Goal: Task Accomplishment & Management: Use online tool/utility

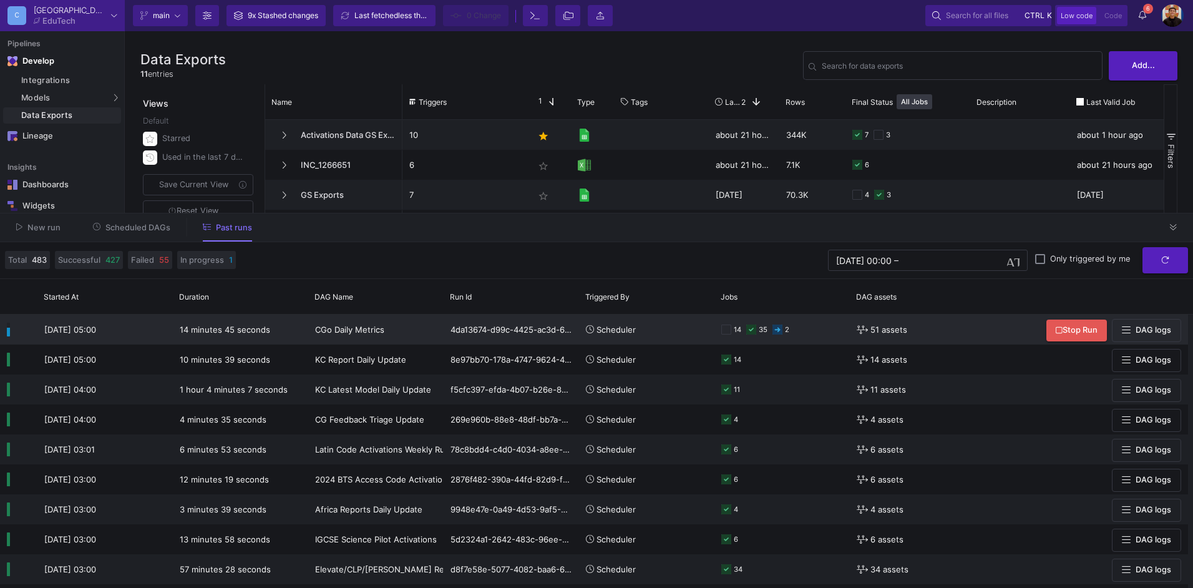
click at [679, 331] on y42-orchestration-triggered-by "Scheduler" at bounding box center [647, 329] width 122 height 29
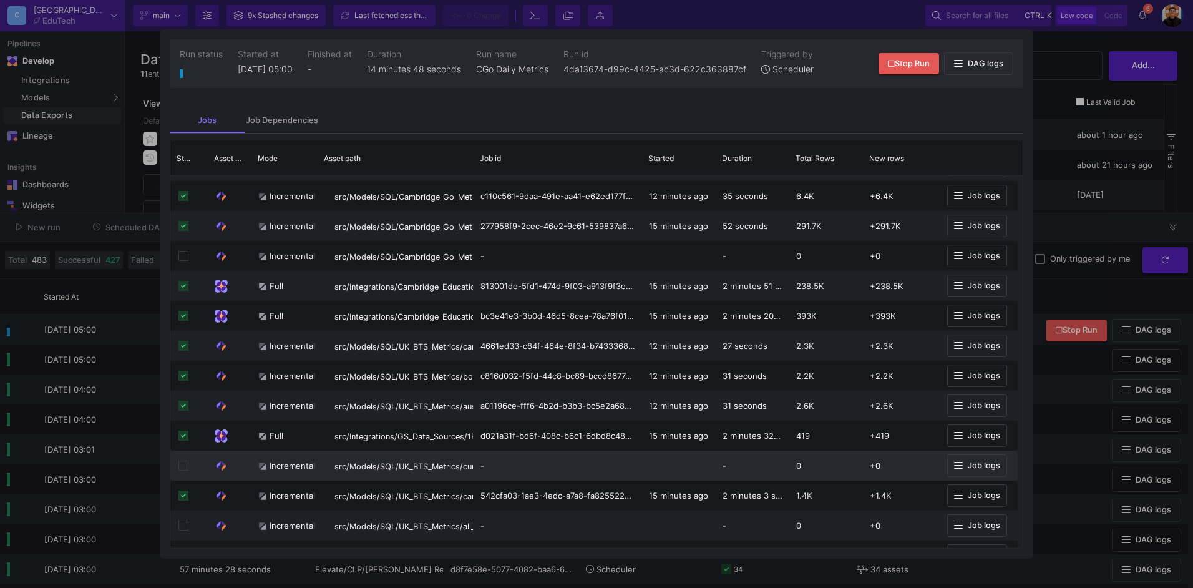
scroll to position [998, 0]
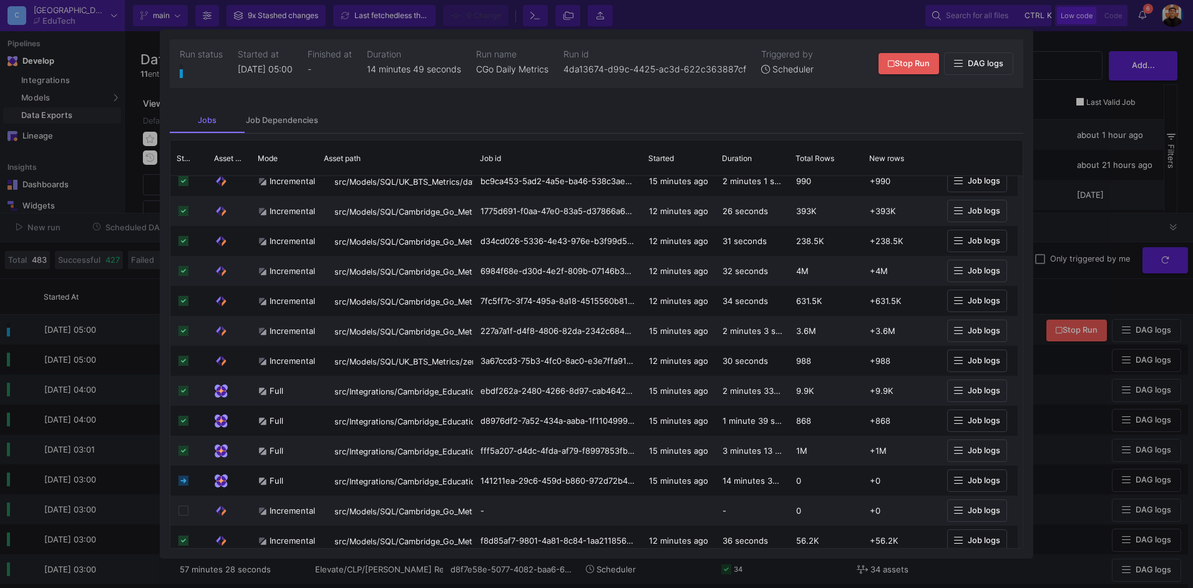
click at [1073, 263] on div at bounding box center [596, 294] width 1193 height 588
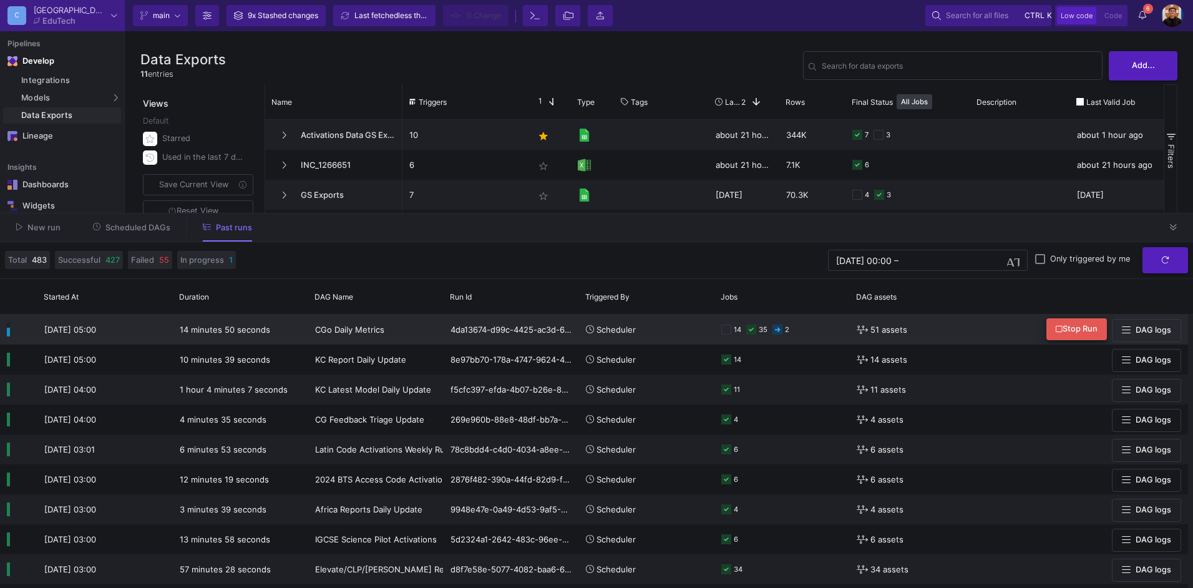
click at [1079, 326] on span "Stop Run" at bounding box center [1077, 328] width 42 height 9
click at [159, 243] on div "Total 483 Successful 427 Failed 55 In progress 1 17/08/2025 00:00 17/08/2025 00…" at bounding box center [596, 260] width 1193 height 37
click at [148, 228] on span "Scheduled DAGs" at bounding box center [137, 227] width 65 height 9
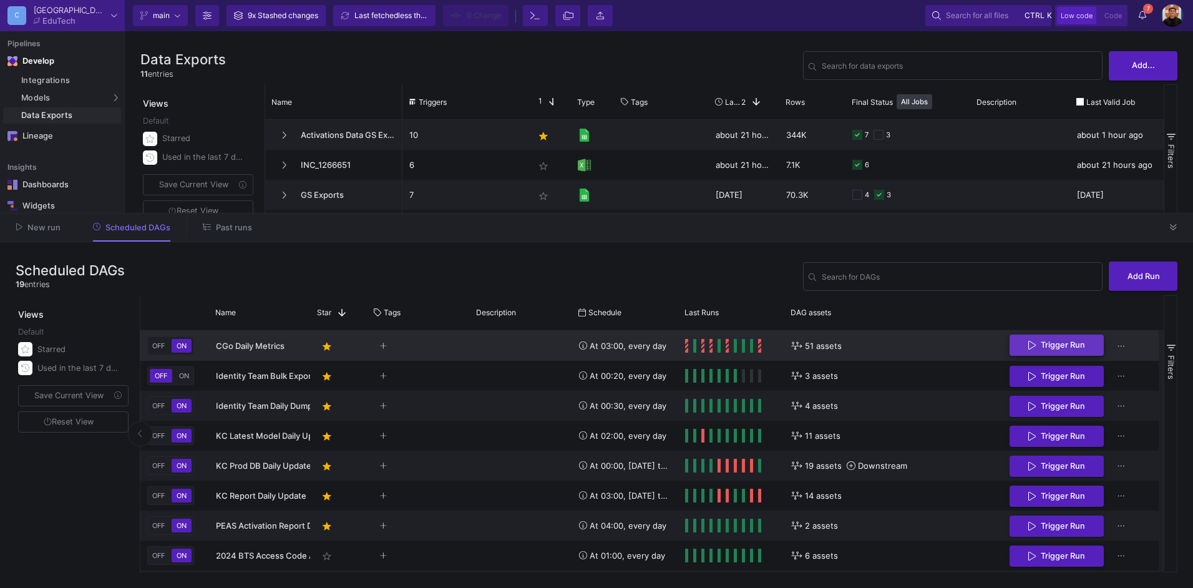
click at [1073, 347] on span "Trigger Run" at bounding box center [1063, 344] width 44 height 9
click at [207, 230] on icon at bounding box center [207, 227] width 8 height 8
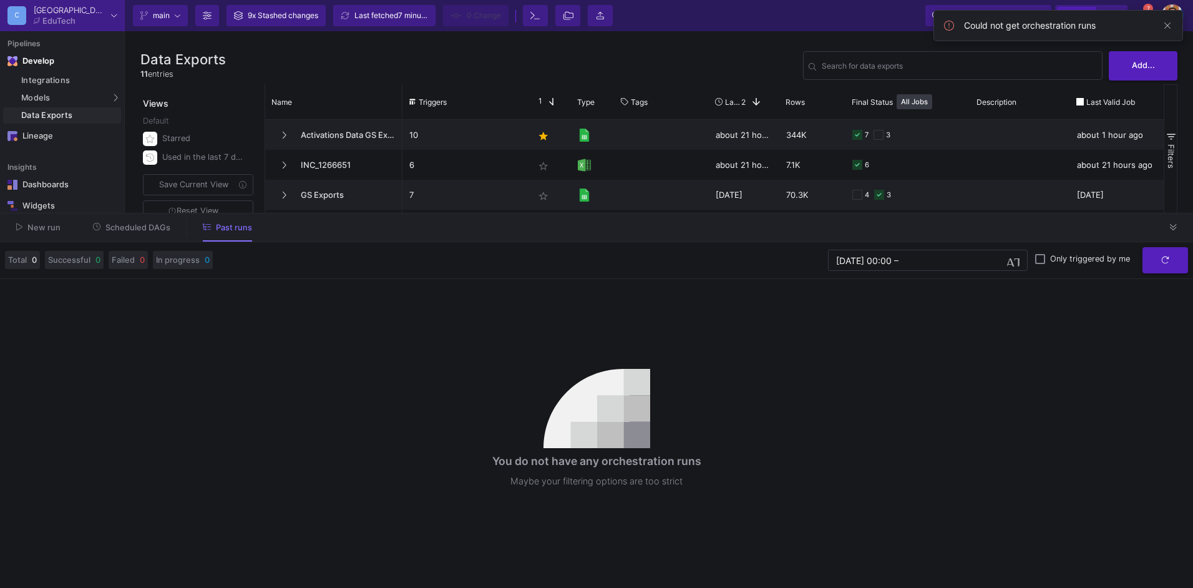
click at [140, 230] on span "Scheduled DAGs" at bounding box center [137, 227] width 65 height 9
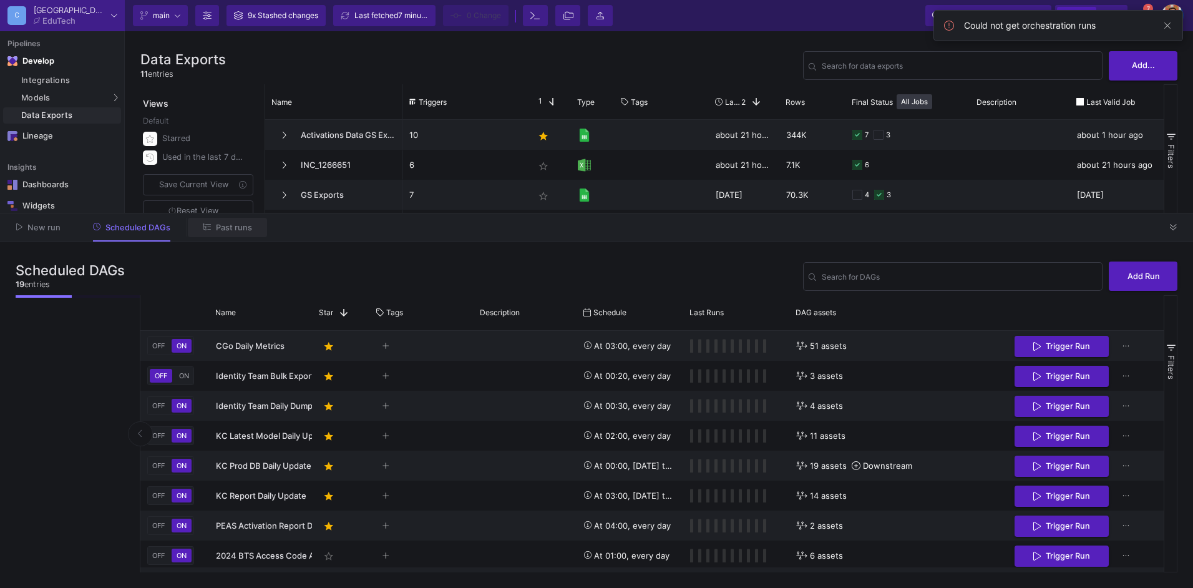
click at [226, 230] on span "Past runs" at bounding box center [234, 227] width 36 height 9
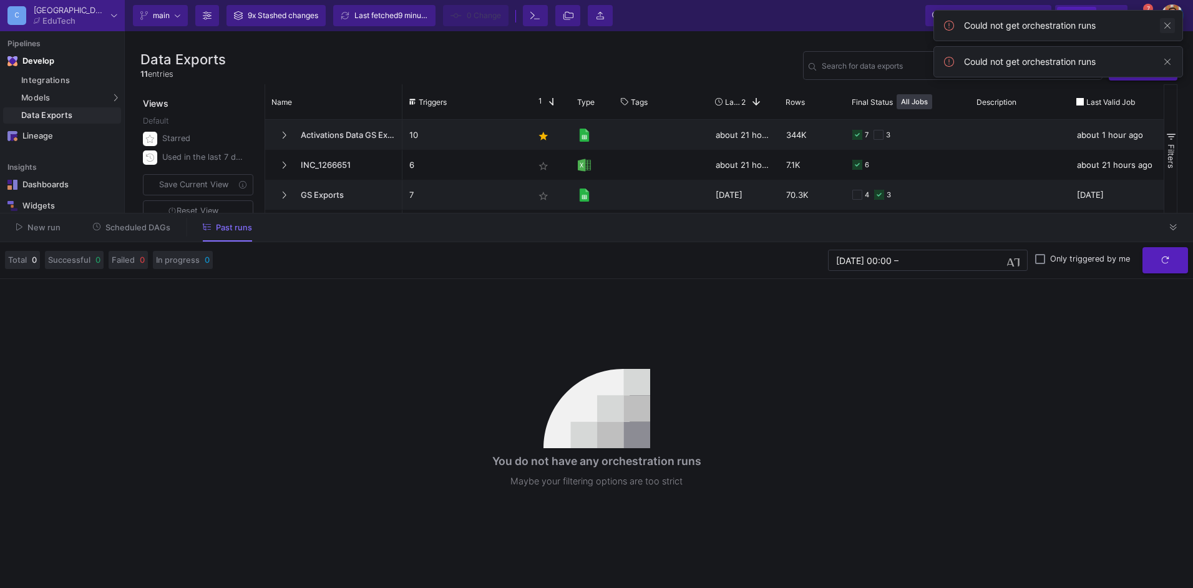
click at [1169, 27] on span at bounding box center [1167, 25] width 15 height 15
click at [1171, 27] on span at bounding box center [1167, 25] width 15 height 15
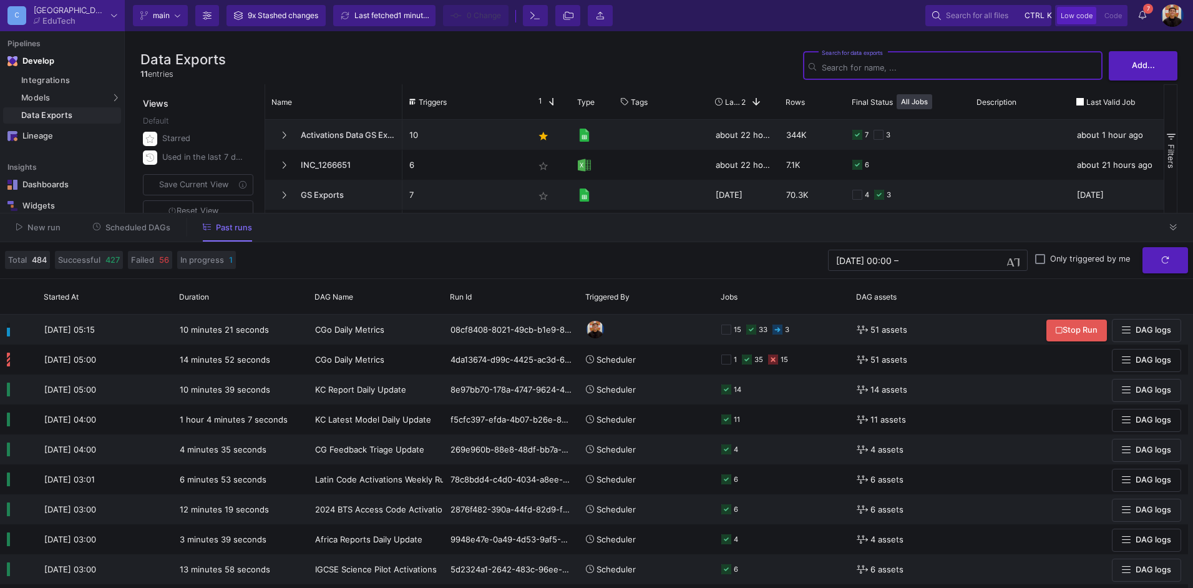
click at [151, 225] on span "Scheduled DAGs" at bounding box center [137, 227] width 65 height 9
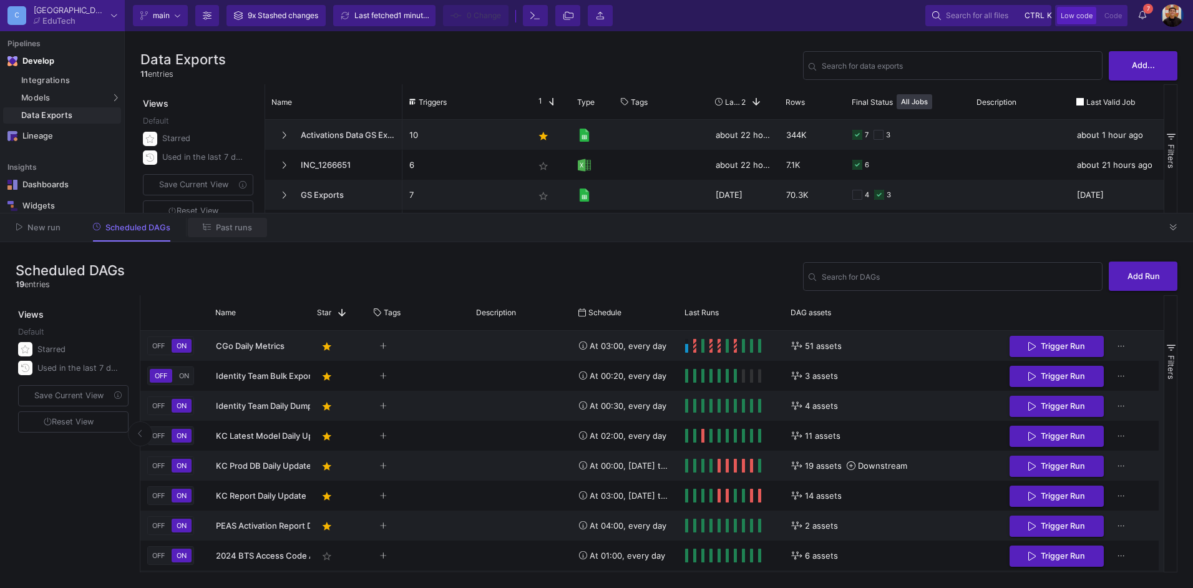
click at [245, 223] on span "Past runs" at bounding box center [234, 227] width 36 height 9
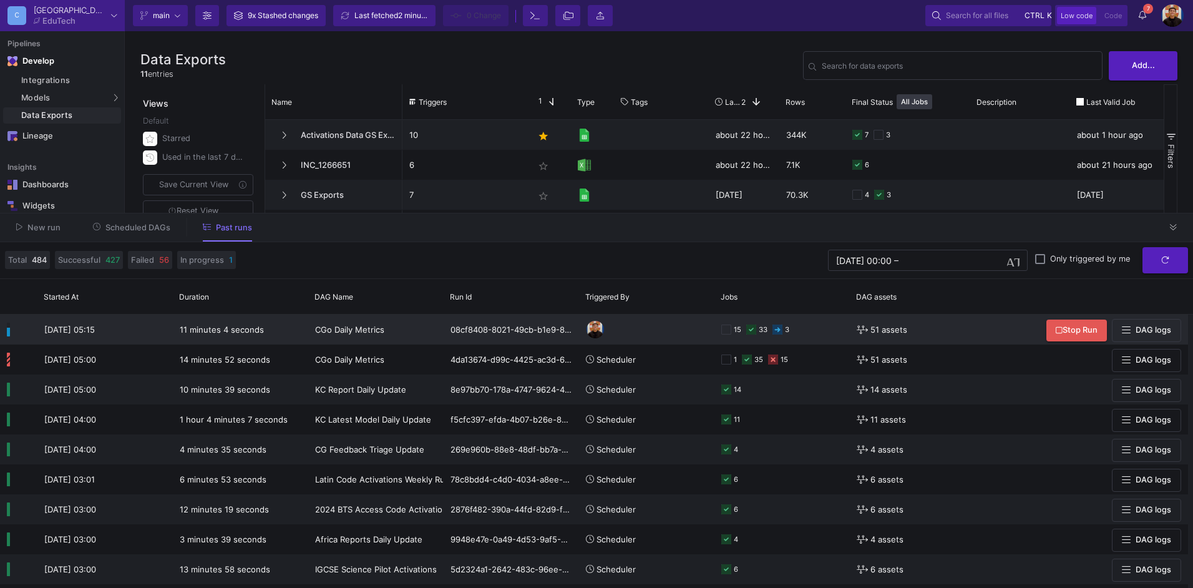
click at [666, 318] on y42-orchestration-triggered-by at bounding box center [647, 329] width 122 height 29
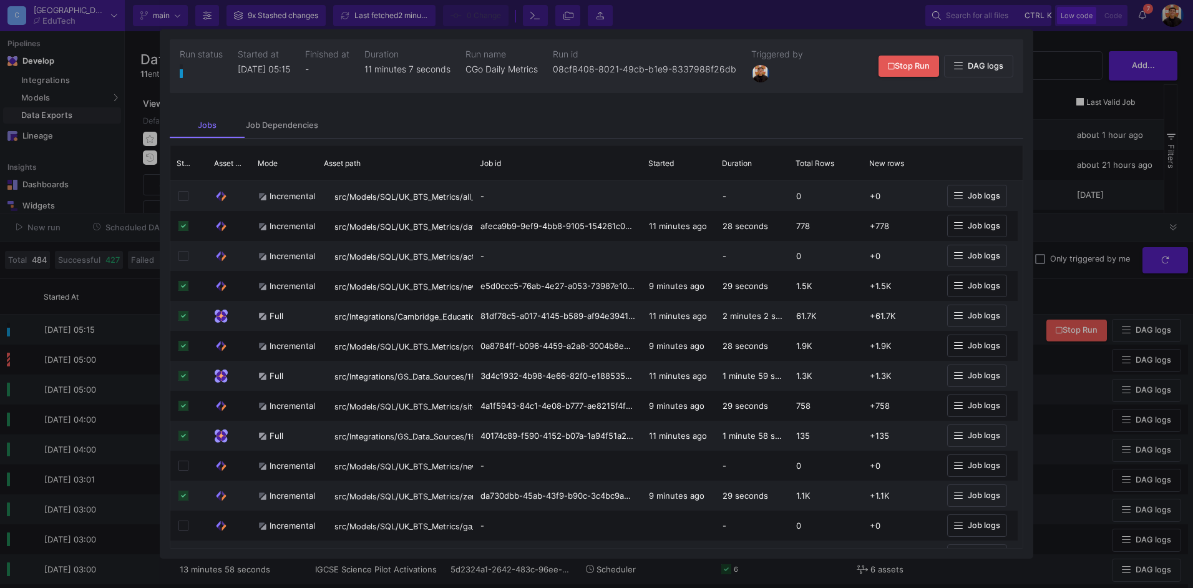
click at [1099, 304] on div at bounding box center [596, 294] width 1193 height 588
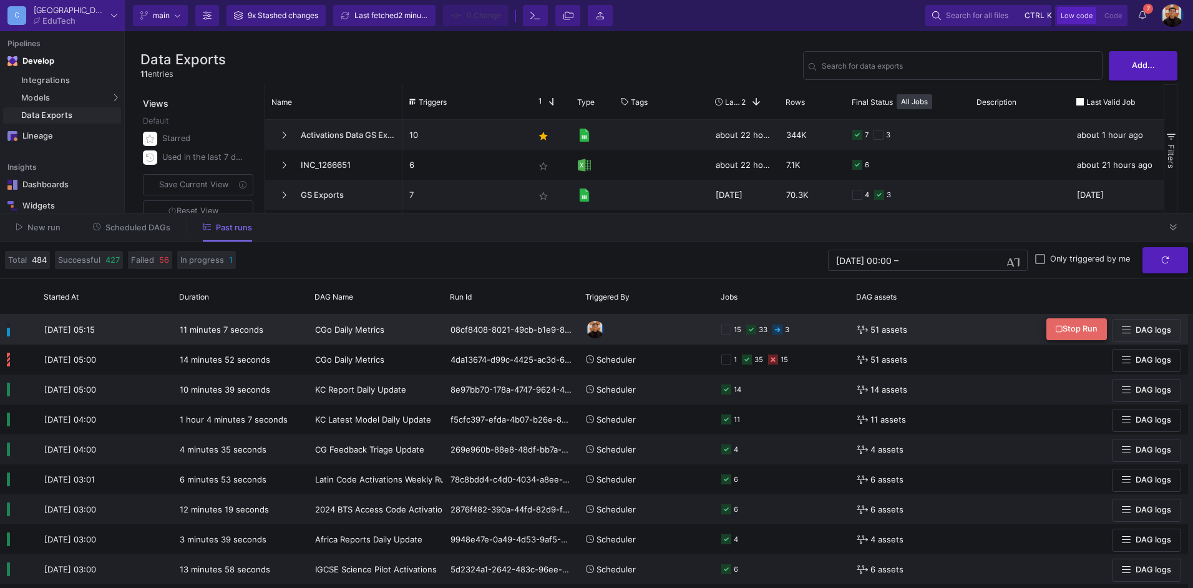
click at [1077, 331] on span "Stop Run" at bounding box center [1077, 328] width 42 height 9
click at [1084, 325] on span "Stop Run" at bounding box center [1077, 328] width 42 height 9
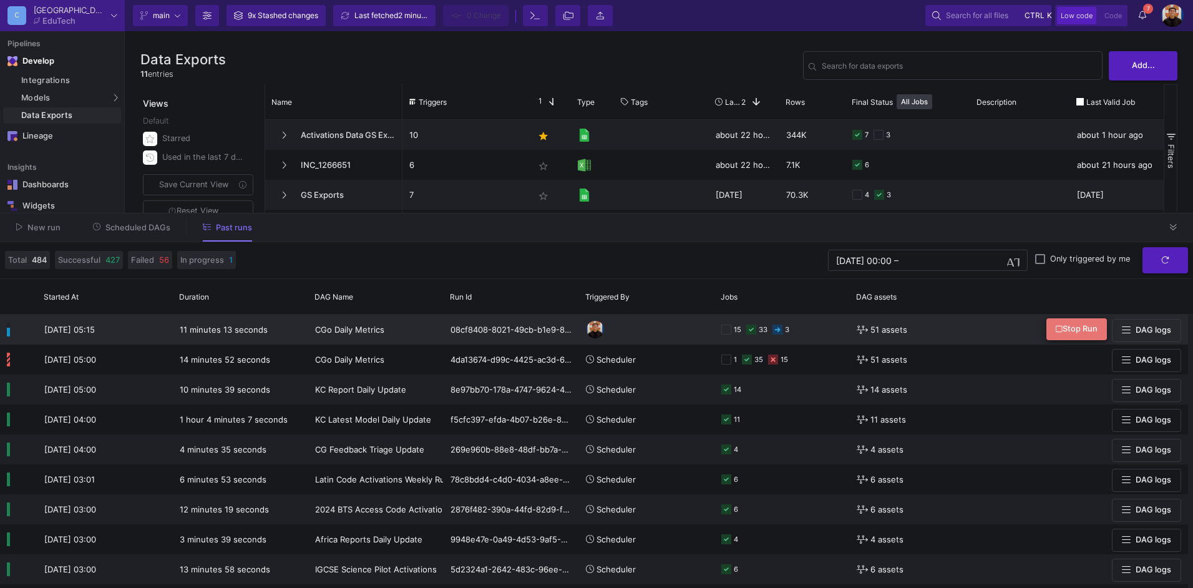
click at [1084, 325] on span "Stop Run" at bounding box center [1077, 328] width 42 height 9
click at [158, 225] on span "Scheduled DAGs" at bounding box center [137, 227] width 65 height 9
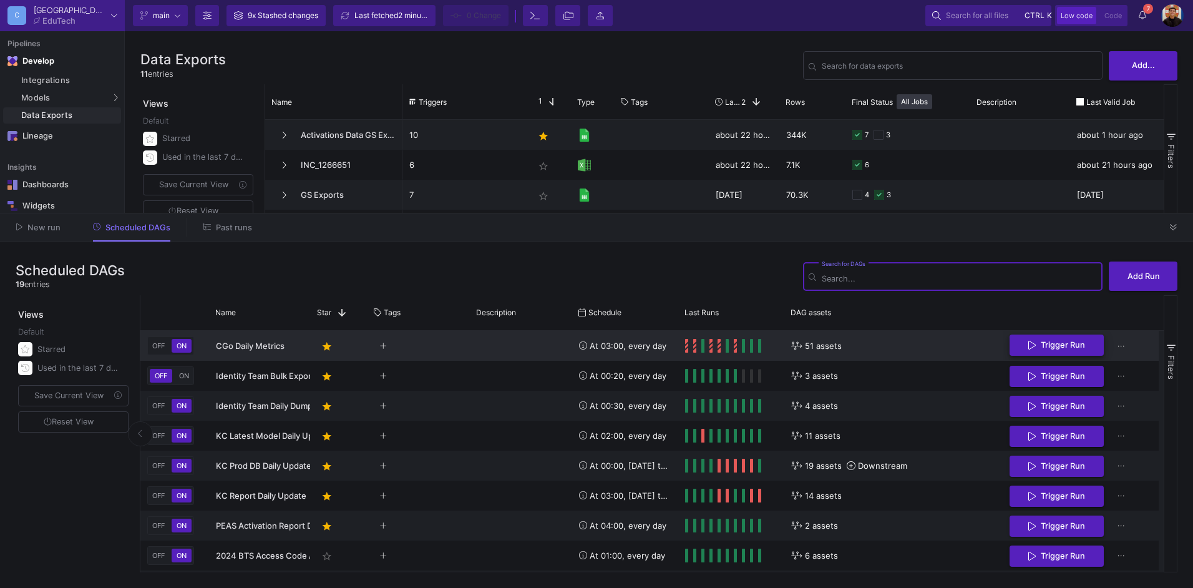
click at [1039, 349] on span "Trigger Run" at bounding box center [1056, 344] width 57 height 9
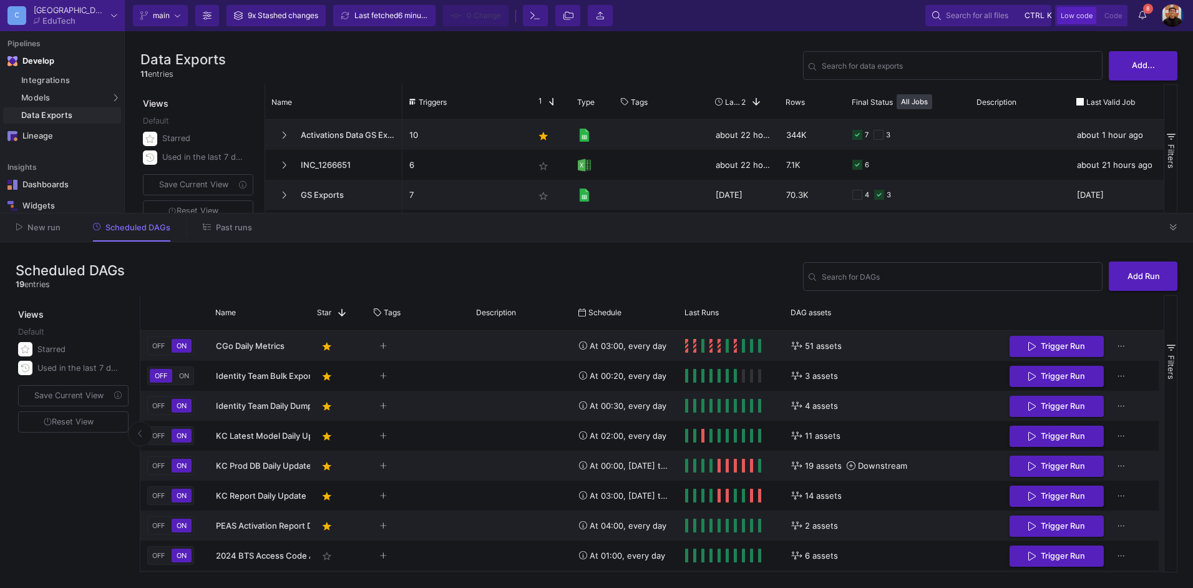
click at [226, 221] on button "Past runs" at bounding box center [227, 227] width 79 height 19
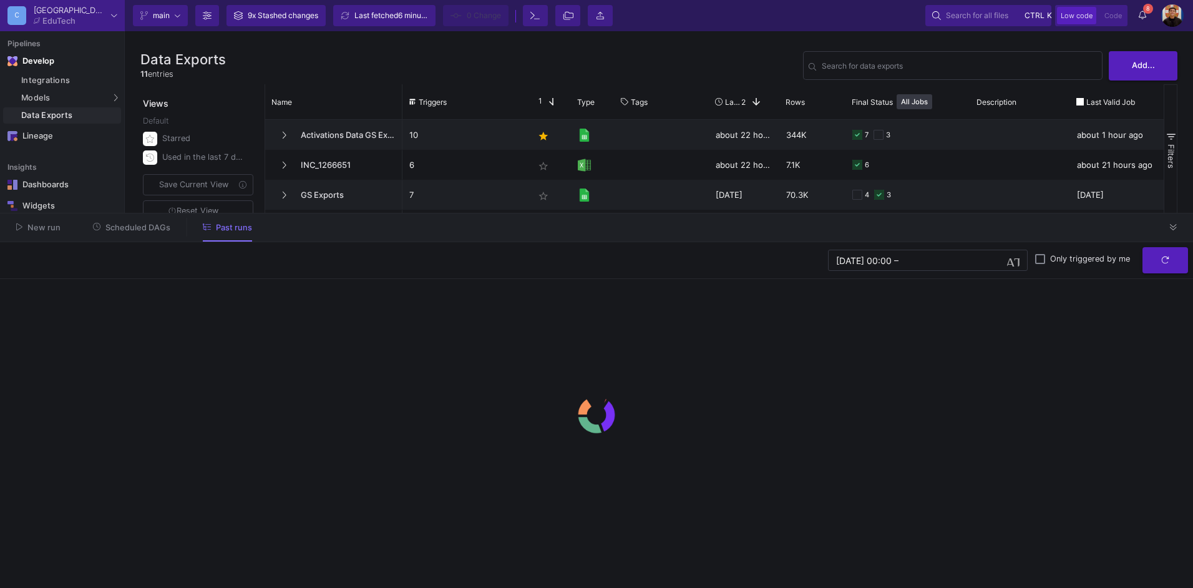
drag, startPoint x: 294, startPoint y: 240, endPoint x: 622, endPoint y: 242, distance: 328.2
click at [622, 242] on div "17/08/2025 00:00 17/08/2025 00:00 – End datetime today Only triggered by me" at bounding box center [596, 260] width 1193 height 37
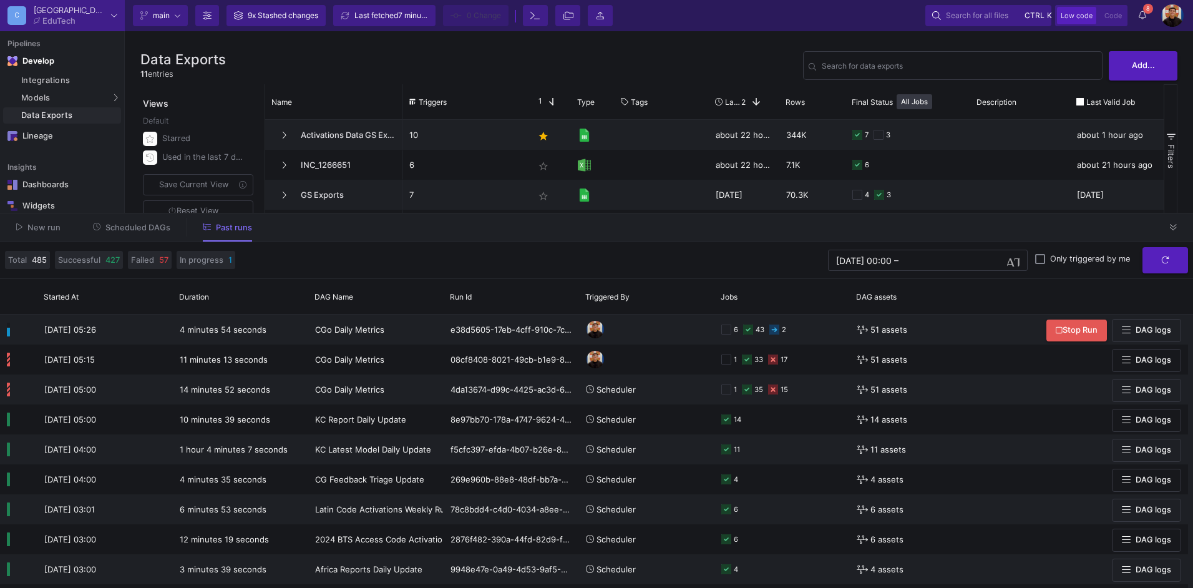
click at [157, 228] on span "Scheduled DAGs" at bounding box center [137, 227] width 65 height 9
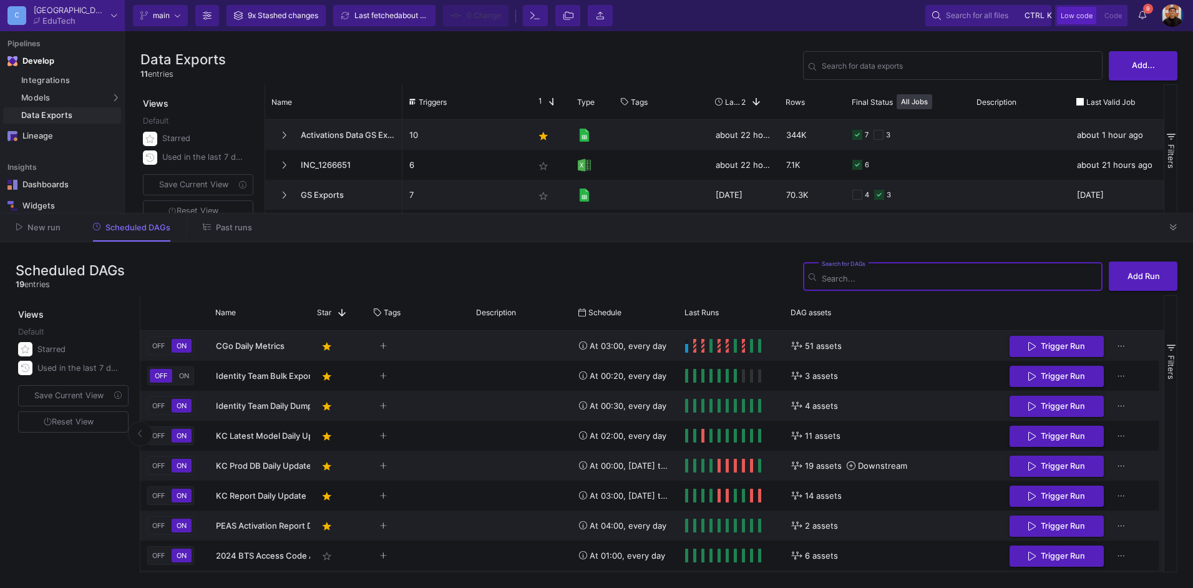
click at [213, 233] on button "Past runs" at bounding box center [227, 227] width 79 height 19
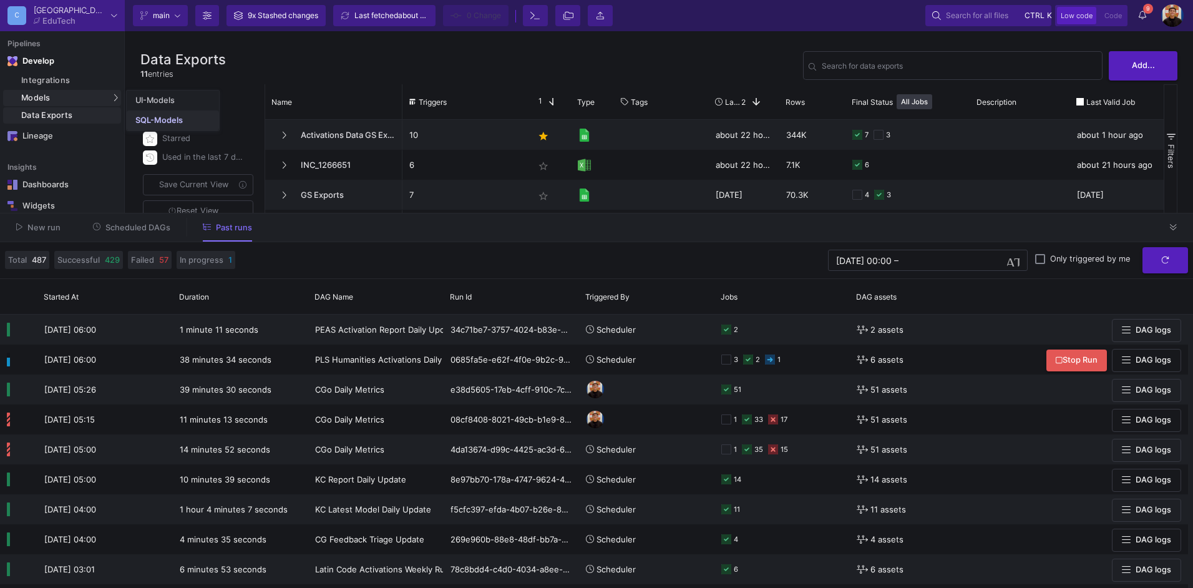
click at [141, 119] on div "SQL-Models" at bounding box center [158, 120] width 47 height 10
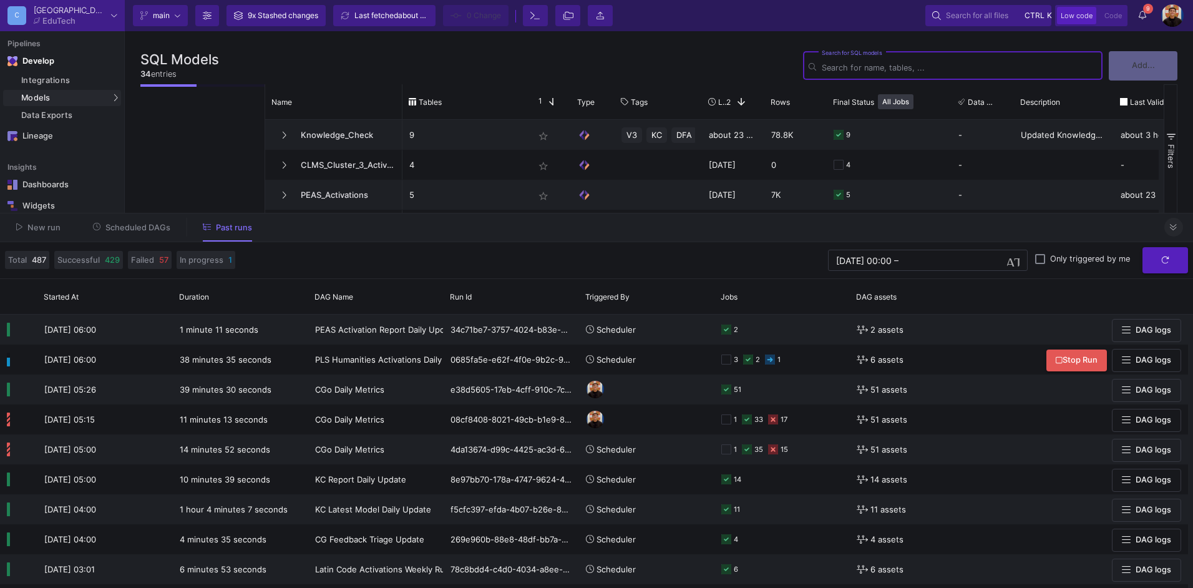
click at [1173, 233] on button at bounding box center [1173, 227] width 19 height 19
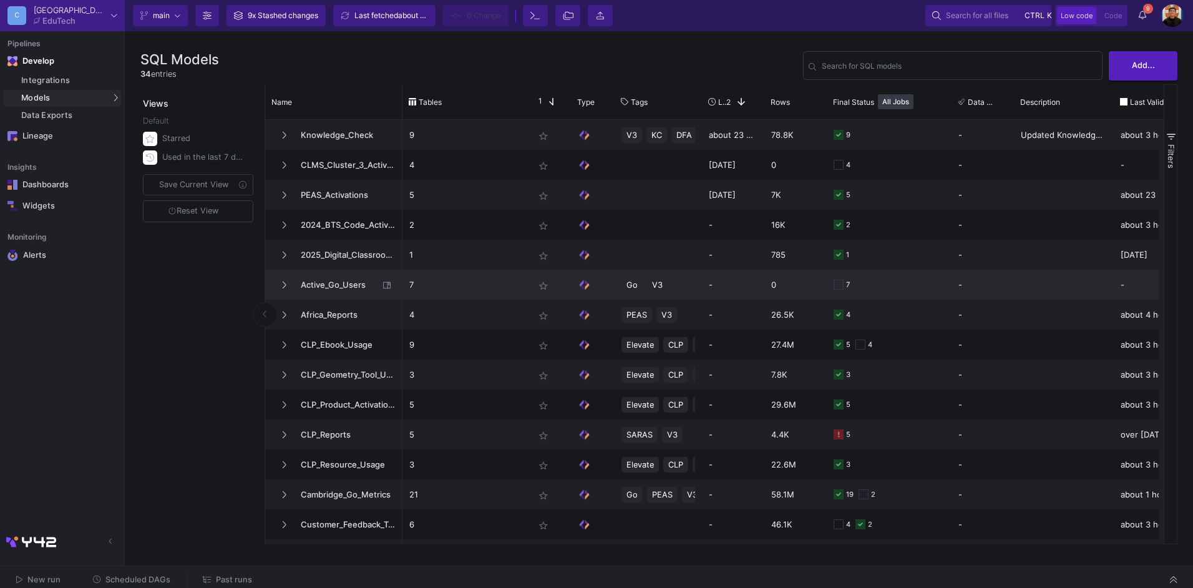
click at [342, 295] on span "Active_Go_Users" at bounding box center [335, 284] width 85 height 29
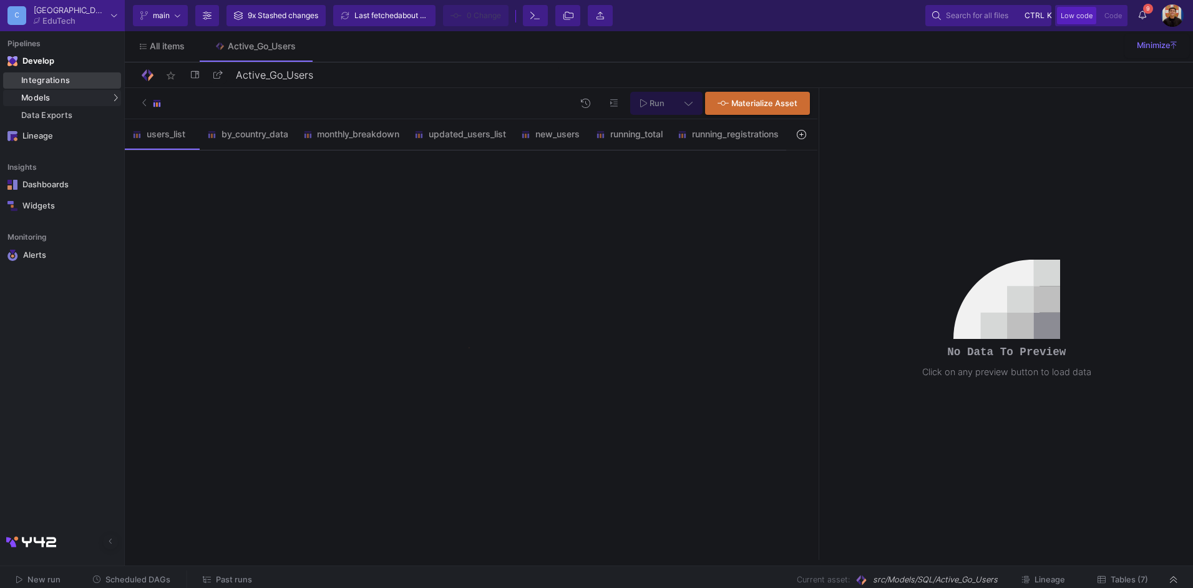
click at [76, 78] on div "Integrations" at bounding box center [69, 80] width 97 height 10
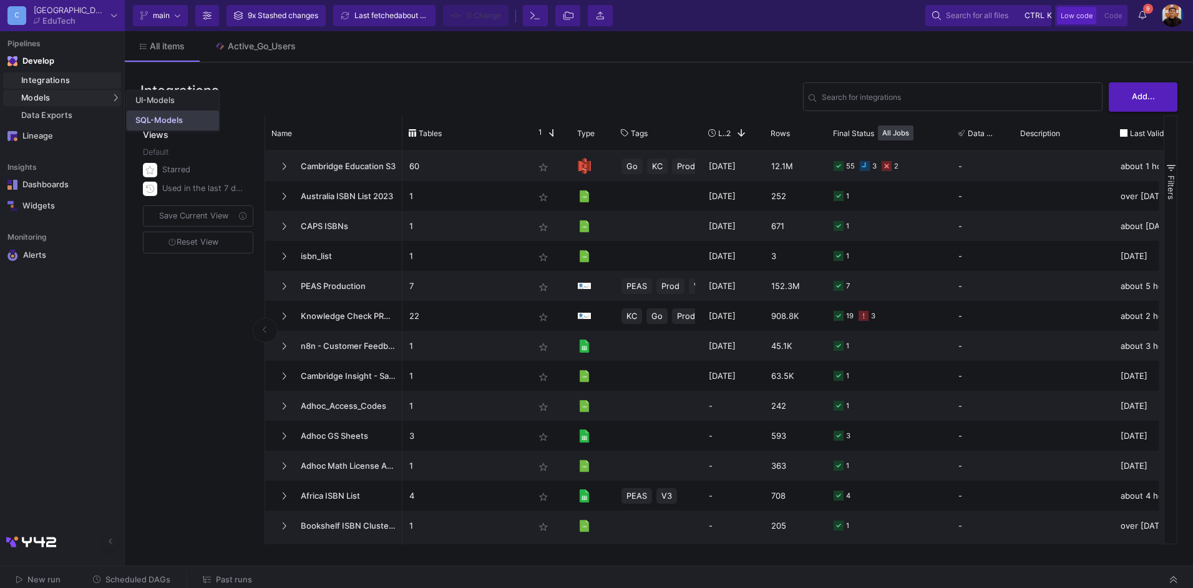
click at [155, 111] on link "SQL-Models" at bounding box center [173, 120] width 92 height 20
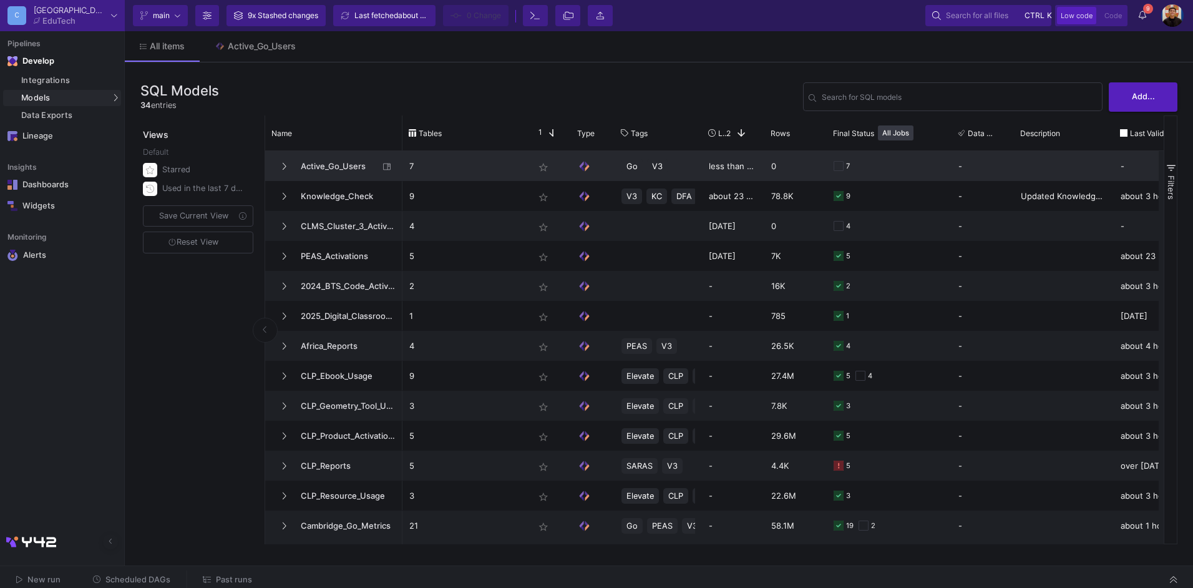
click at [462, 162] on p "7" at bounding box center [464, 166] width 111 height 29
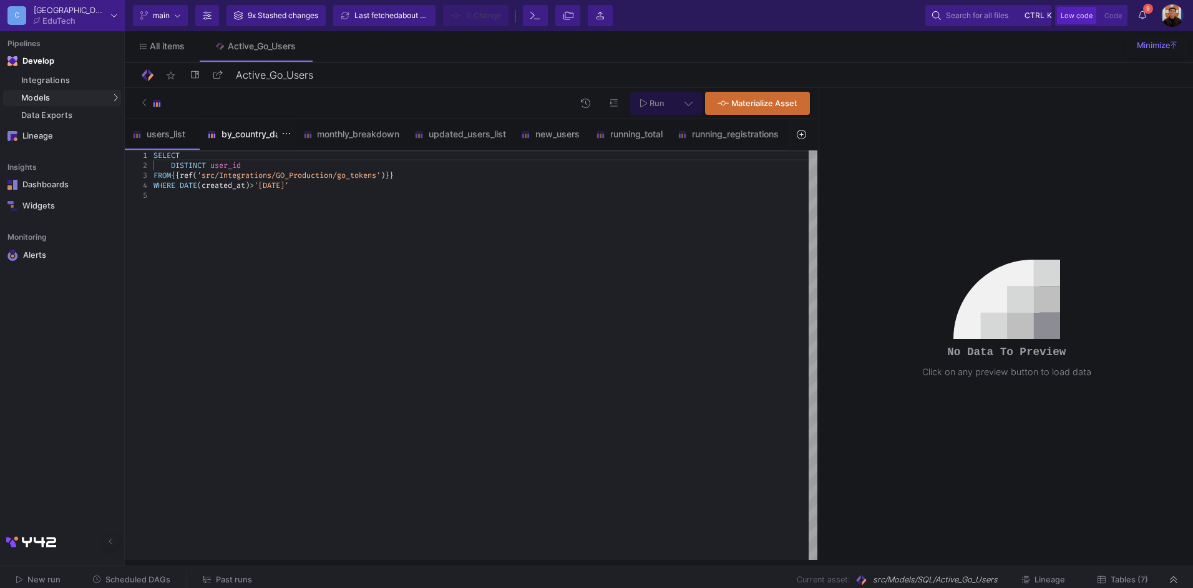
click at [236, 130] on div "by_country_data" at bounding box center [247, 134] width 81 height 10
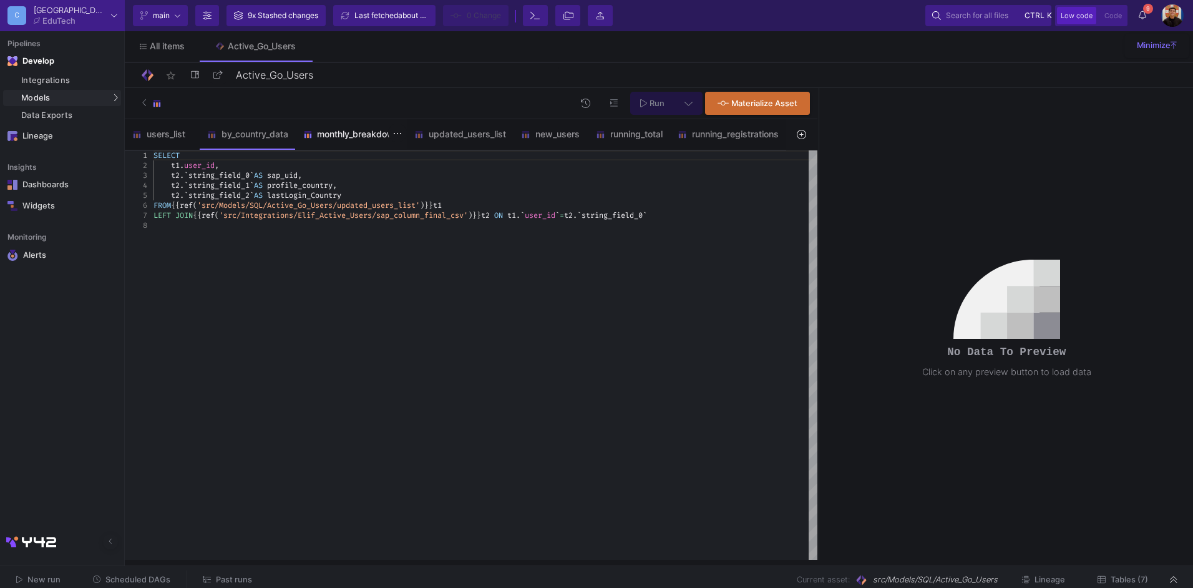
click at [361, 135] on div "monthly_breakdown" at bounding box center [351, 134] width 97 height 10
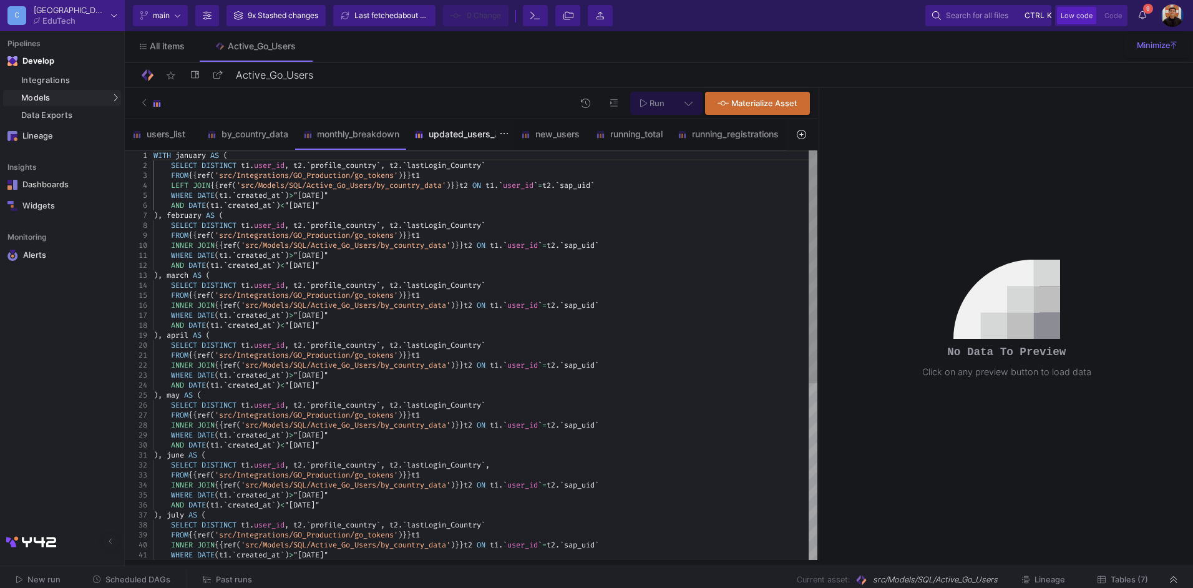
click at [461, 134] on div "updated_users_list" at bounding box center [460, 134] width 92 height 10
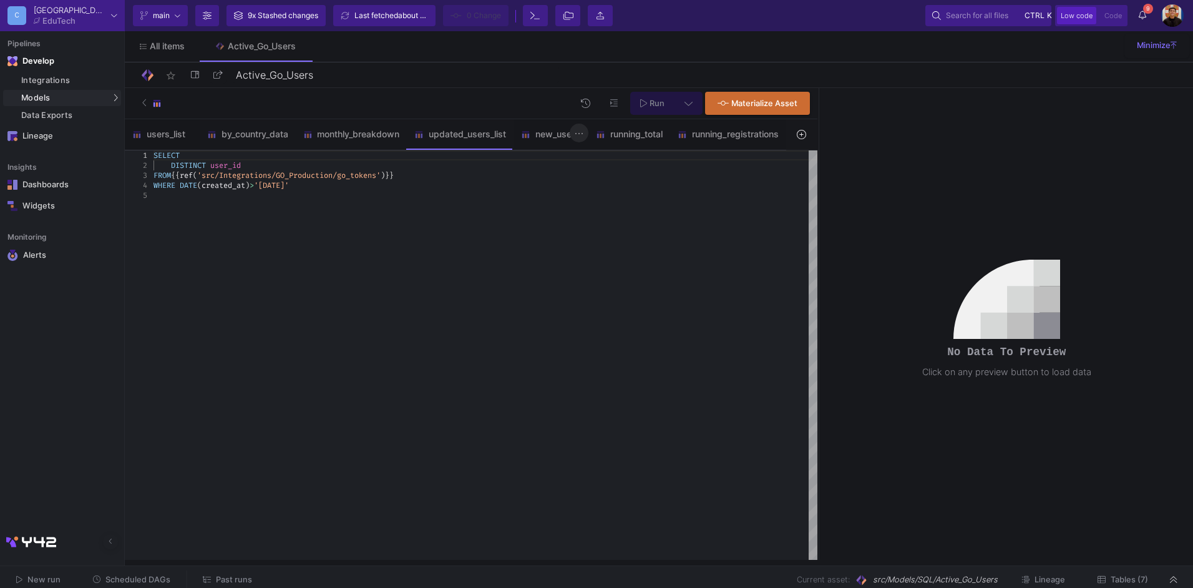
click at [582, 135] on icon at bounding box center [579, 134] width 9 height 10
click at [555, 135] on div at bounding box center [596, 294] width 1193 height 588
click at [549, 134] on div "new_users" at bounding box center [551, 134] width 60 height 10
click at [626, 134] on div "running_total" at bounding box center [629, 134] width 67 height 10
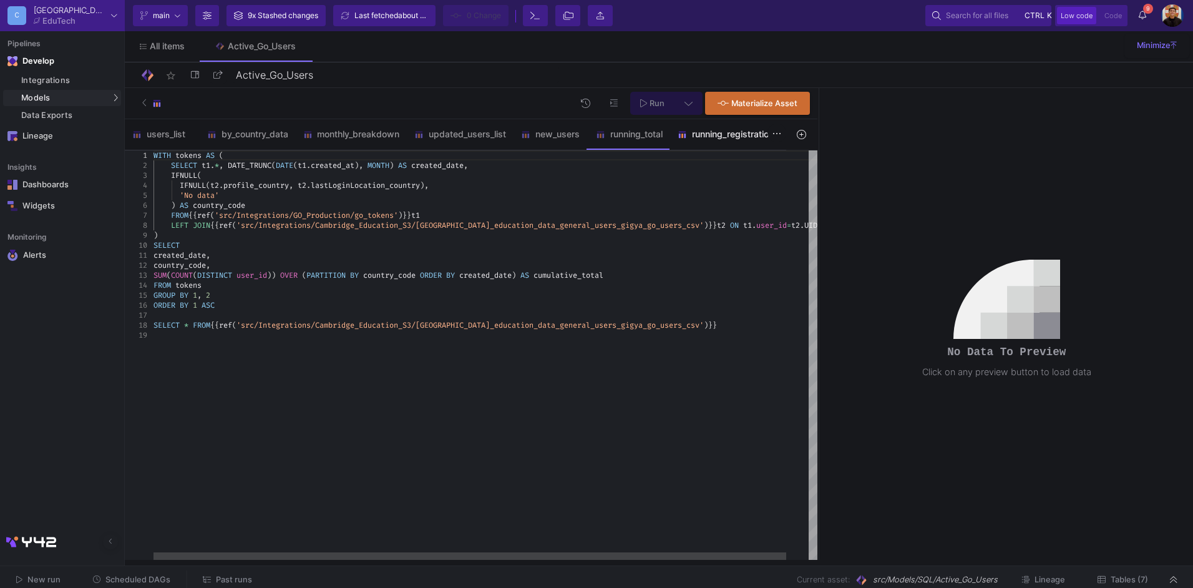
click at [747, 137] on div "running_registrations" at bounding box center [728, 134] width 101 height 10
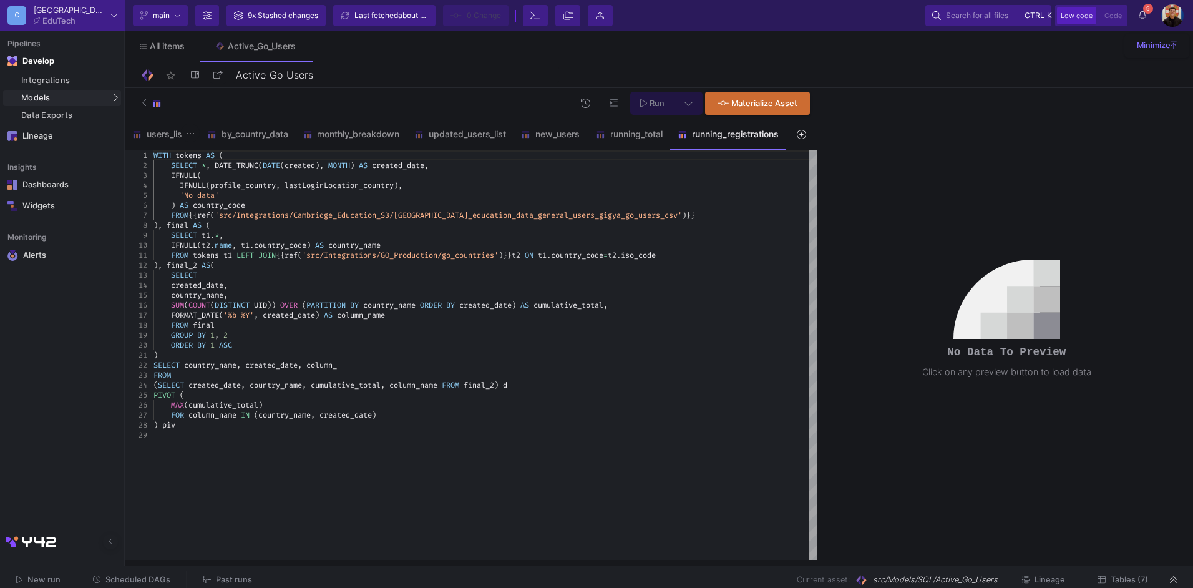
click at [139, 132] on img at bounding box center [136, 134] width 9 height 9
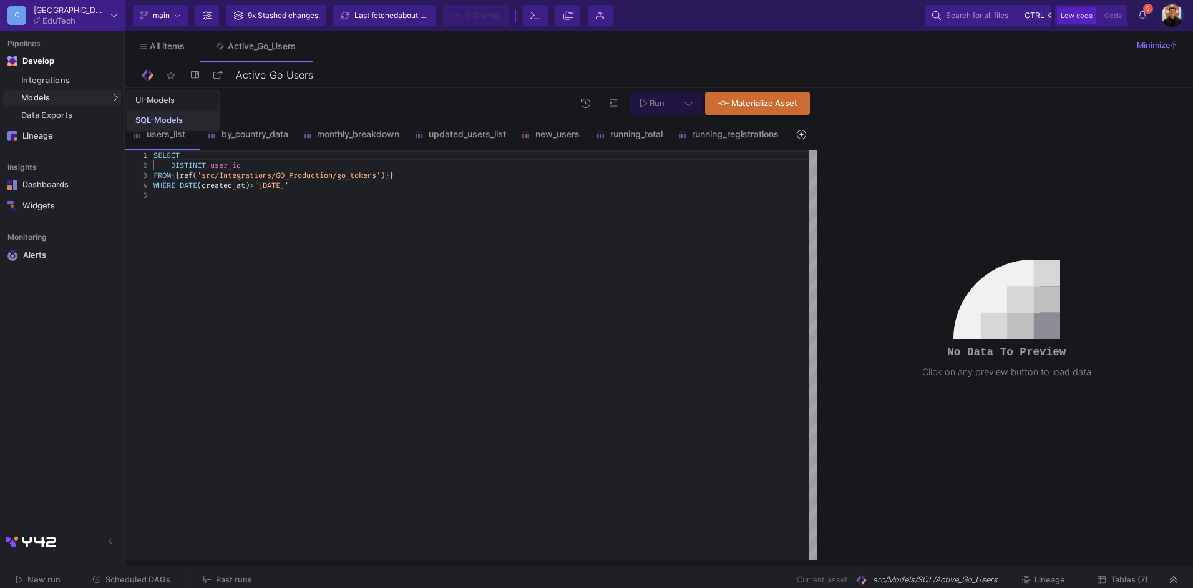
click at [132, 110] on link "SQL-Models" at bounding box center [173, 120] width 92 height 20
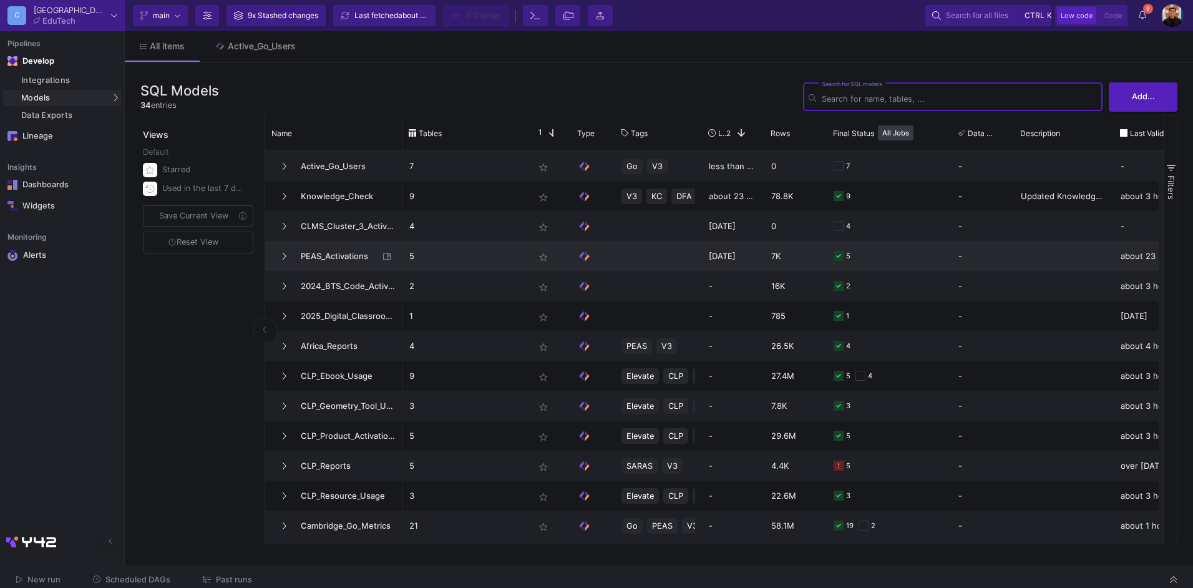
click at [333, 260] on span "PEAS_Activations" at bounding box center [335, 255] width 85 height 29
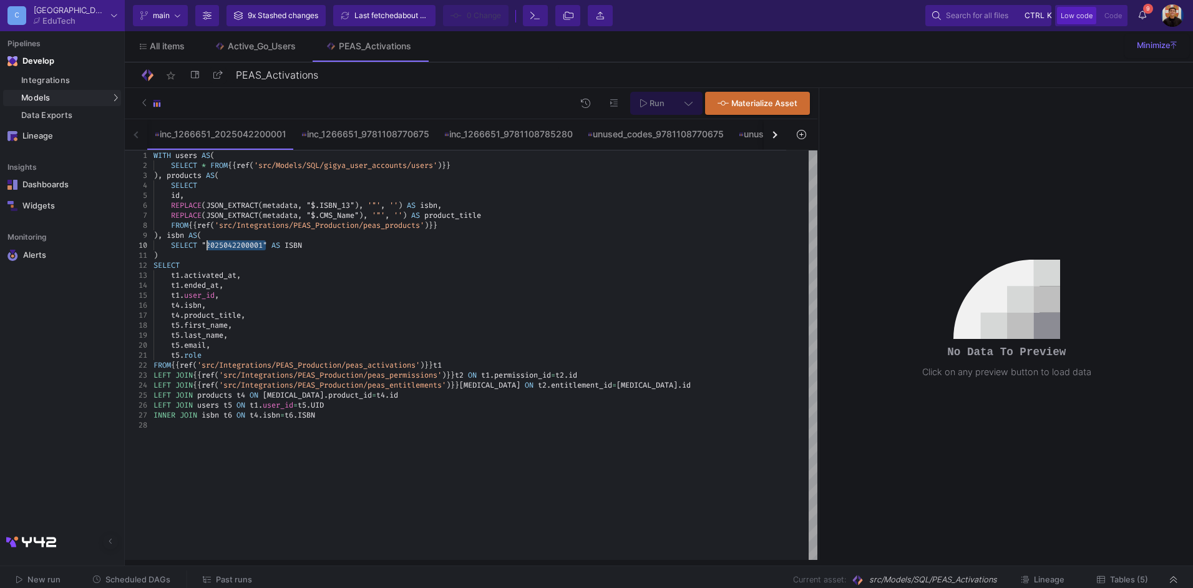
drag, startPoint x: 265, startPoint y: 249, endPoint x: 207, endPoint y: 248, distance: 57.4
paste textarea "9781009284622"
type textarea "WITH users AS( SELECT * FROM {{ ref('src/Models/SQL/gigya_user_accounts/users')…"
click at [684, 107] on button at bounding box center [688, 103] width 28 height 23
click at [477, 187] on div "Slower on big datasets" at bounding box center [492, 187] width 77 height 11
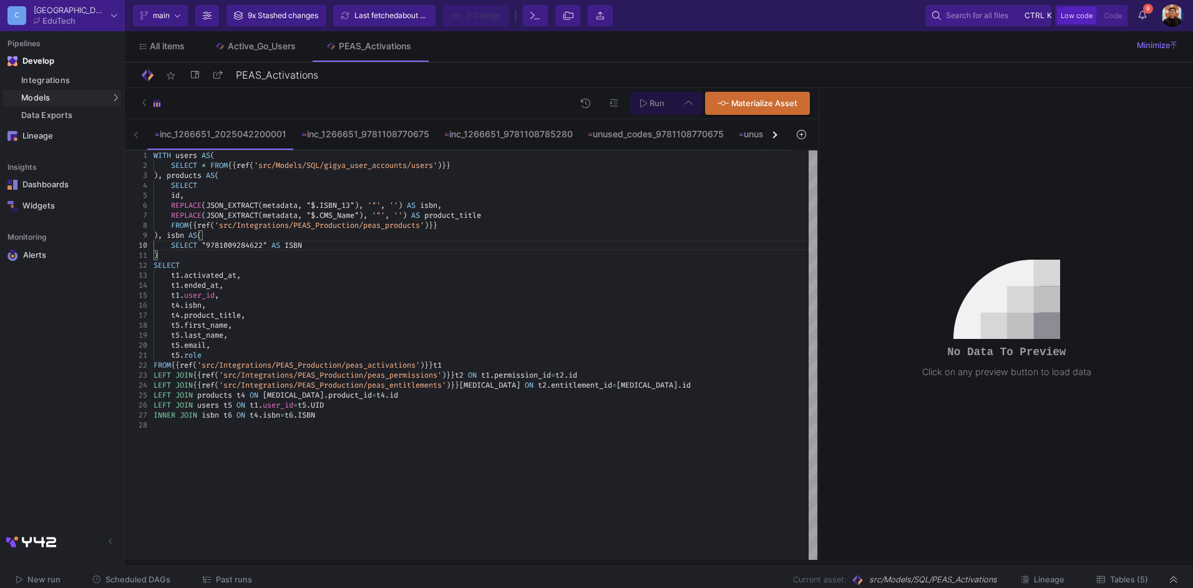
click at [449, 187] on input "Full preview Slower on big datasets" at bounding box center [442, 180] width 12 height 12
radio input "true"
click at [657, 103] on span "Run" at bounding box center [657, 103] width 15 height 9
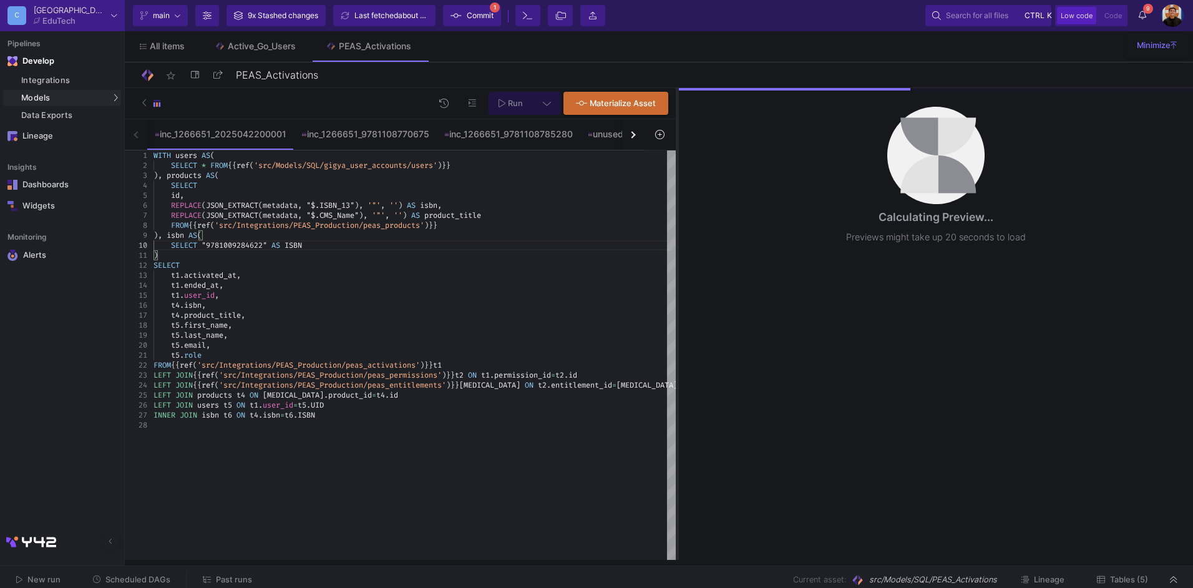
drag, startPoint x: 818, startPoint y: 253, endPoint x: 705, endPoint y: 278, distance: 115.5
click at [676, 279] on div at bounding box center [677, 324] width 3 height 472
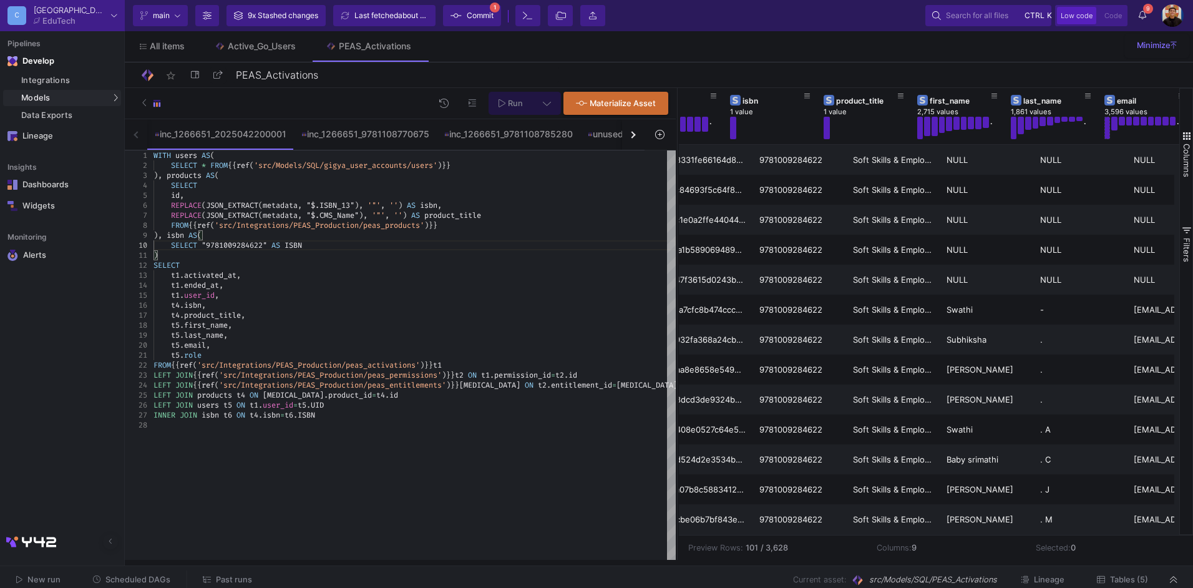
scroll to position [0, 239]
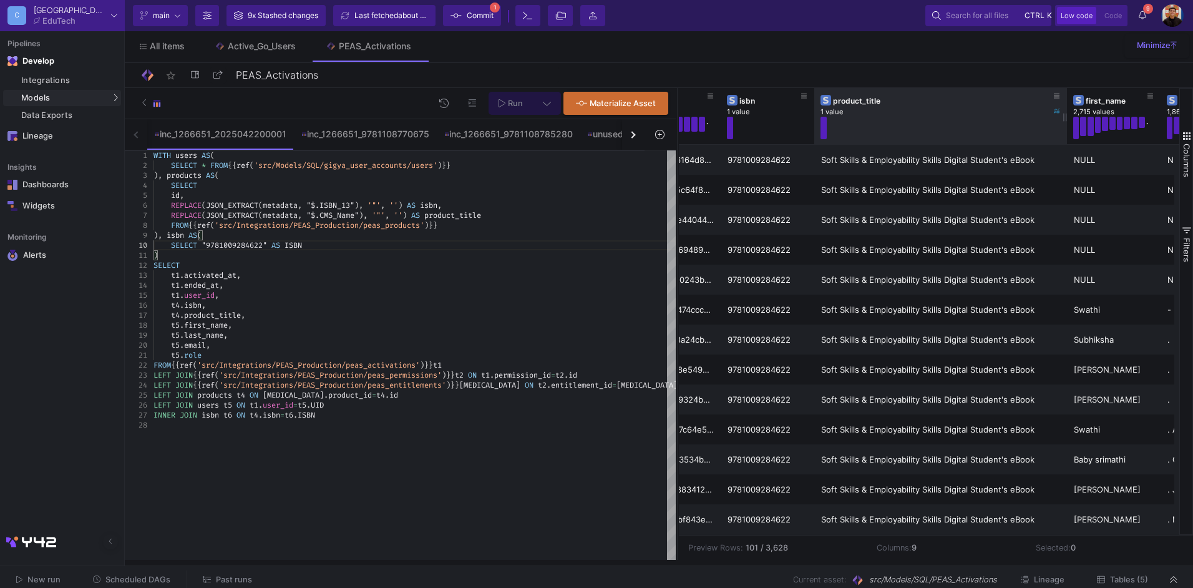
drag, startPoint x: 906, startPoint y: 117, endPoint x: 1065, endPoint y: 136, distance: 160.3
click at [1065, 136] on div at bounding box center [1066, 116] width 5 height 56
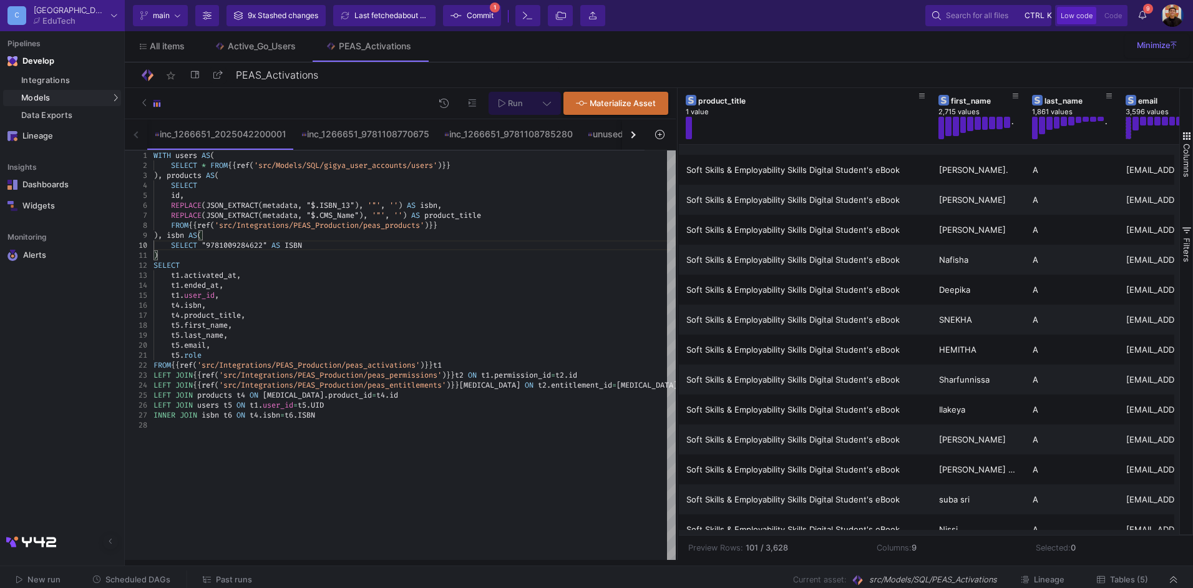
scroll to position [0, 0]
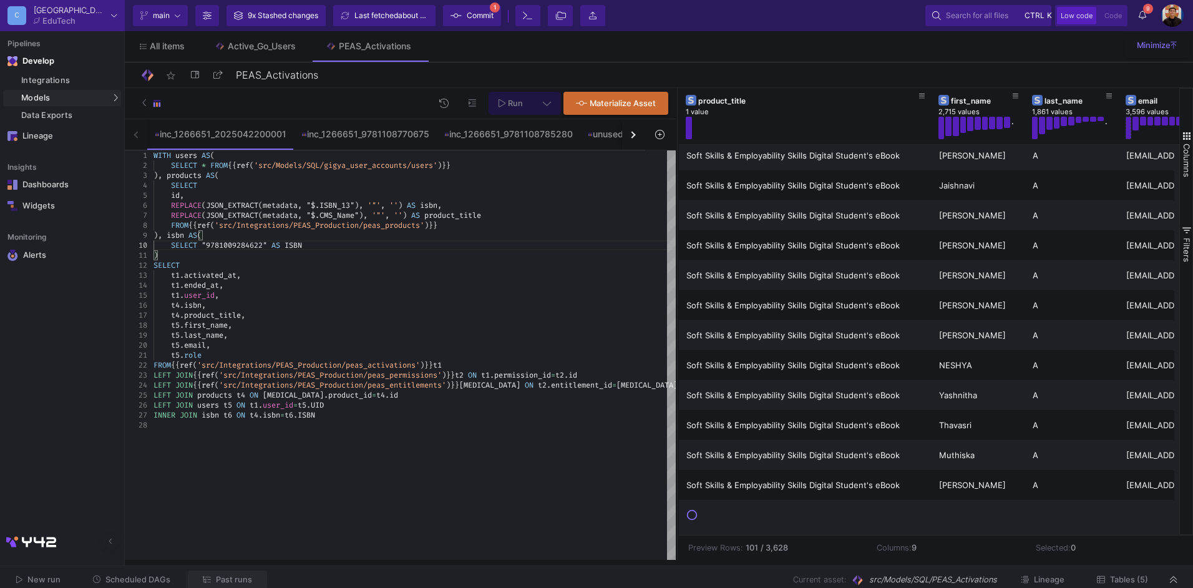
click at [227, 572] on button "Past runs" at bounding box center [227, 579] width 79 height 19
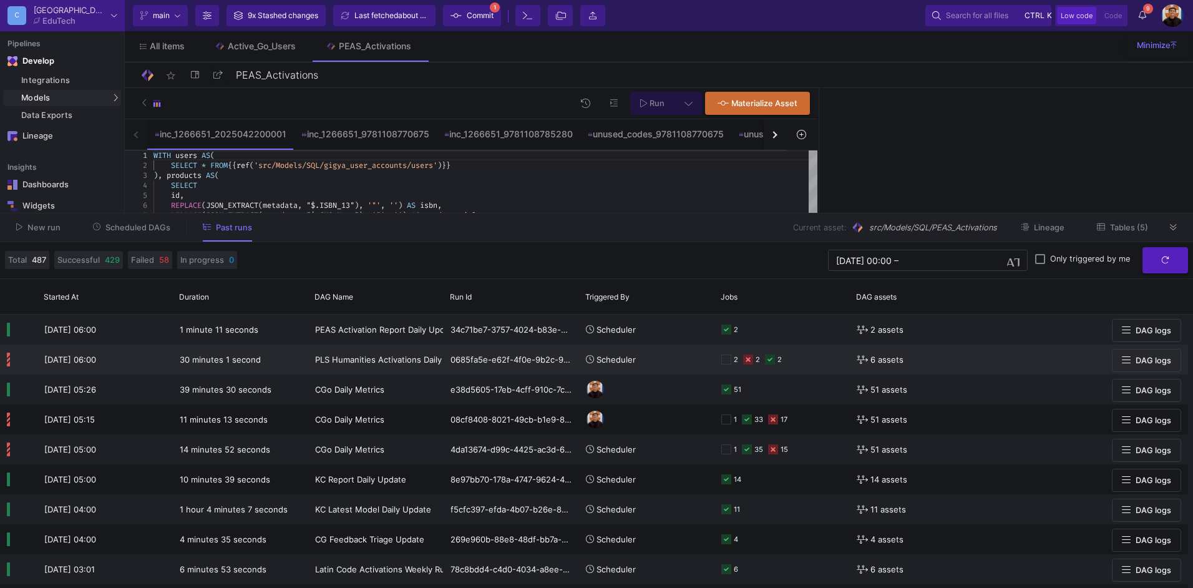
click at [820, 366] on div "2 2 2" at bounding box center [782, 359] width 122 height 29
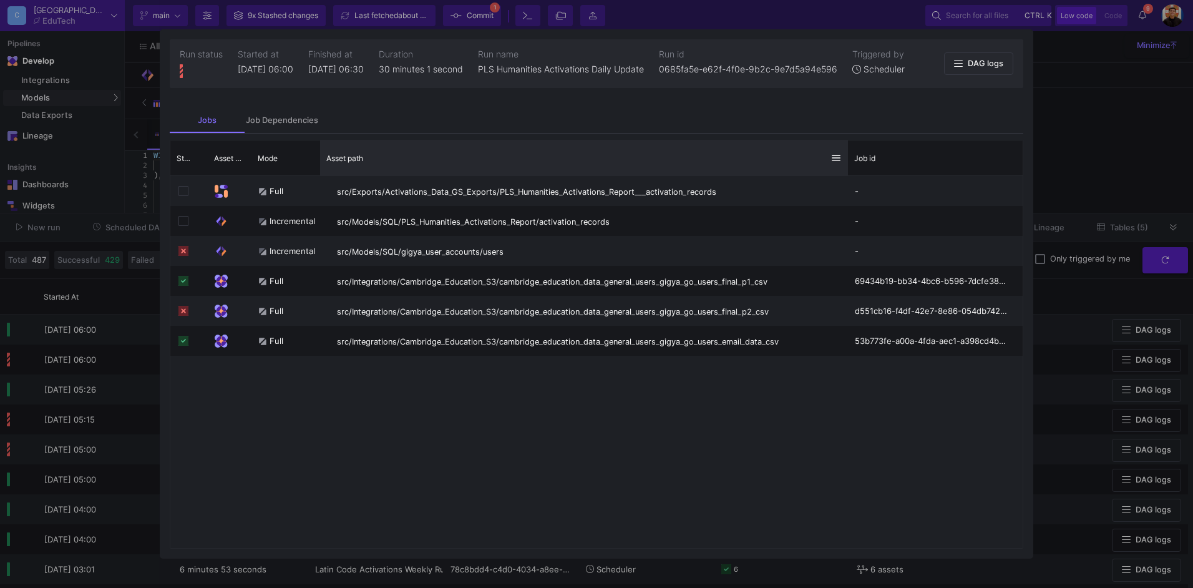
drag, startPoint x: 475, startPoint y: 159, endPoint x: 847, endPoint y: 167, distance: 371.9
click at [847, 167] on div at bounding box center [847, 157] width 5 height 35
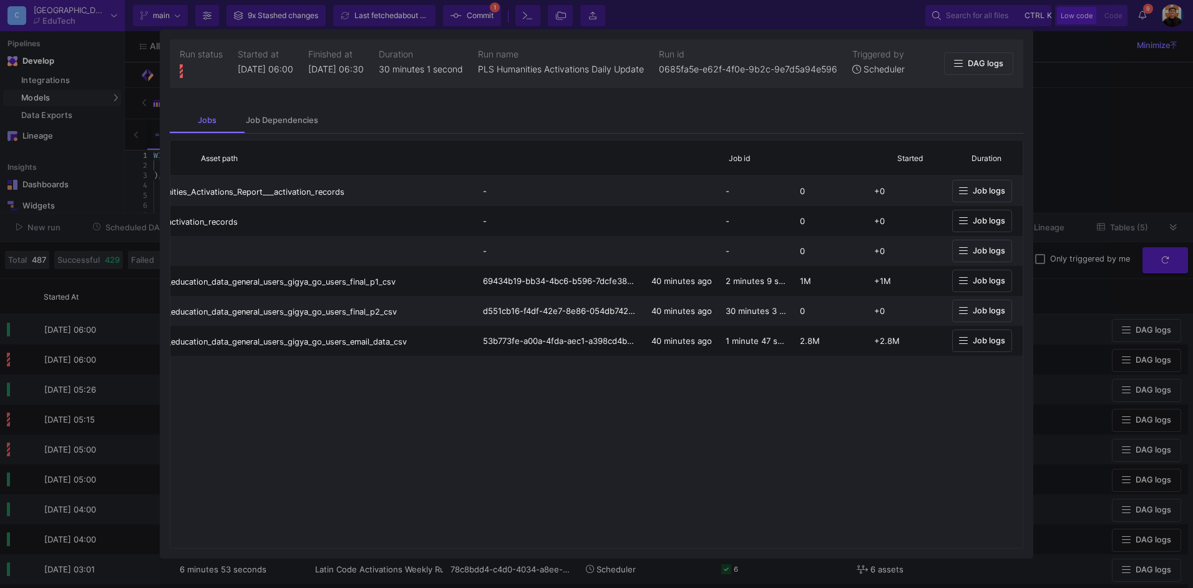
drag, startPoint x: 762, startPoint y: 414, endPoint x: 980, endPoint y: 435, distance: 218.8
click at [987, 305] on button "Job logs" at bounding box center [982, 310] width 60 height 23
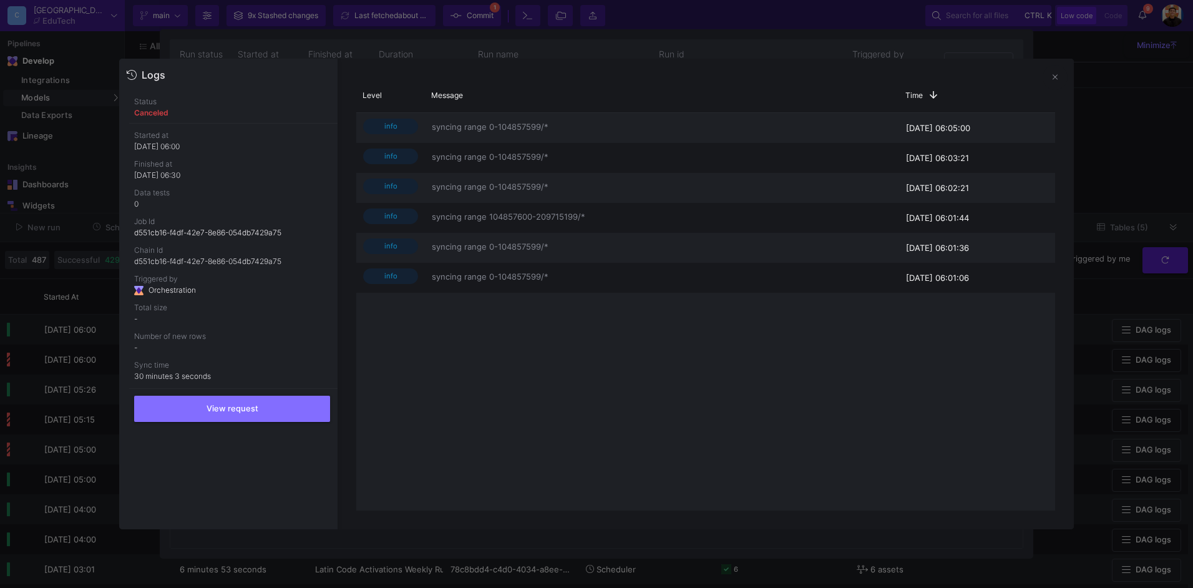
click at [1167, 142] on div at bounding box center [596, 294] width 1193 height 588
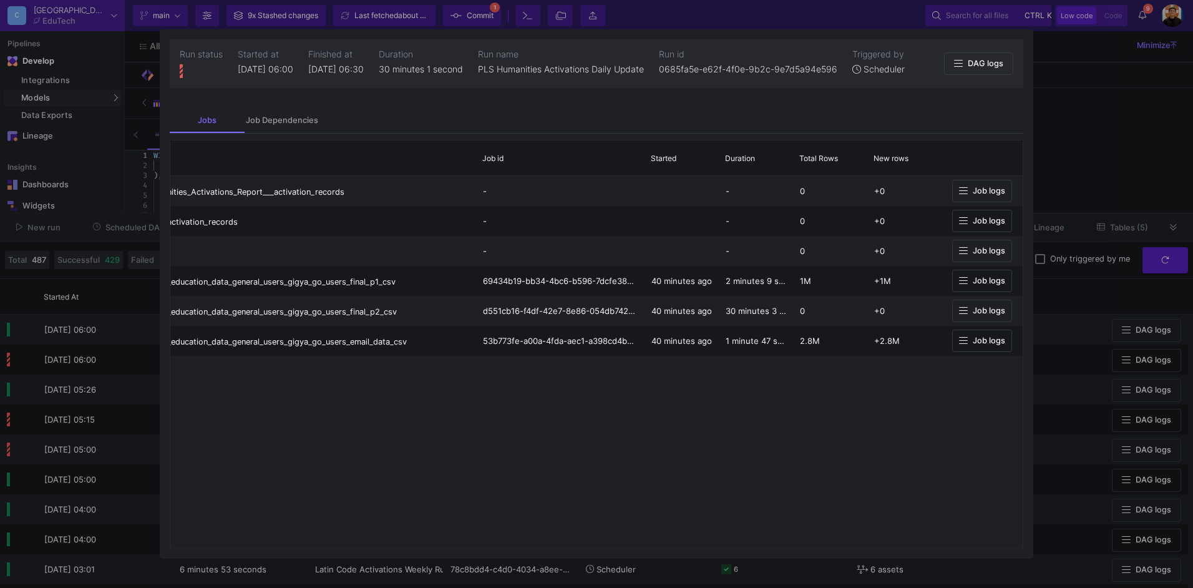
click at [1119, 294] on div at bounding box center [596, 294] width 1193 height 588
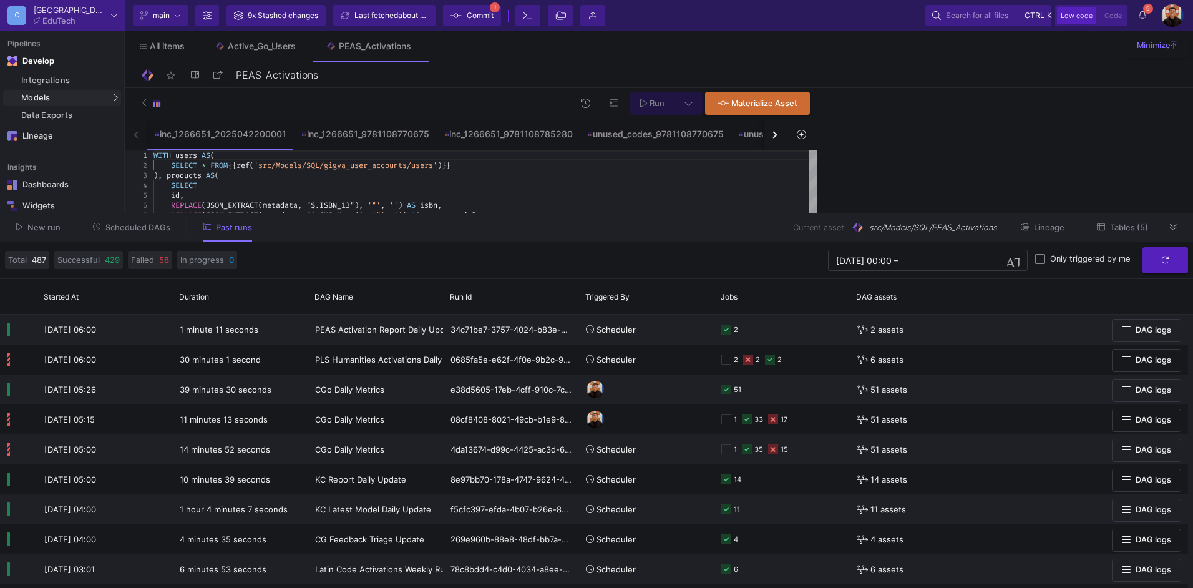
click at [130, 226] on span "Scheduled DAGs" at bounding box center [137, 227] width 65 height 9
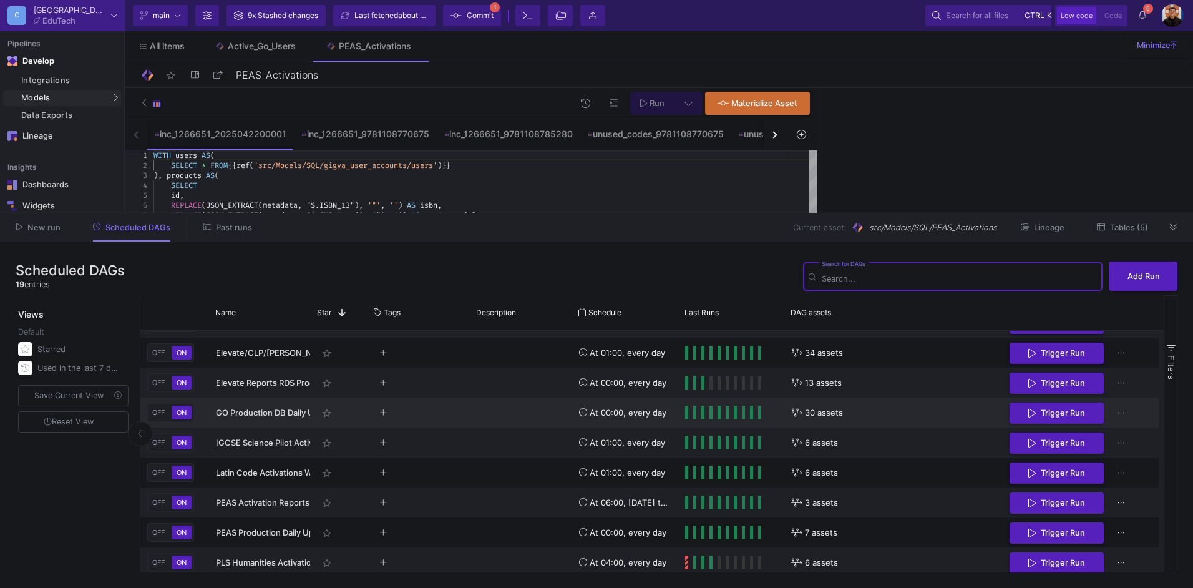
scroll to position [328, 0]
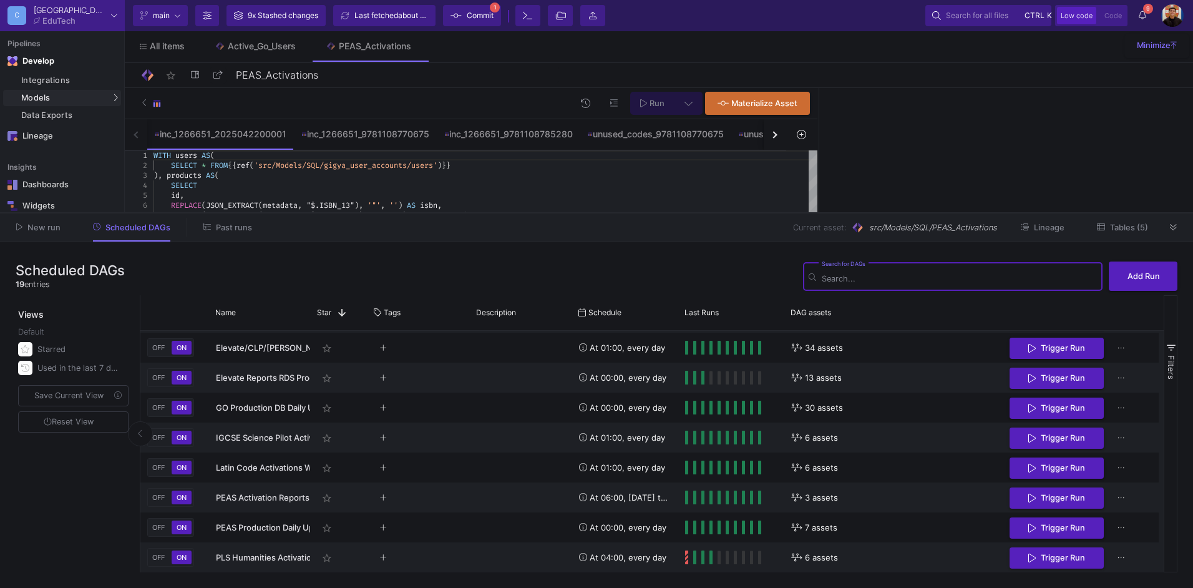
click at [236, 208] on span "JSON_EXTRACT" at bounding box center [232, 205] width 52 height 10
click at [230, 222] on span "Past runs" at bounding box center [227, 226] width 49 height 9
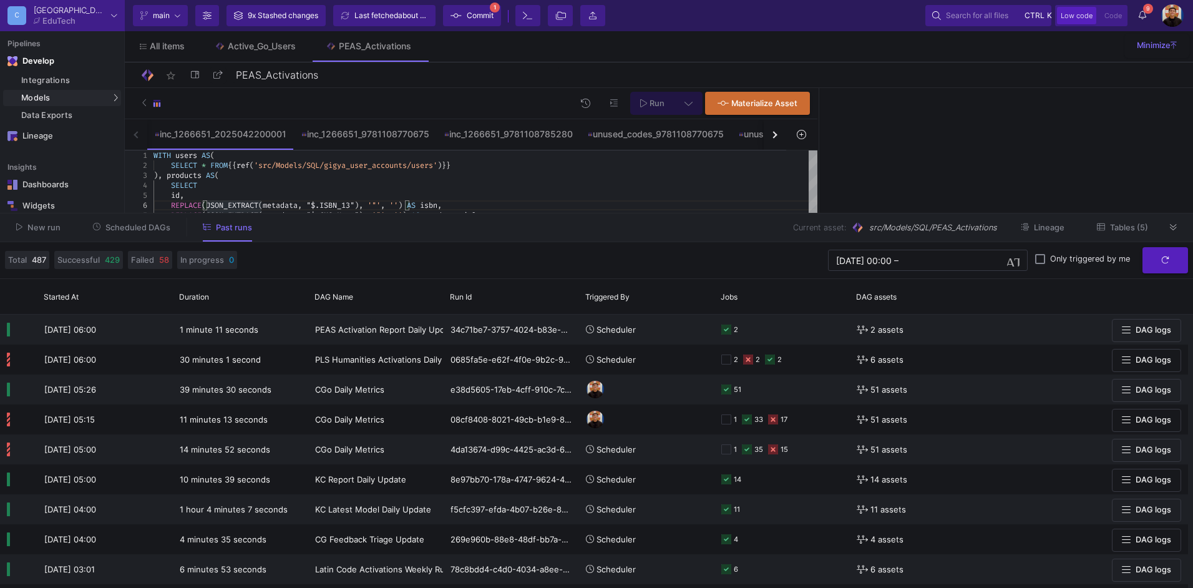
click at [150, 232] on button "Scheduled DAGs" at bounding box center [132, 227] width 108 height 19
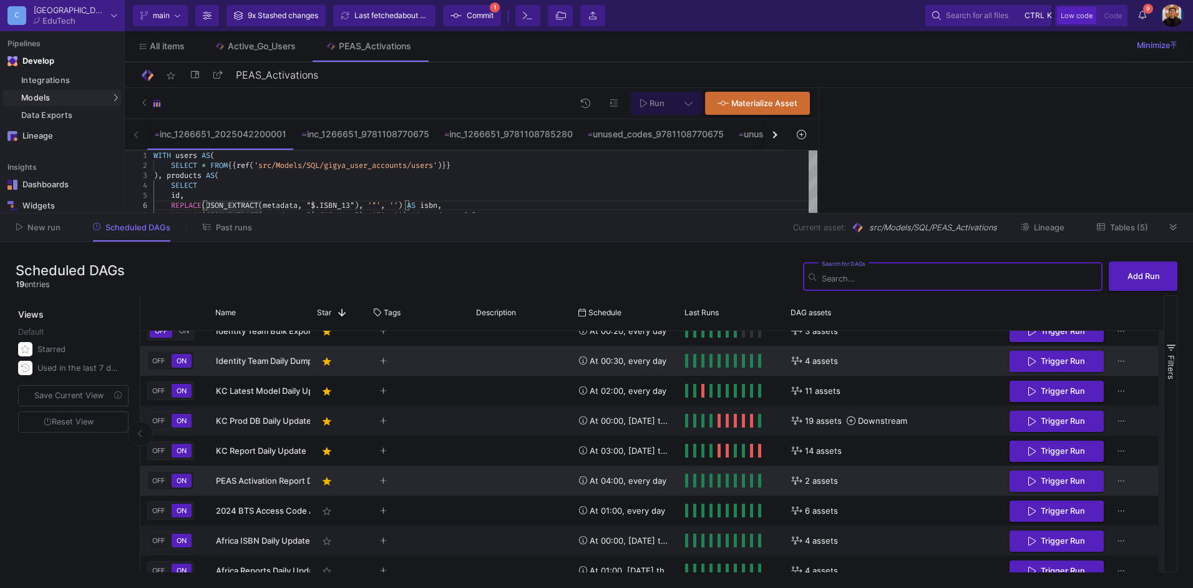
scroll to position [62, 0]
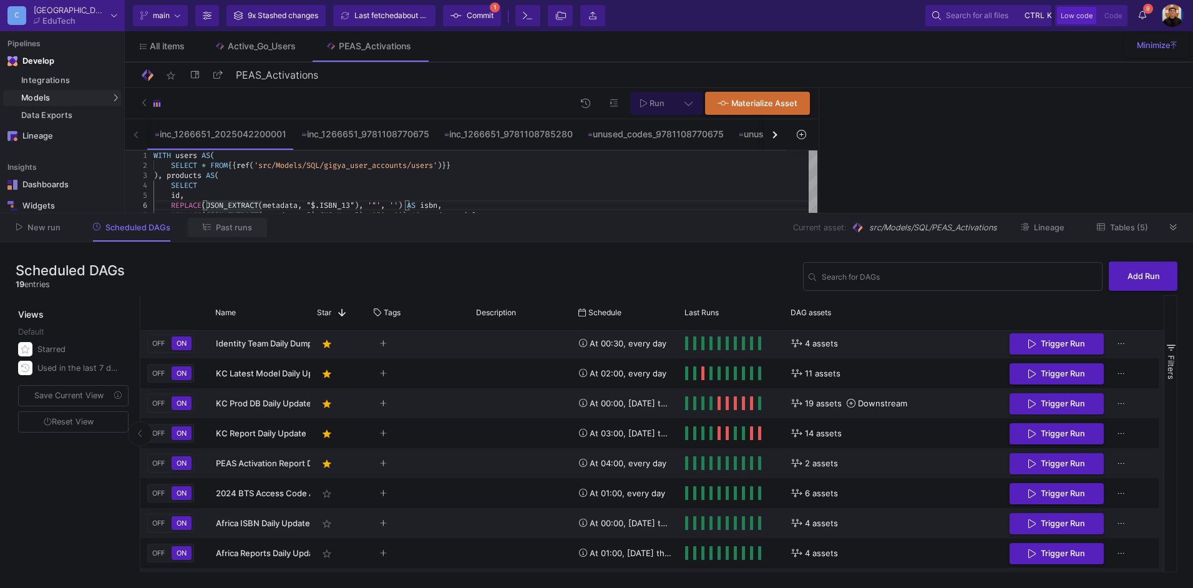
click at [250, 233] on button "Past runs" at bounding box center [227, 227] width 79 height 19
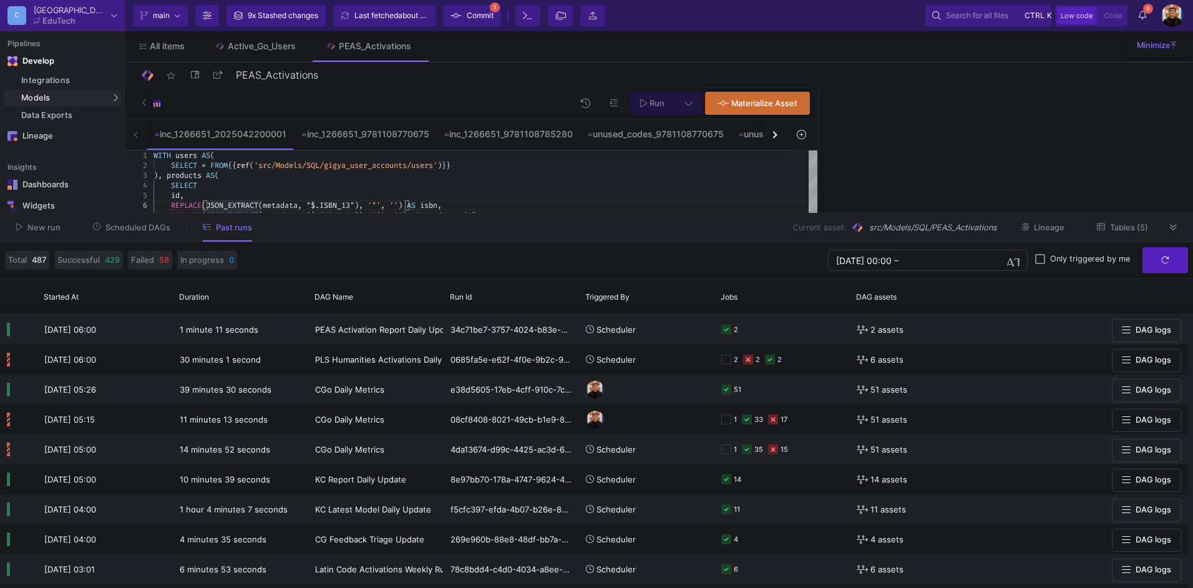
click at [159, 228] on span "Scheduled DAGs" at bounding box center [137, 227] width 65 height 9
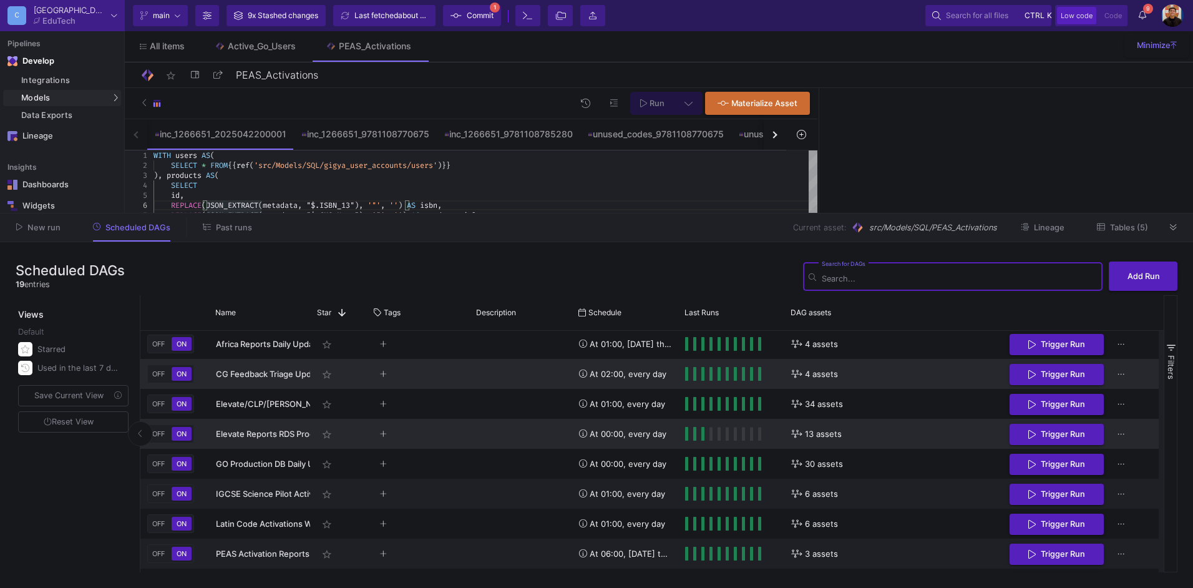
scroll to position [326, 0]
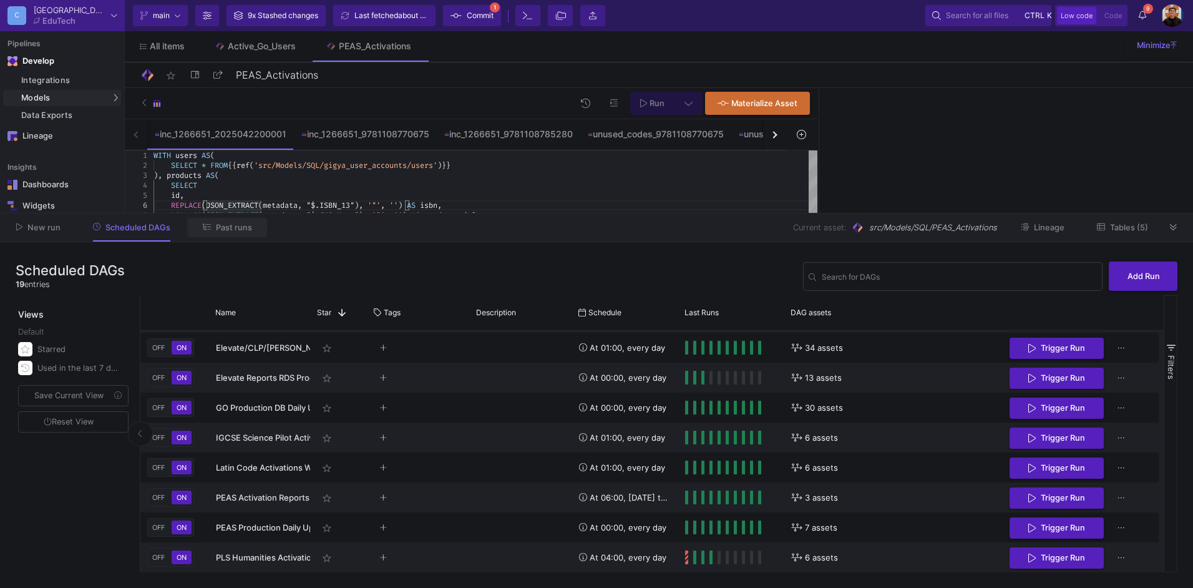
click at [216, 228] on span "Past runs" at bounding box center [234, 227] width 36 height 9
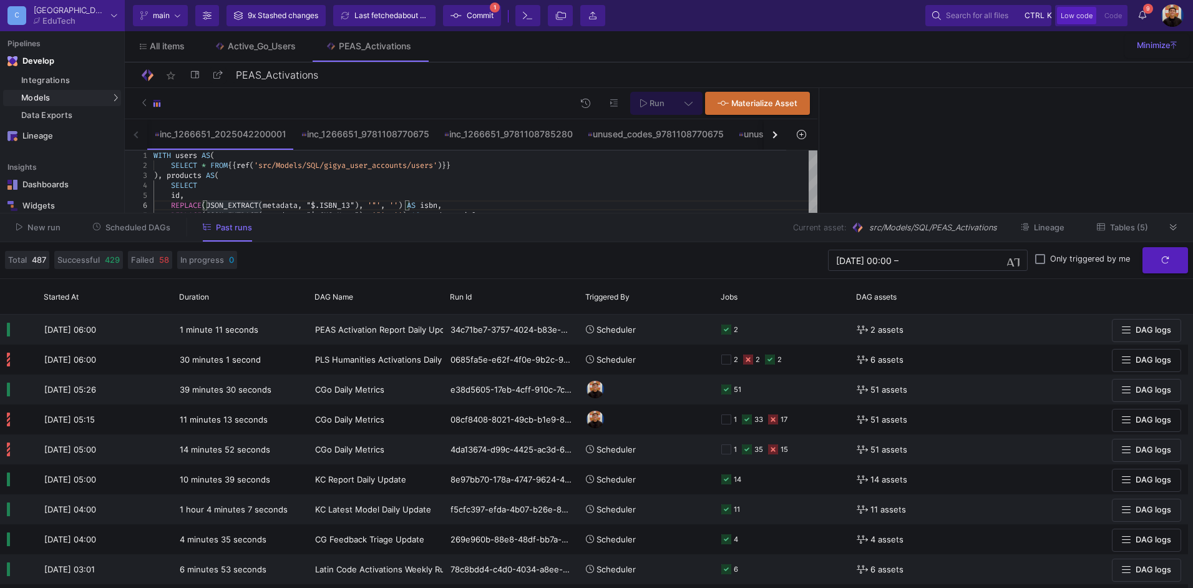
click at [124, 229] on span "Scheduled DAGs" at bounding box center [137, 227] width 65 height 9
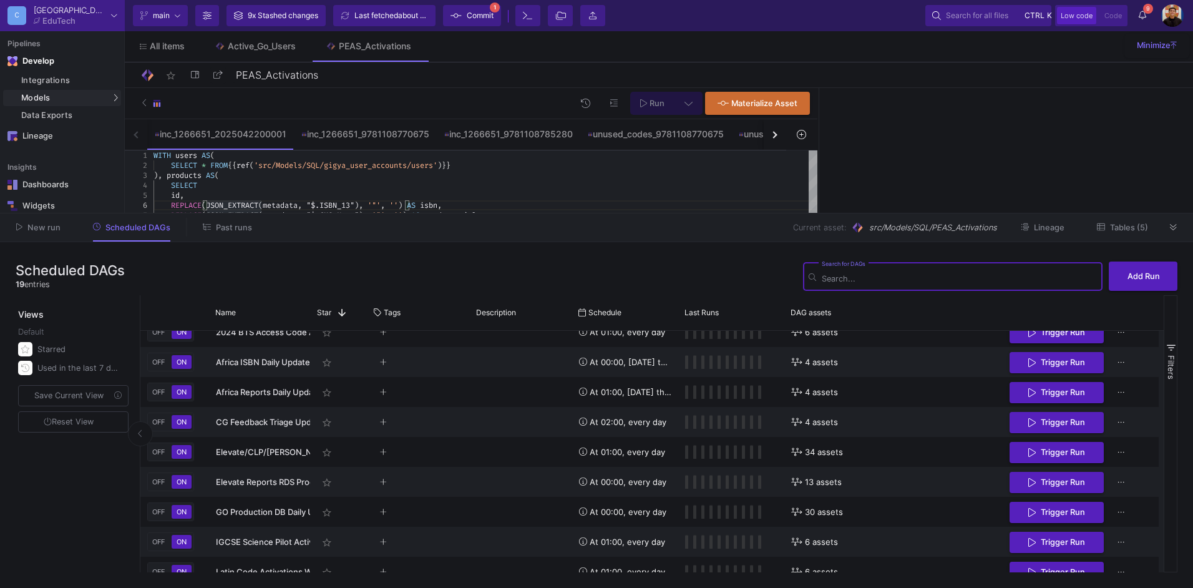
scroll to position [328, 0]
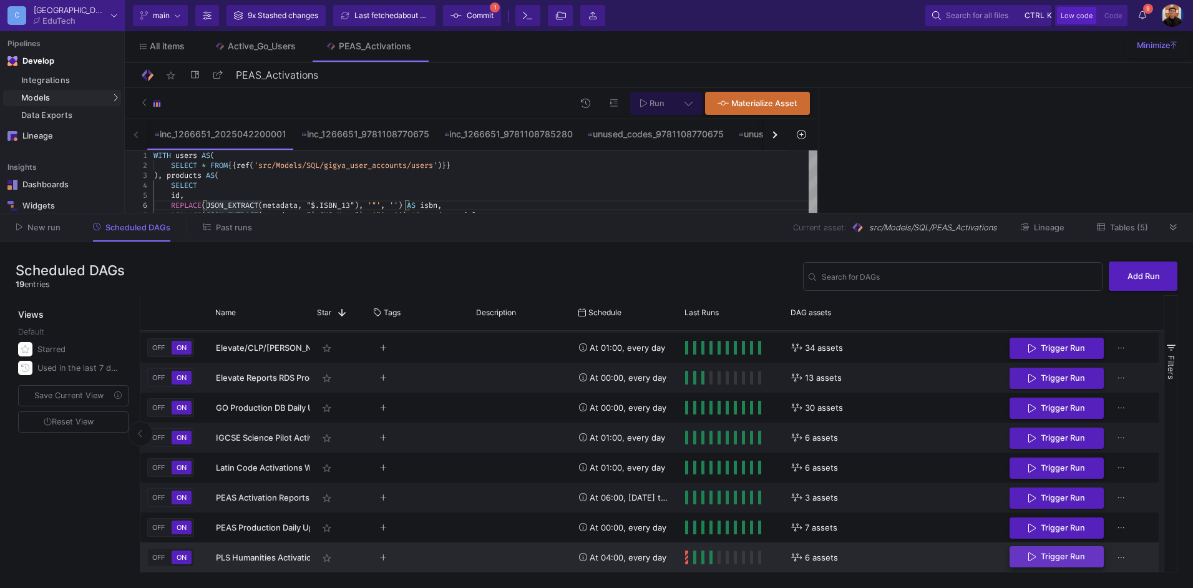
click at [1063, 557] on span "Trigger Run" at bounding box center [1063, 556] width 44 height 9
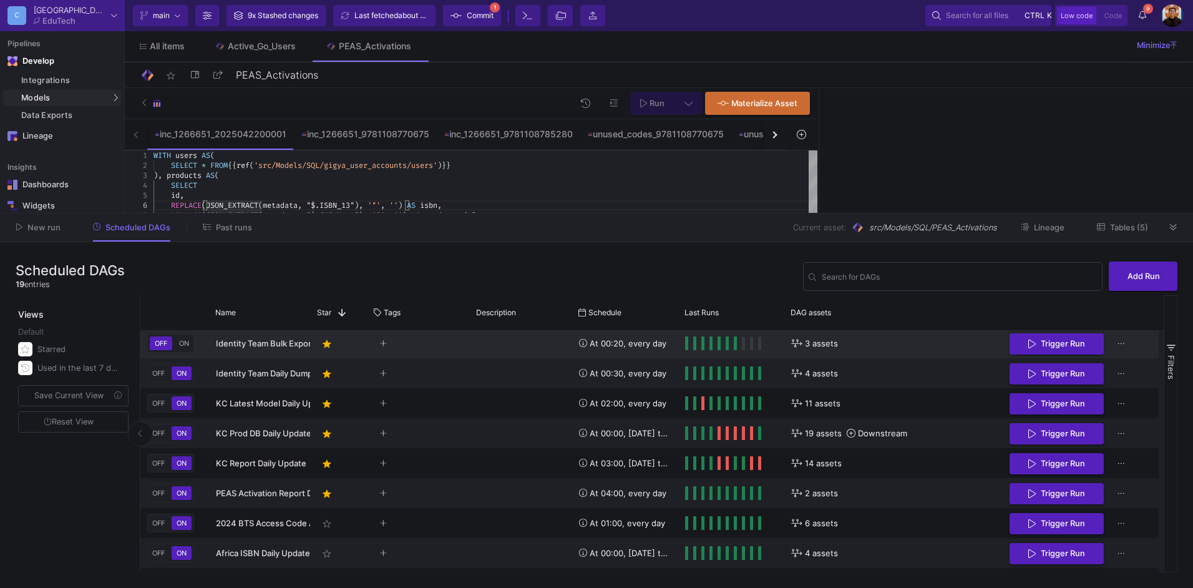
scroll to position [62, 0]
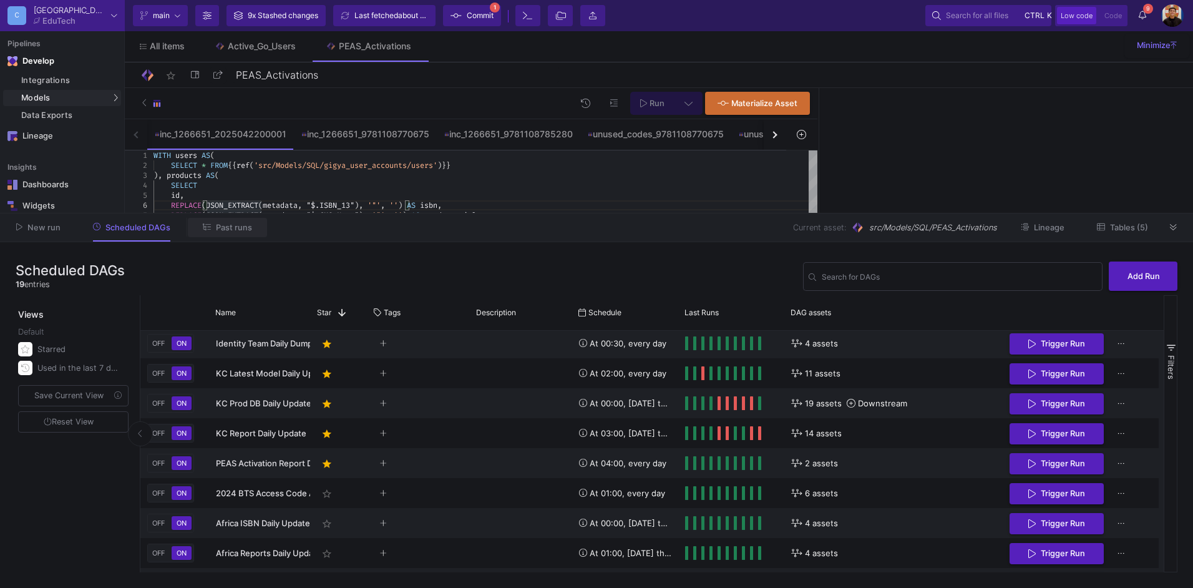
click at [211, 234] on button "Past runs" at bounding box center [227, 227] width 79 height 19
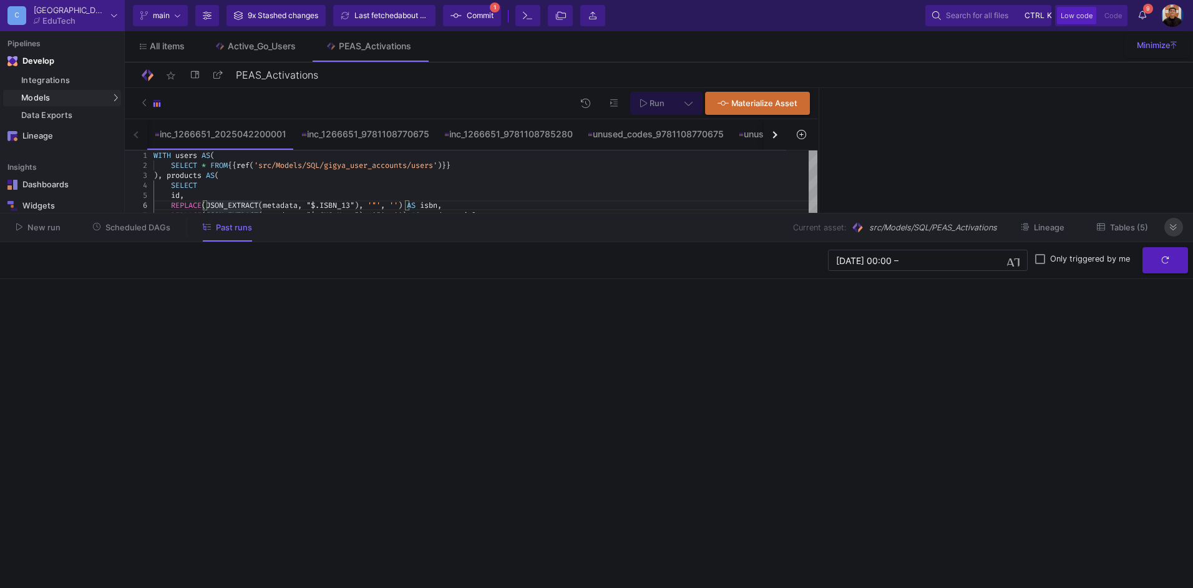
click at [1168, 223] on button at bounding box center [1173, 227] width 19 height 19
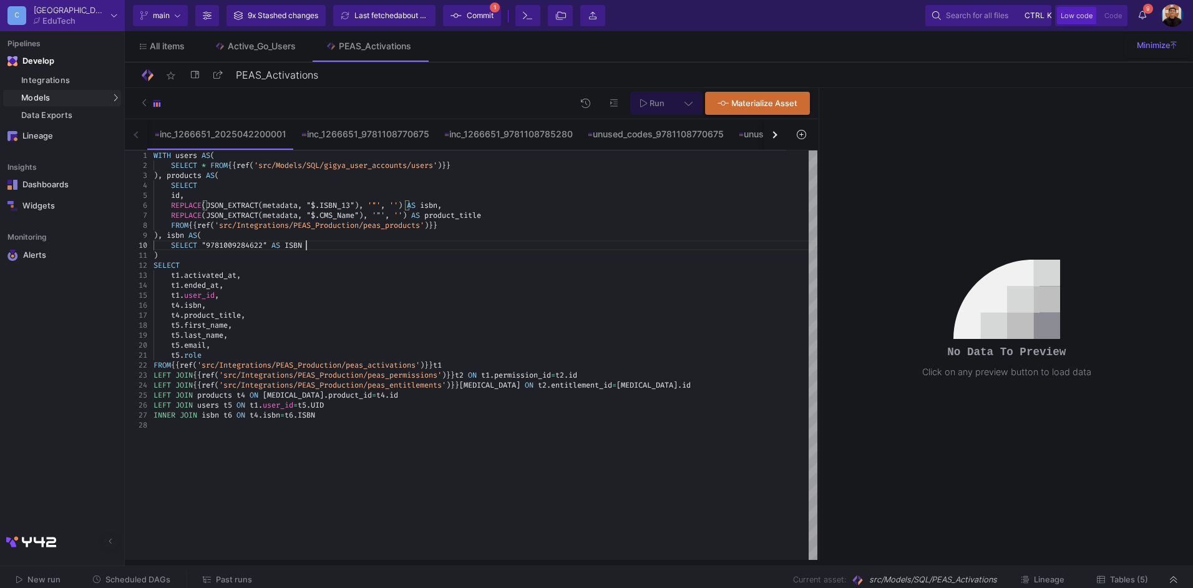
click at [497, 245] on div "SELECT "9781009284622" AS ISBN" at bounding box center [485, 245] width 664 height 10
click at [471, 17] on span "Commit" at bounding box center [480, 15] width 27 height 19
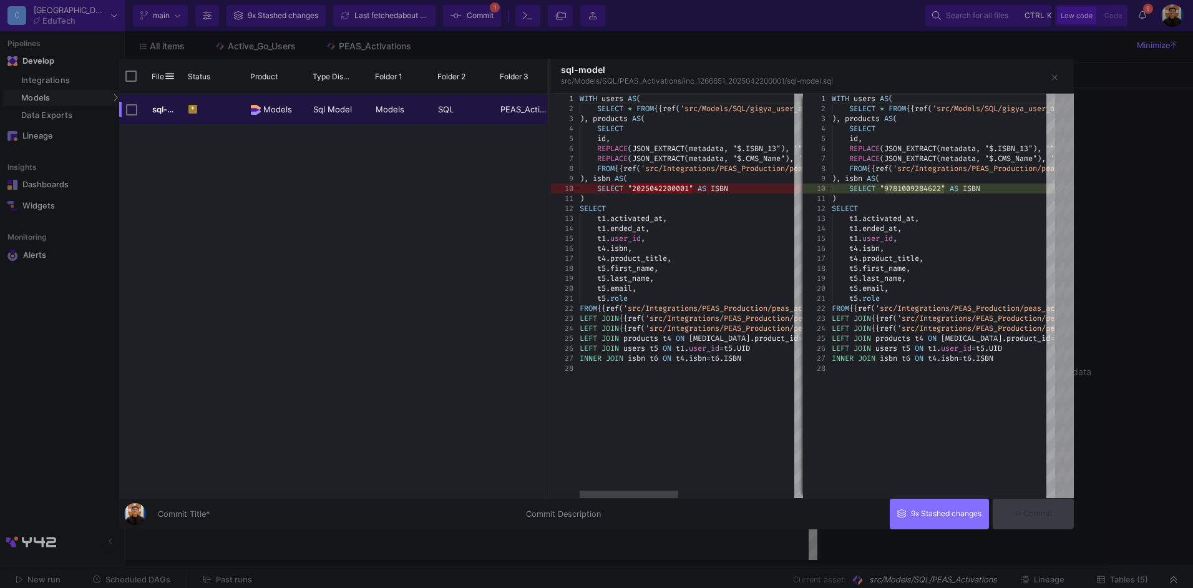
scroll to position [0, 0]
drag, startPoint x: 693, startPoint y: 187, endPoint x: 636, endPoint y: 189, distance: 56.8
click at [1128, 190] on div at bounding box center [596, 294] width 1193 height 588
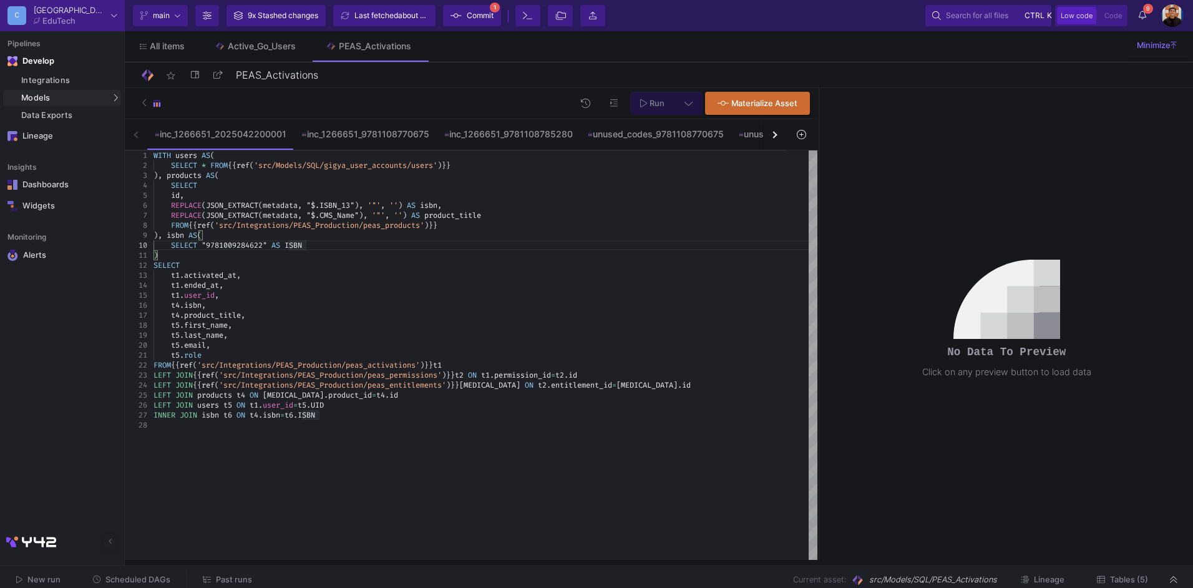
click at [265, 240] on div "), isbn AS (" at bounding box center [485, 235] width 664 height 10
click at [260, 244] on span ""9781009284622"" at bounding box center [235, 245] width 66 height 10
drag, startPoint x: 265, startPoint y: 246, endPoint x: 207, endPoint y: 247, distance: 58.7
paste textarea "2025042200001"
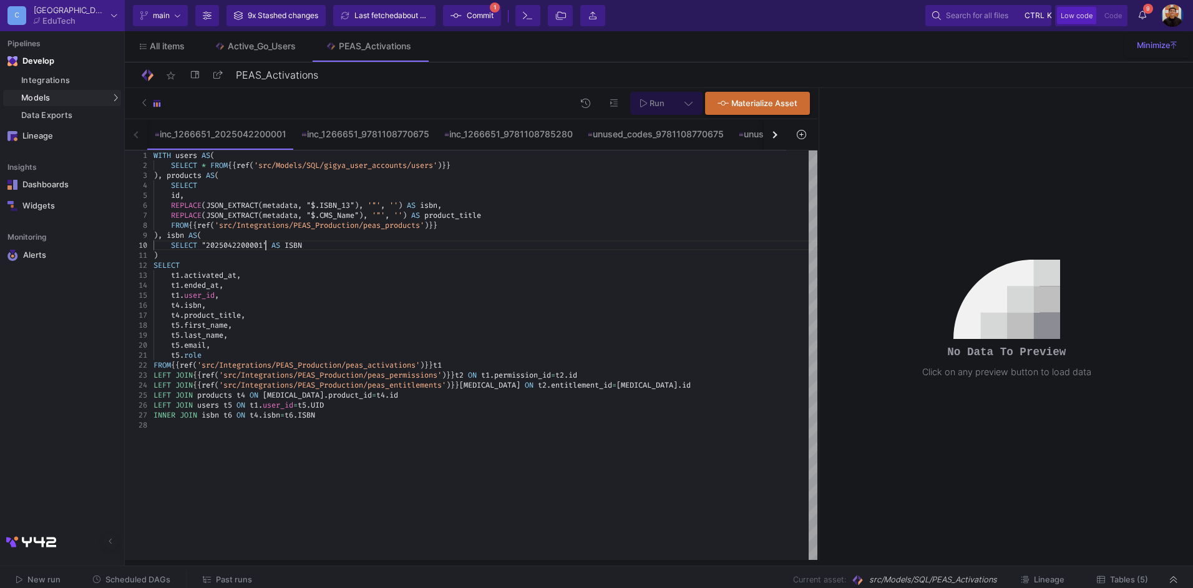
type textarea ") SELECT t1.activated_at, t1.ended_at, t1.user_id, t4.isbn, t4.product_title, t…"
drag, startPoint x: 521, startPoint y: 322, endPoint x: 523, endPoint y: 306, distance: 15.7
click at [740, 139] on div "unused_codes_9781108785280" at bounding box center [807, 134] width 137 height 10
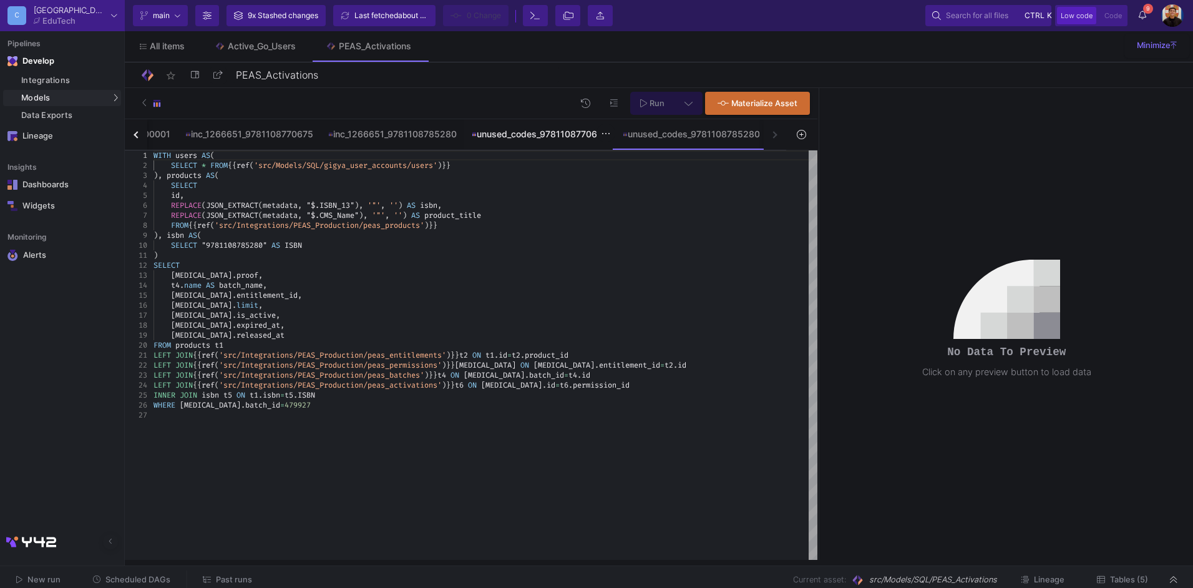
click at [512, 137] on div "unused_codes_9781108770675" at bounding box center [540, 134] width 136 height 10
click at [384, 133] on div "inc_1266651_9781108785280" at bounding box center [392, 134] width 129 height 10
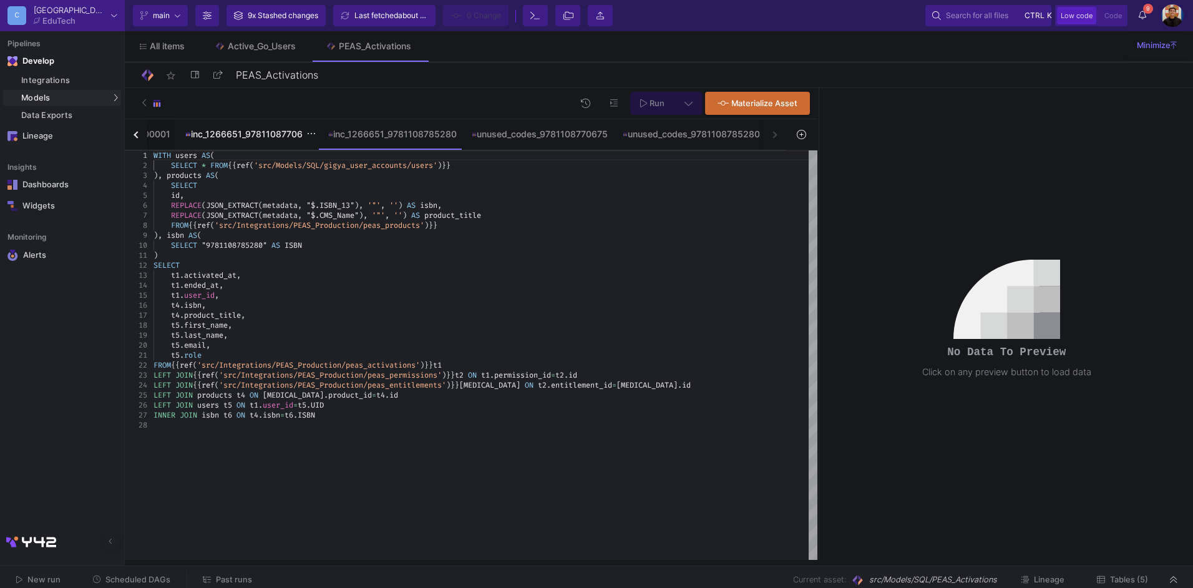
click at [266, 132] on div "inc_1266651_9781108770675" at bounding box center [249, 134] width 128 height 10
click at [132, 136] on button "button" at bounding box center [136, 134] width 22 height 31
click at [223, 135] on div "inc_1266651_2025042200001" at bounding box center [221, 134] width 132 height 10
click at [356, 131] on div "inc_1266651_9781108770675" at bounding box center [365, 134] width 128 height 10
click at [508, 134] on div "inc_1266651_9781108785280" at bounding box center [508, 134] width 129 height 10
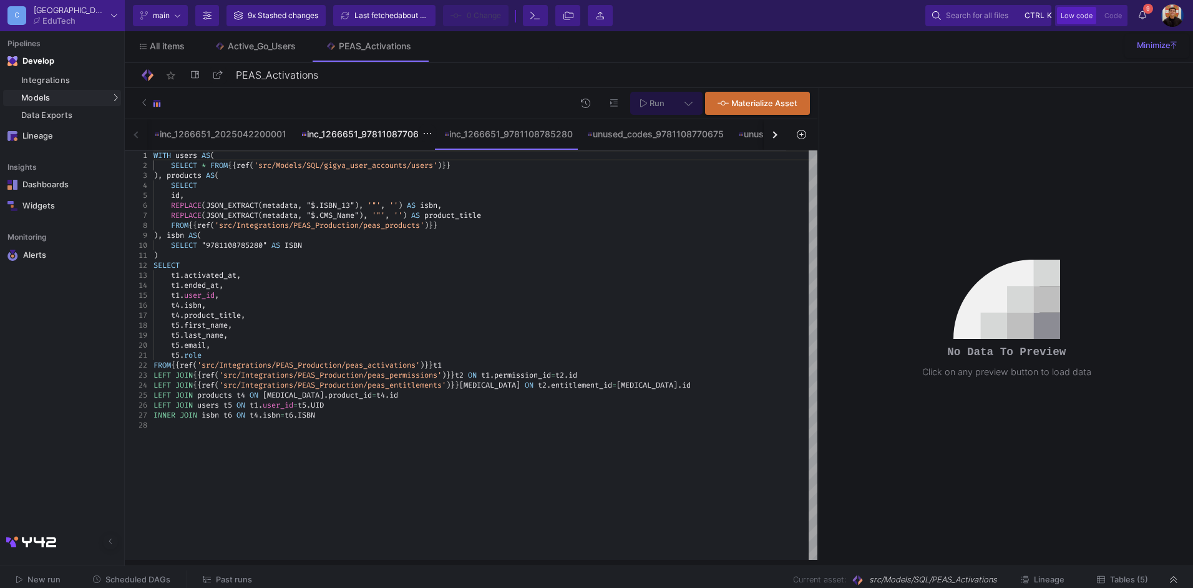
click at [355, 130] on div "inc_1266651_9781108770675" at bounding box center [365, 134] width 128 height 10
click at [498, 135] on div "inc_1266651_9781108785280" at bounding box center [508, 134] width 129 height 10
click at [329, 137] on div "inc_1266651_9781108770675" at bounding box center [365, 134] width 128 height 10
click at [504, 137] on div "inc_1266651_9781108785280" at bounding box center [508, 134] width 129 height 10
click at [376, 134] on div "inc_1266651_9781108770675" at bounding box center [365, 134] width 128 height 10
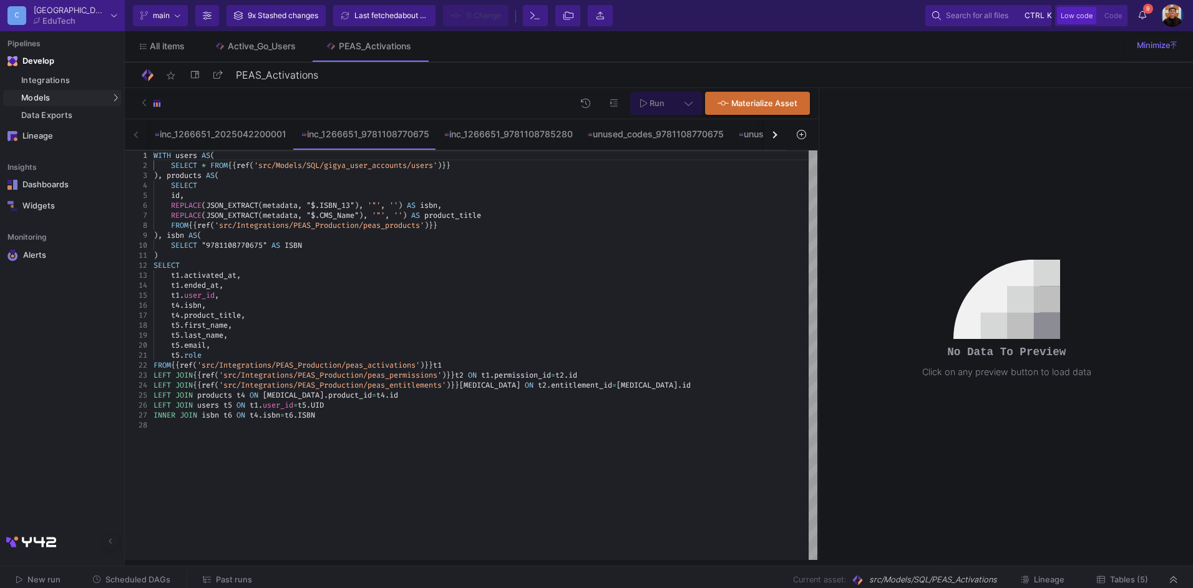
type textarea "t5.role FROM {{ ref('src/Integrations/PEAS_Production/peas_activations') }} t1 …"
click at [419, 386] on span "'src/Integrations/PEAS_Production/peas_entitlement" at bounding box center [328, 385] width 218 height 10
click at [135, 115] on link "SQL-Models" at bounding box center [173, 120] width 92 height 20
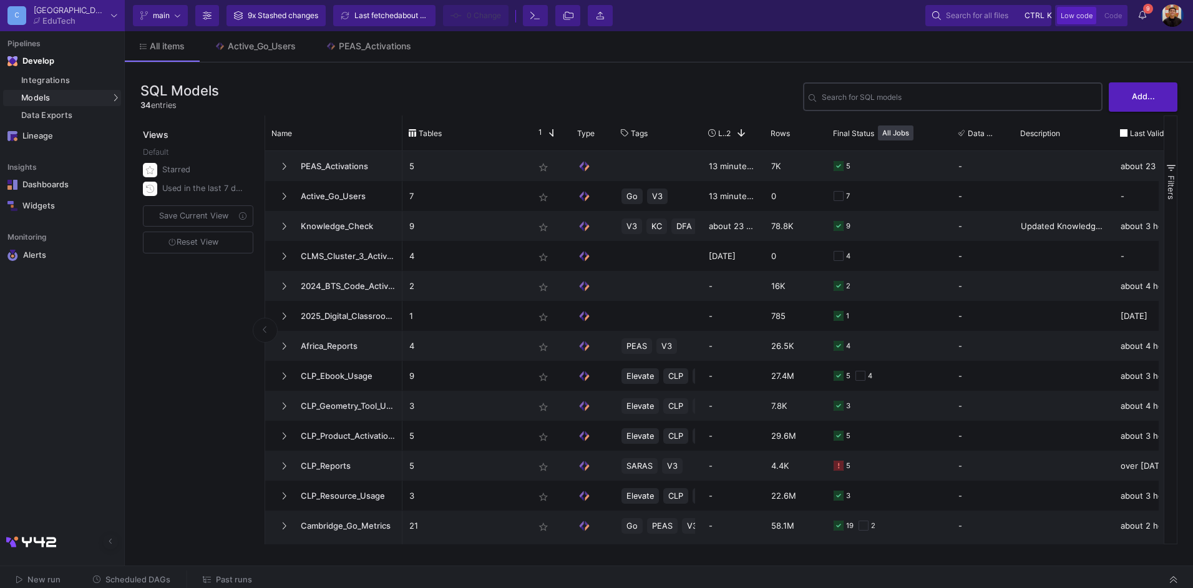
click at [878, 89] on div "Search for SQL models" at bounding box center [959, 95] width 275 height 31
type input "ad"
drag, startPoint x: 525, startPoint y: 85, endPoint x: 52, endPoint y: 90, distance: 473.0
click at [52, 90] on div "Models" at bounding box center [62, 98] width 118 height 16
click at [54, 84] on div "Integrations" at bounding box center [69, 80] width 97 height 10
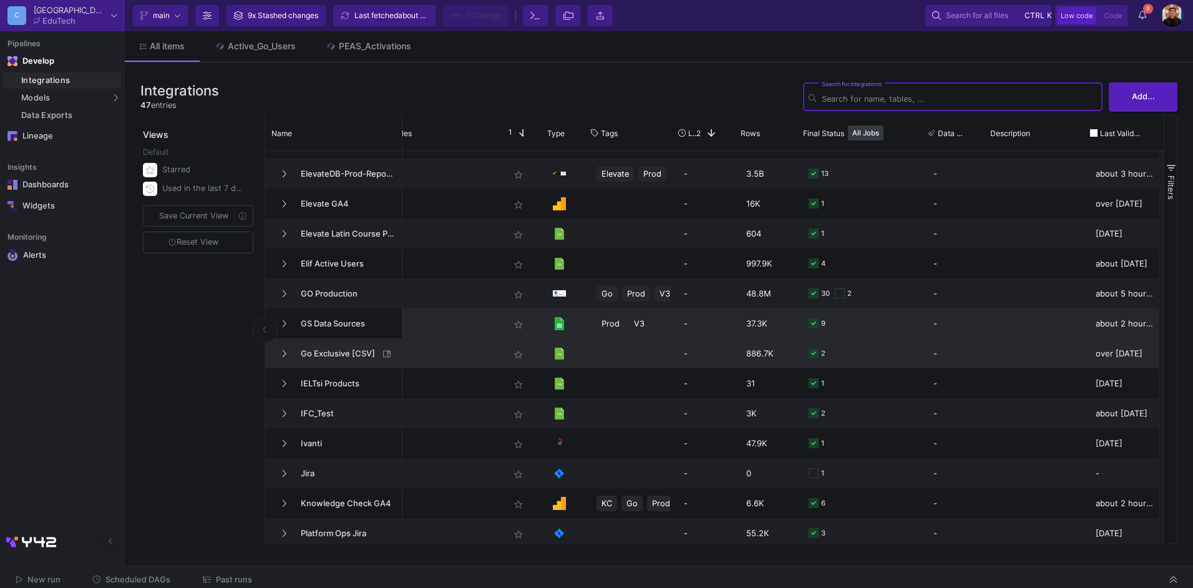
scroll to position [770, 0]
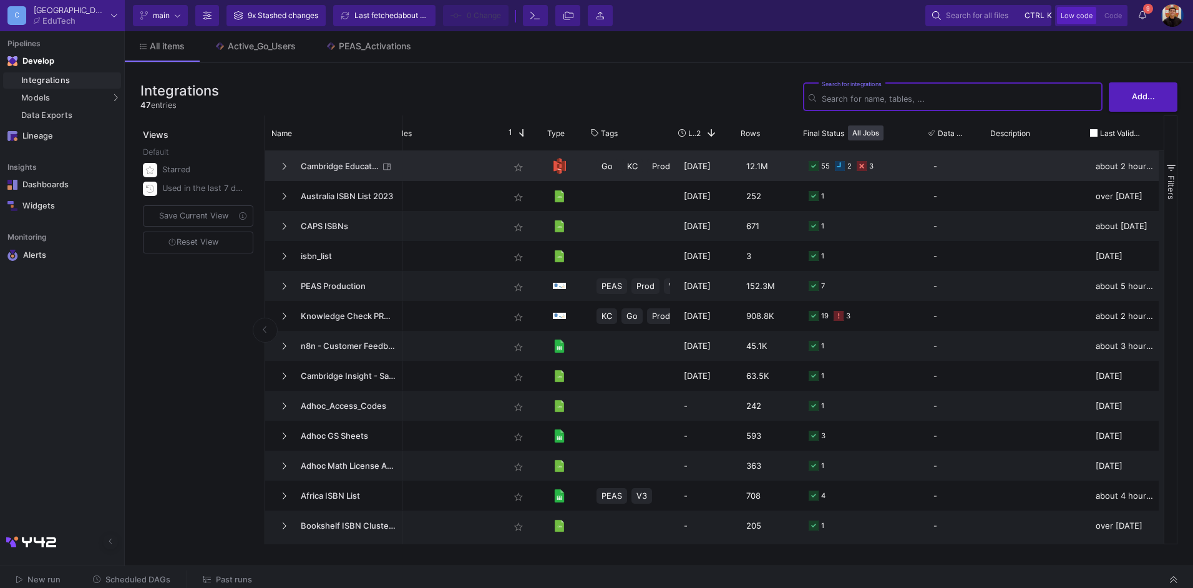
click at [1028, 172] on div at bounding box center [1039, 166] width 100 height 30
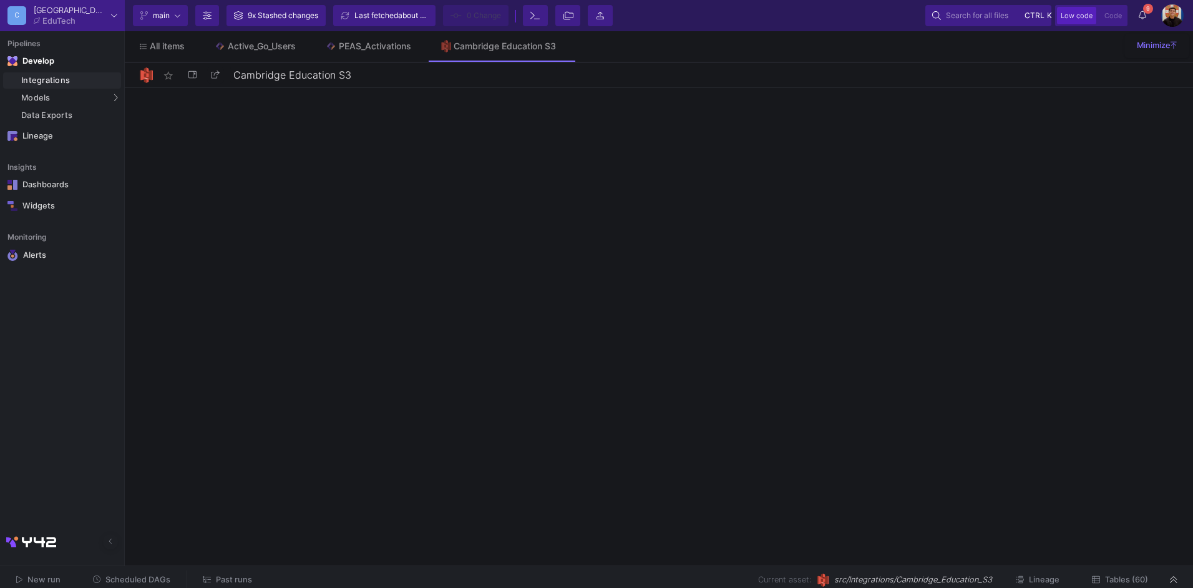
click at [1127, 577] on span "Tables (60)" at bounding box center [1126, 579] width 43 height 9
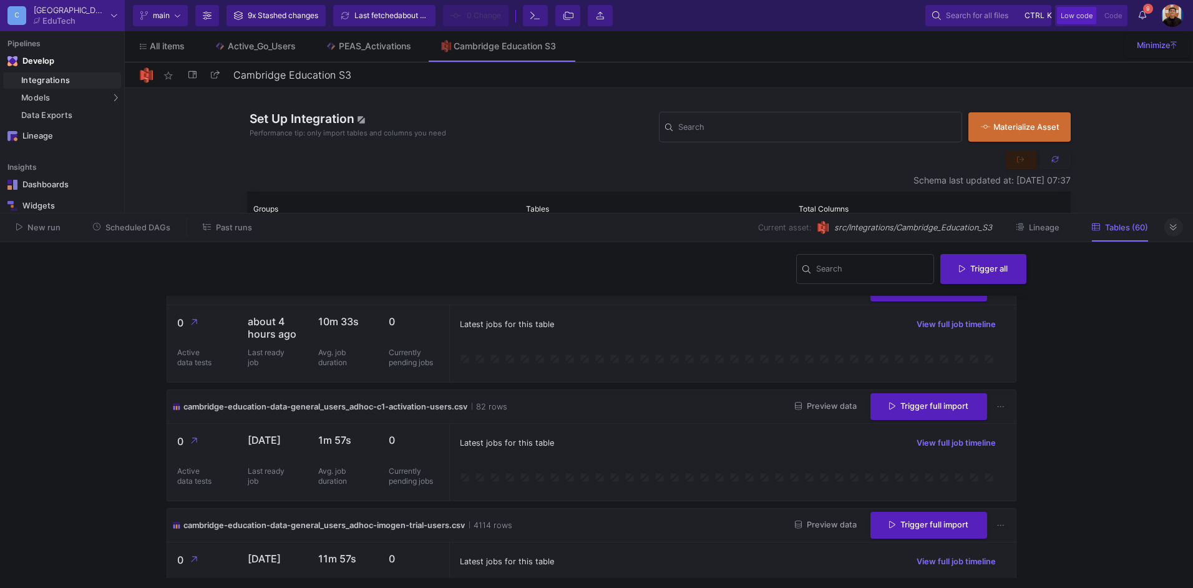
click at [1175, 230] on icon at bounding box center [1173, 227] width 7 height 8
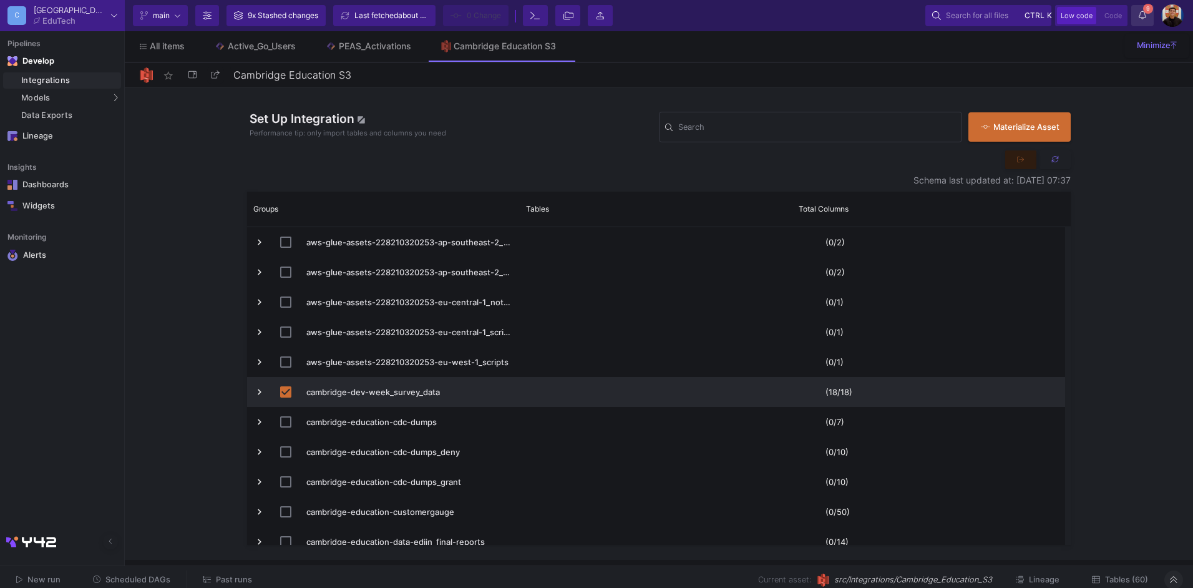
click at [1142, 22] on y42-notifications-label "9 9 Notifications" at bounding box center [1142, 15] width 7 height 19
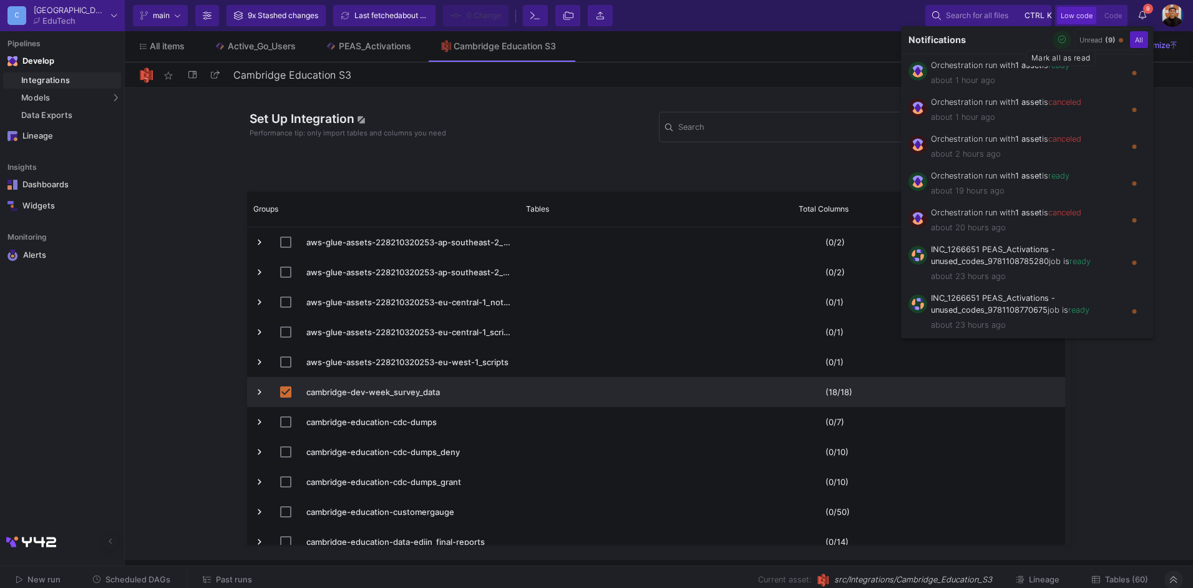
click at [1061, 39] on icon "button" at bounding box center [1062, 40] width 8 height 8
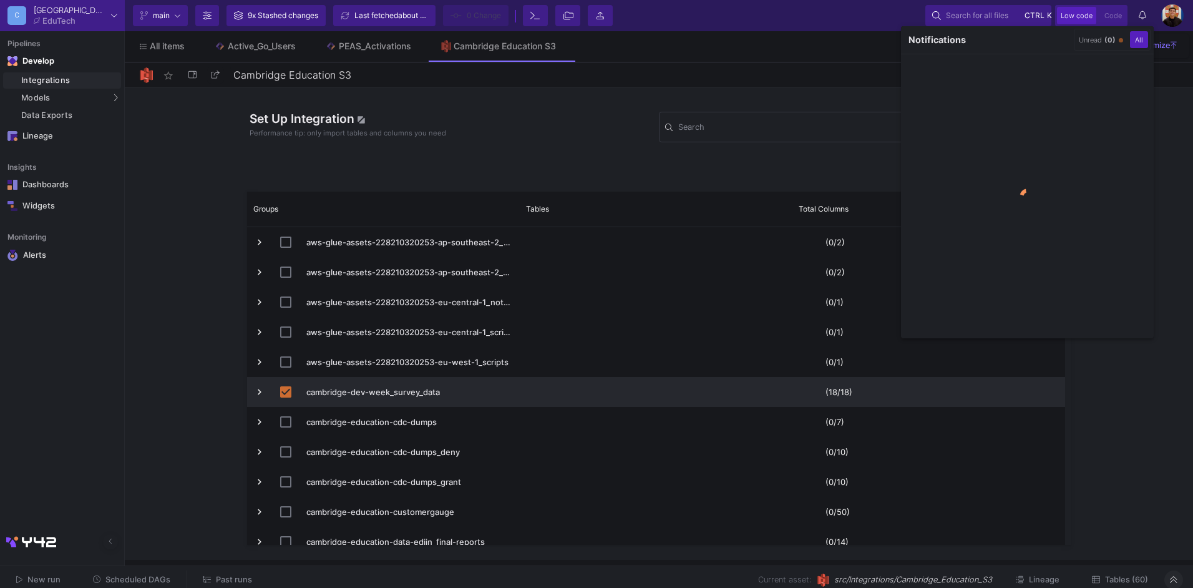
click at [219, 580] on div at bounding box center [596, 294] width 1193 height 588
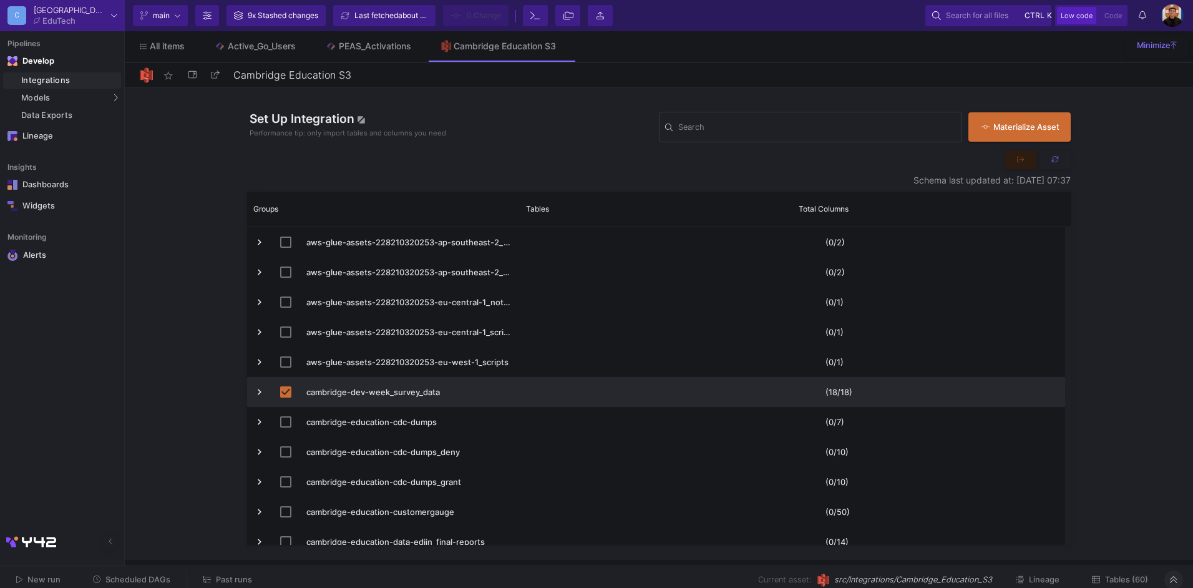
click at [217, 580] on span "Past runs" at bounding box center [234, 579] width 36 height 9
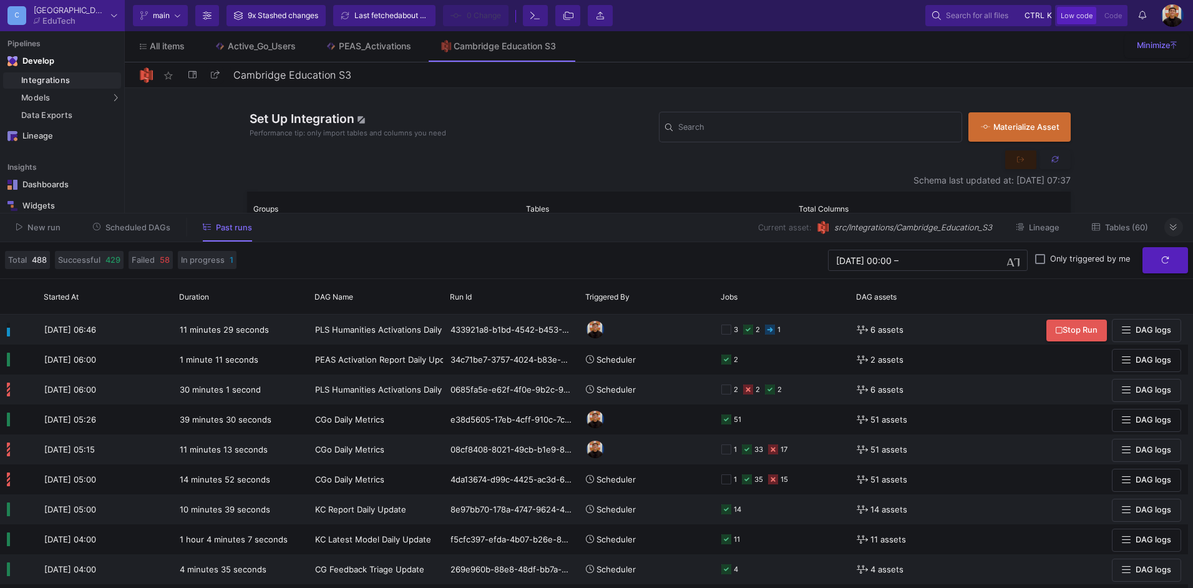
click at [157, 233] on button "Scheduled DAGs" at bounding box center [132, 227] width 108 height 19
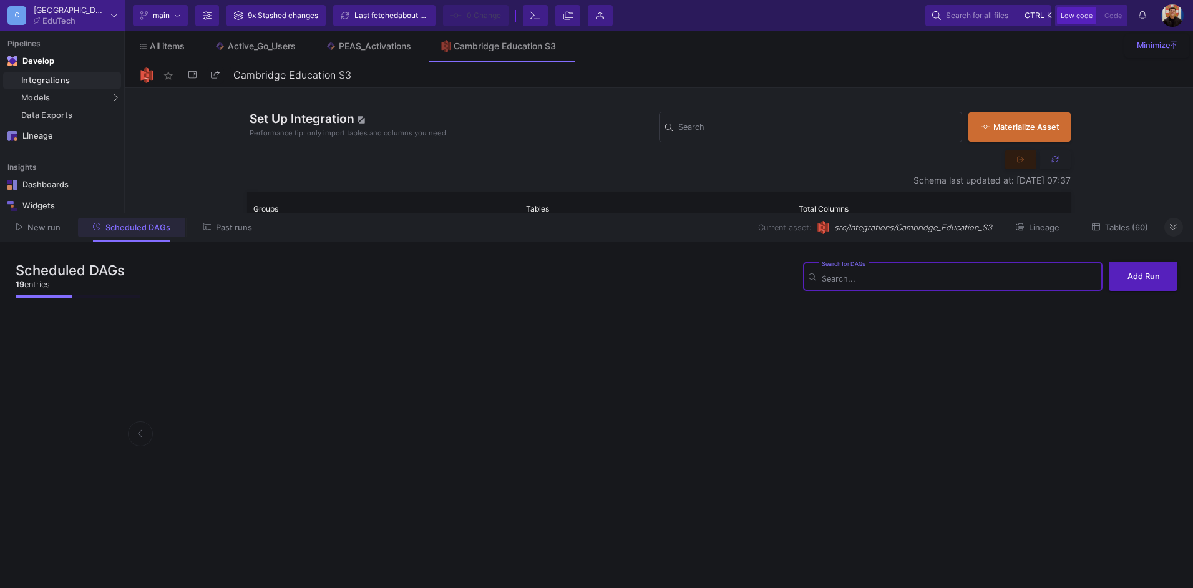
click at [226, 236] on button "Past runs" at bounding box center [227, 227] width 79 height 19
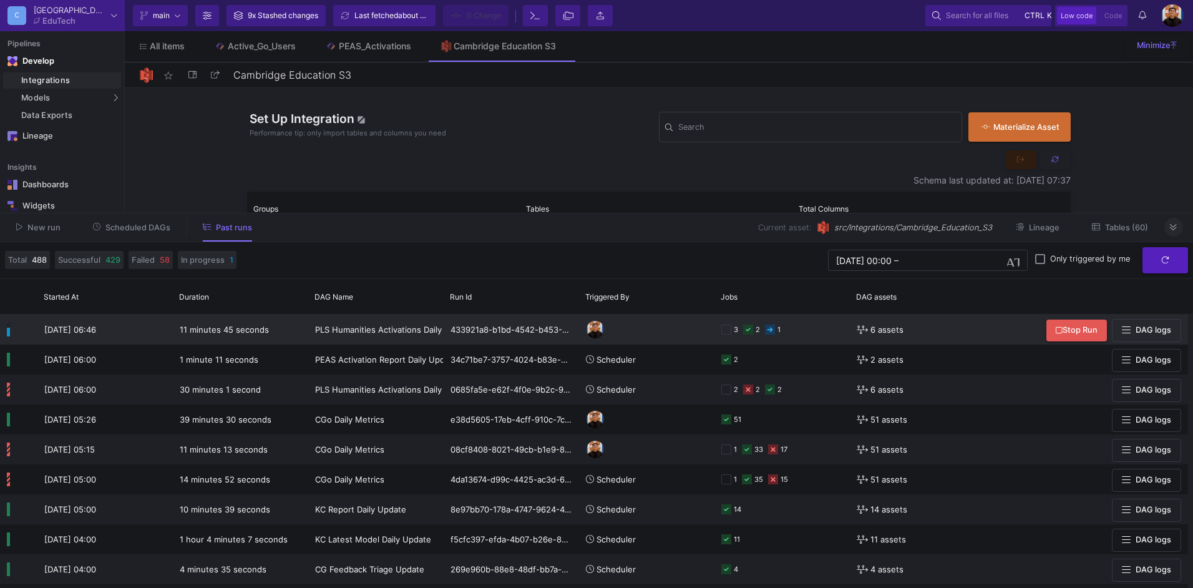
click at [655, 331] on y42-orchestration-triggered-by at bounding box center [647, 329] width 122 height 29
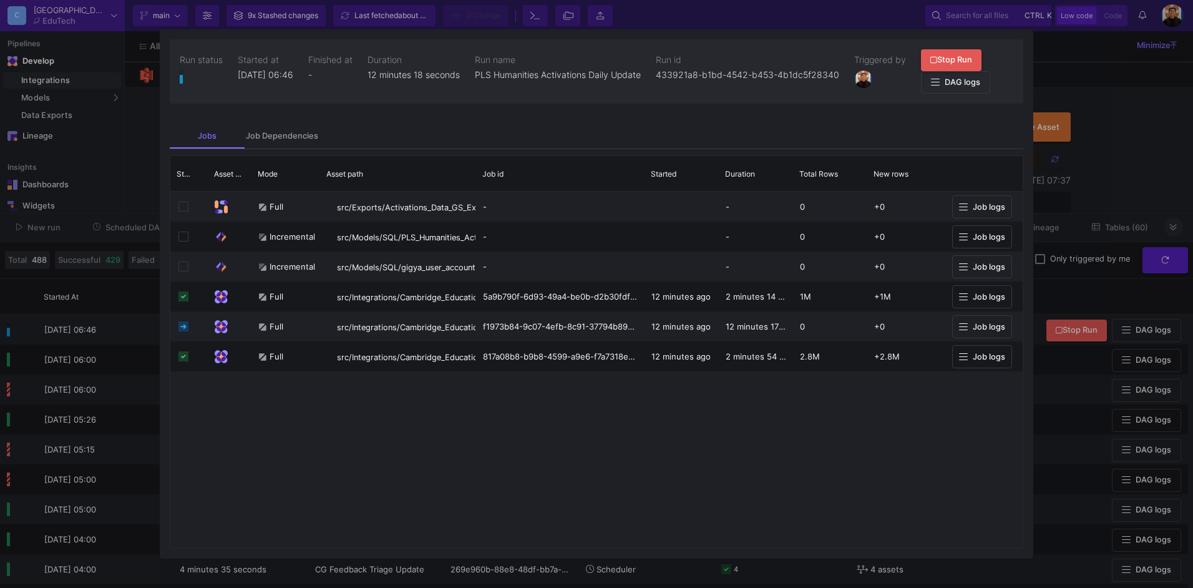
click at [1154, 193] on div at bounding box center [596, 294] width 1193 height 588
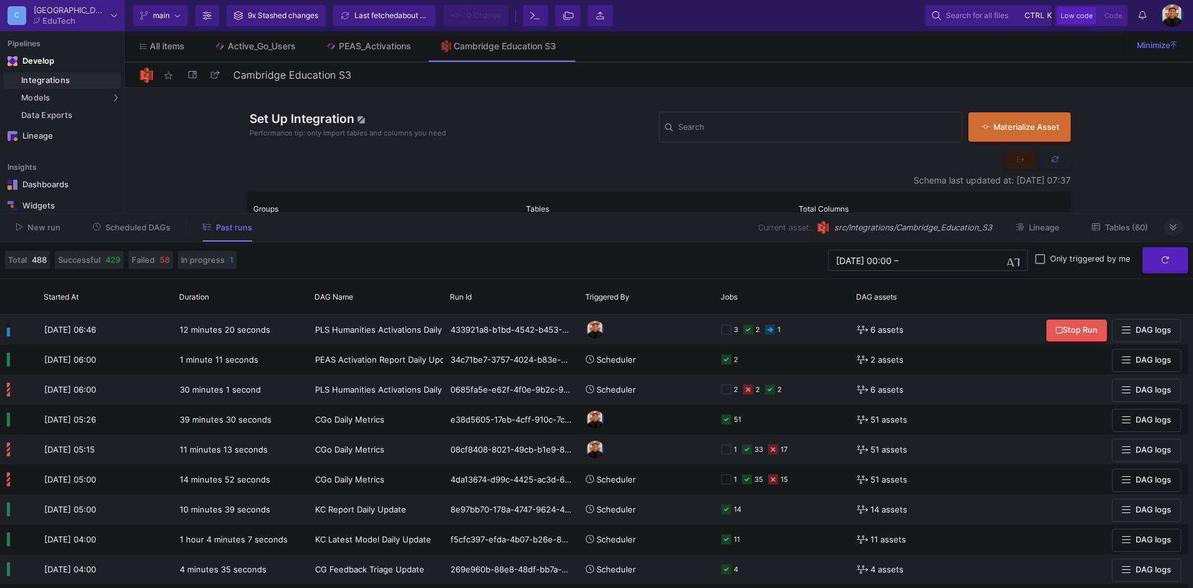
click at [138, 232] on button "Scheduled DAGs" at bounding box center [132, 227] width 108 height 19
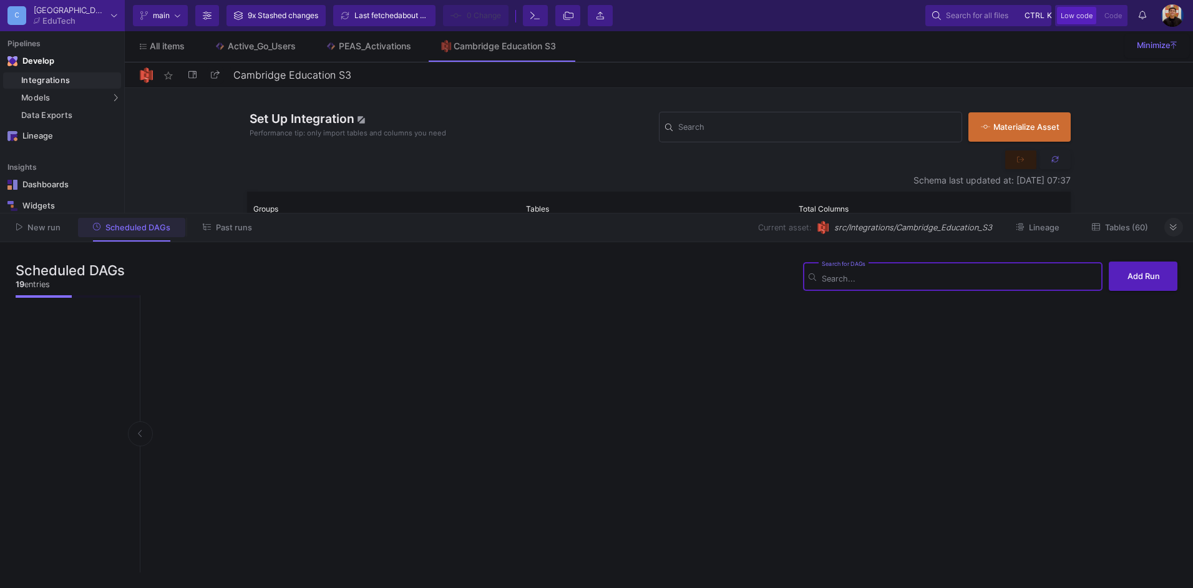
click at [218, 227] on span "Past runs" at bounding box center [234, 227] width 36 height 9
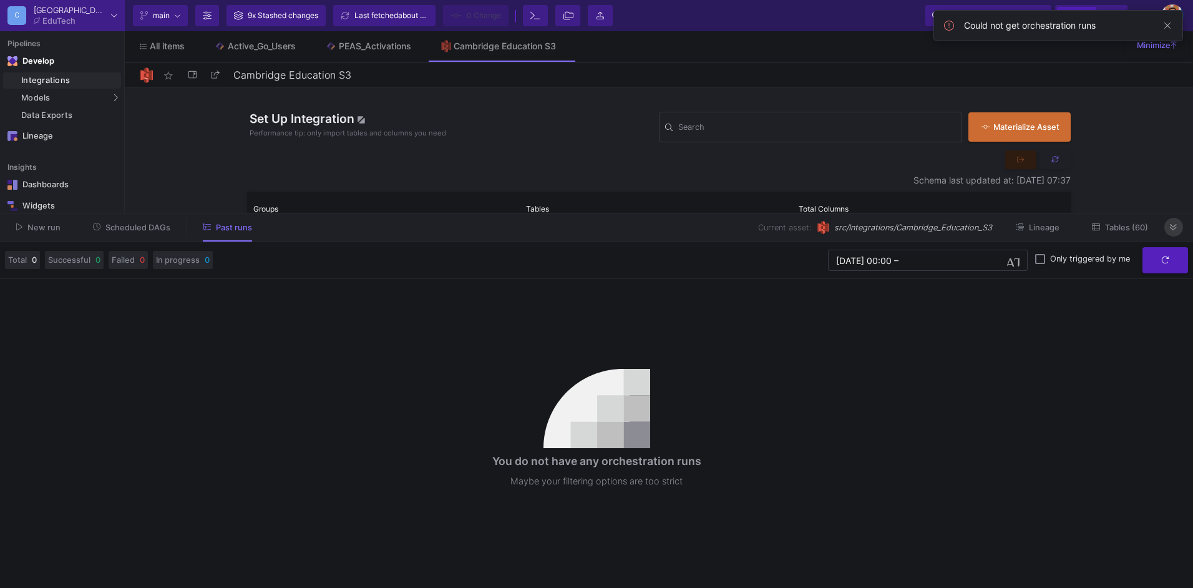
click at [1177, 233] on button at bounding box center [1173, 227] width 19 height 19
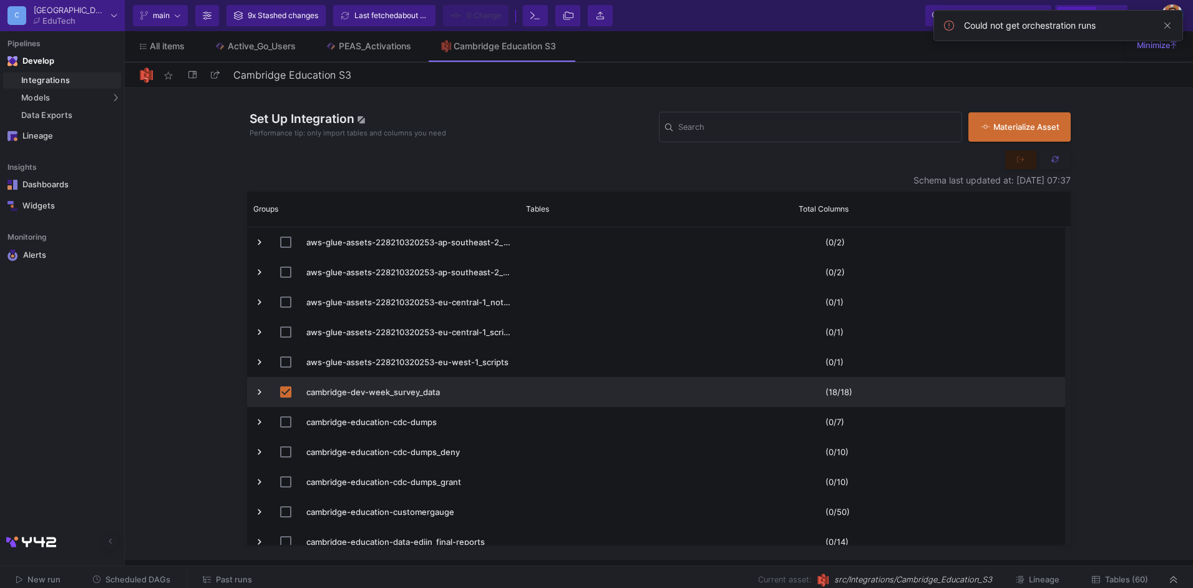
click at [238, 576] on span "Past runs" at bounding box center [234, 579] width 36 height 9
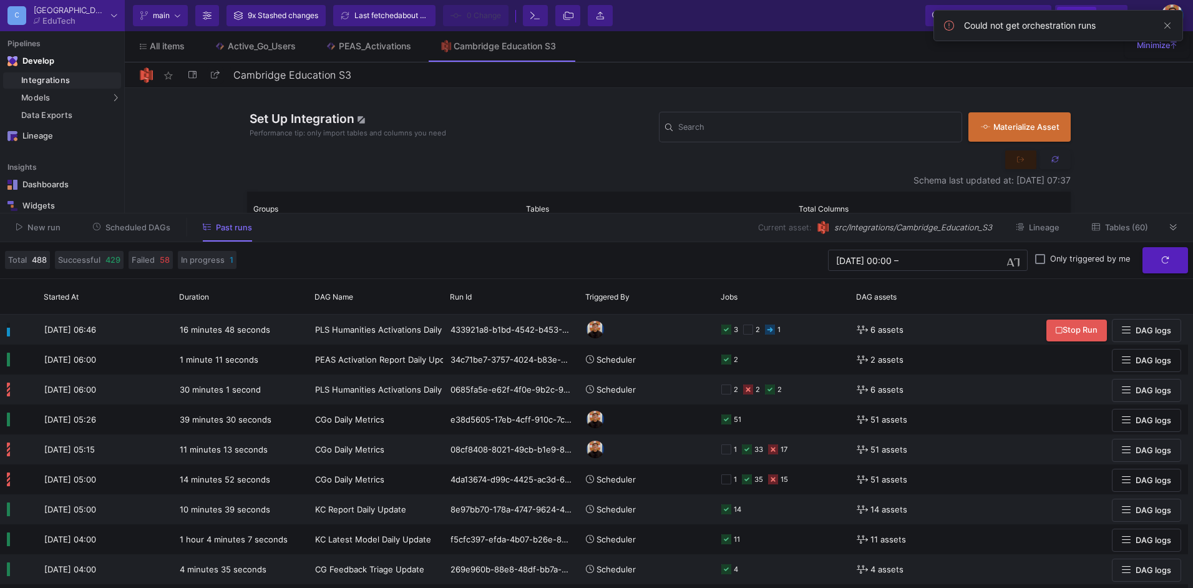
click at [141, 235] on button "Scheduled DAGs" at bounding box center [132, 227] width 108 height 19
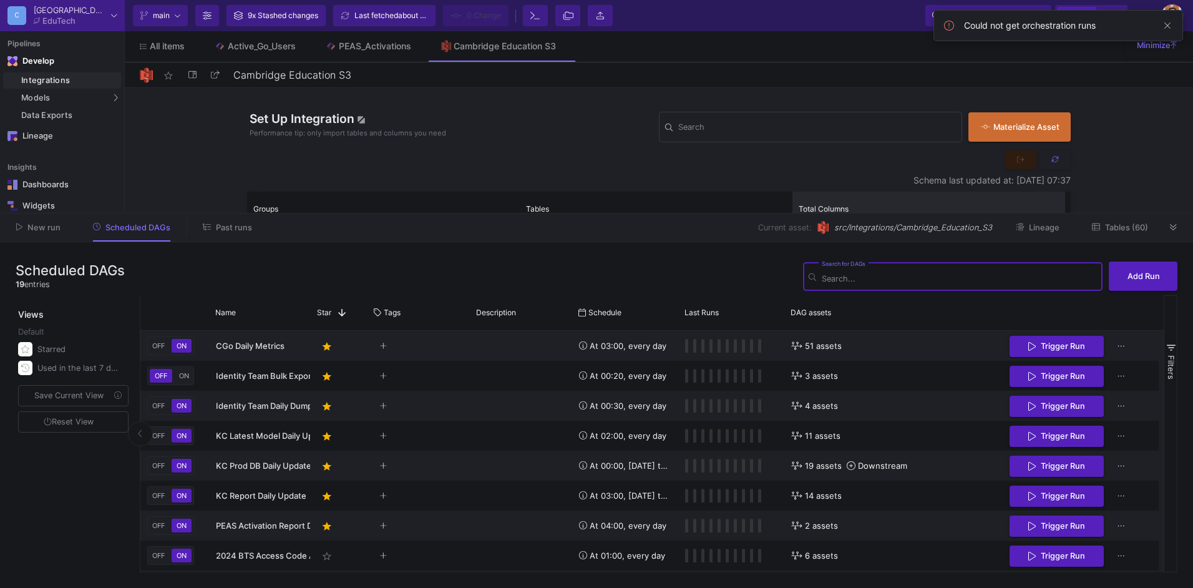
click at [1172, 227] on icon at bounding box center [1173, 227] width 7 height 8
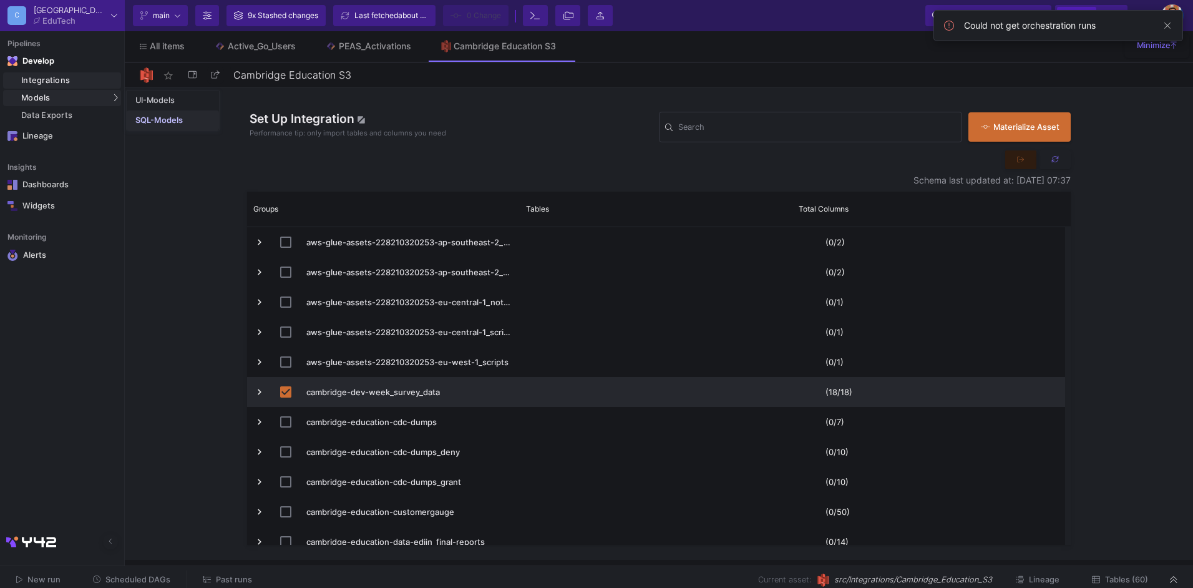
click at [165, 112] on link "SQL-Models" at bounding box center [173, 120] width 92 height 20
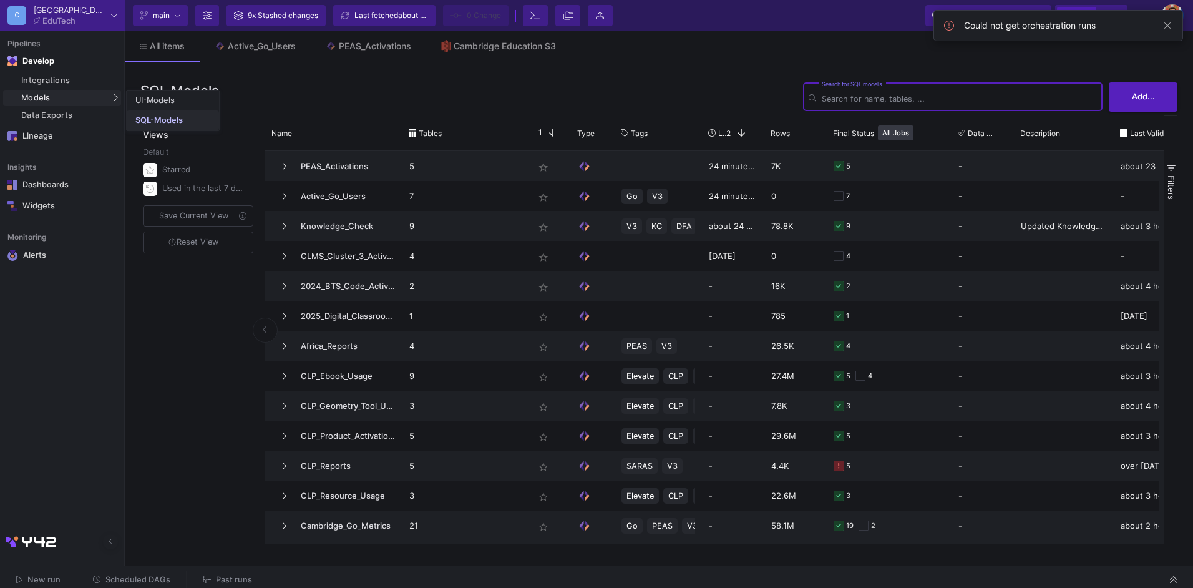
click at [168, 116] on div "SQL-Models" at bounding box center [158, 120] width 47 height 10
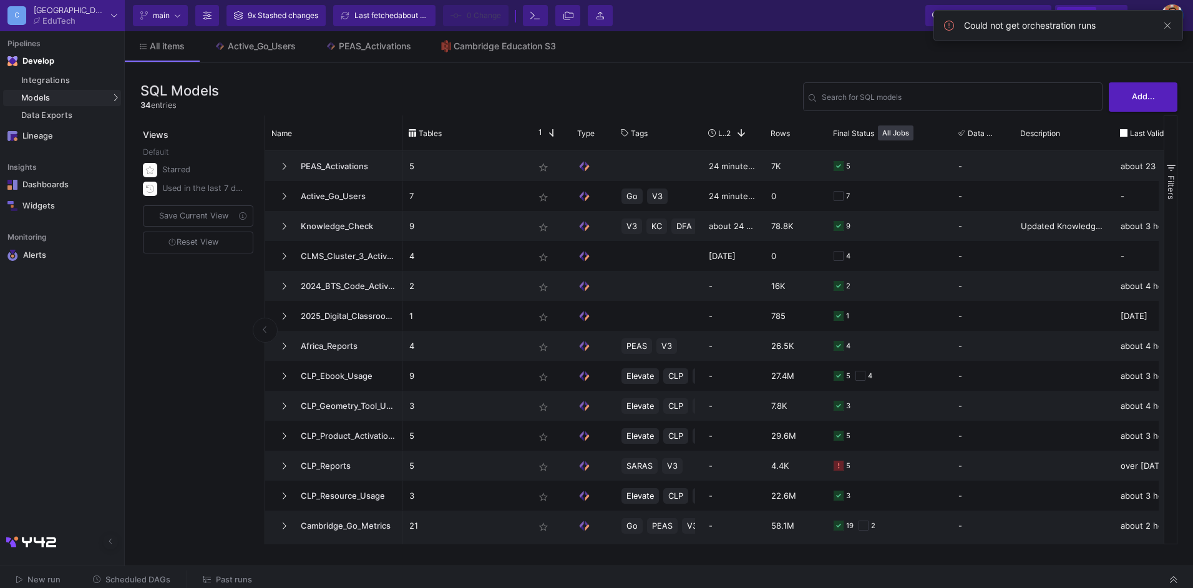
click at [248, 51] on mat-tooltip-component "You have some stashed changes in progress that you have not yet committed." at bounding box center [277, 49] width 125 height 36
click at [363, 48] on div "PEAS_Activations" at bounding box center [375, 46] width 72 height 10
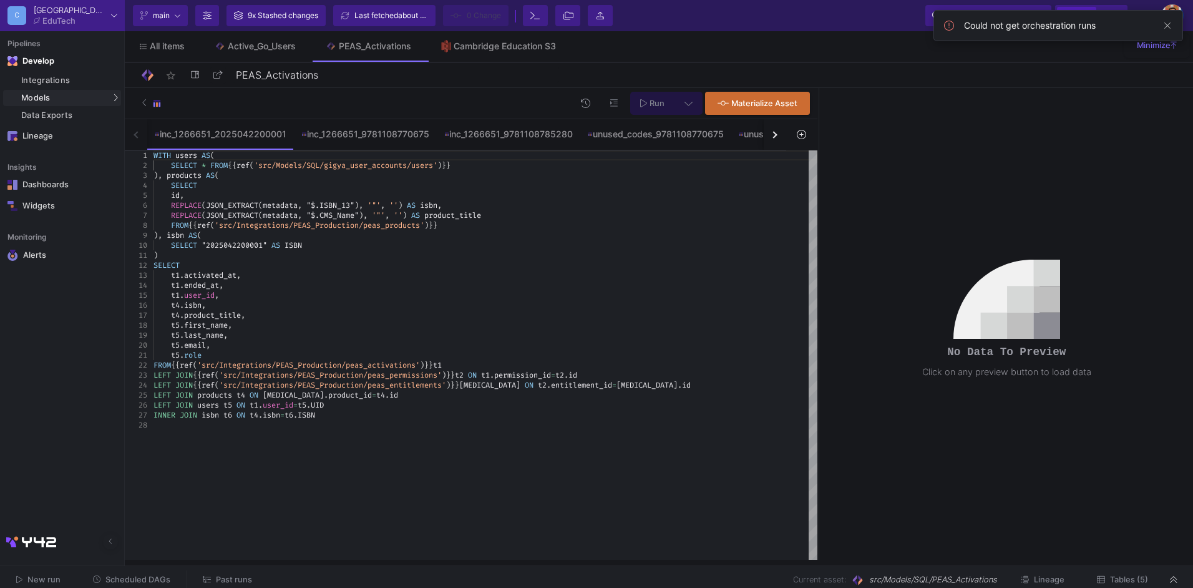
click at [313, 274] on div "t1 . activated_at ," at bounding box center [485, 275] width 664 height 10
click at [308, 231] on div "), isbn AS (" at bounding box center [485, 235] width 664 height 10
drag, startPoint x: 266, startPoint y: 243, endPoint x: 209, endPoint y: 243, distance: 57.4
paste textarea "4031201999"
type textarea "WITH users AS( SELECT * FROM {{ ref('src/Models/SQL/gigya_user_accounts/users')…"
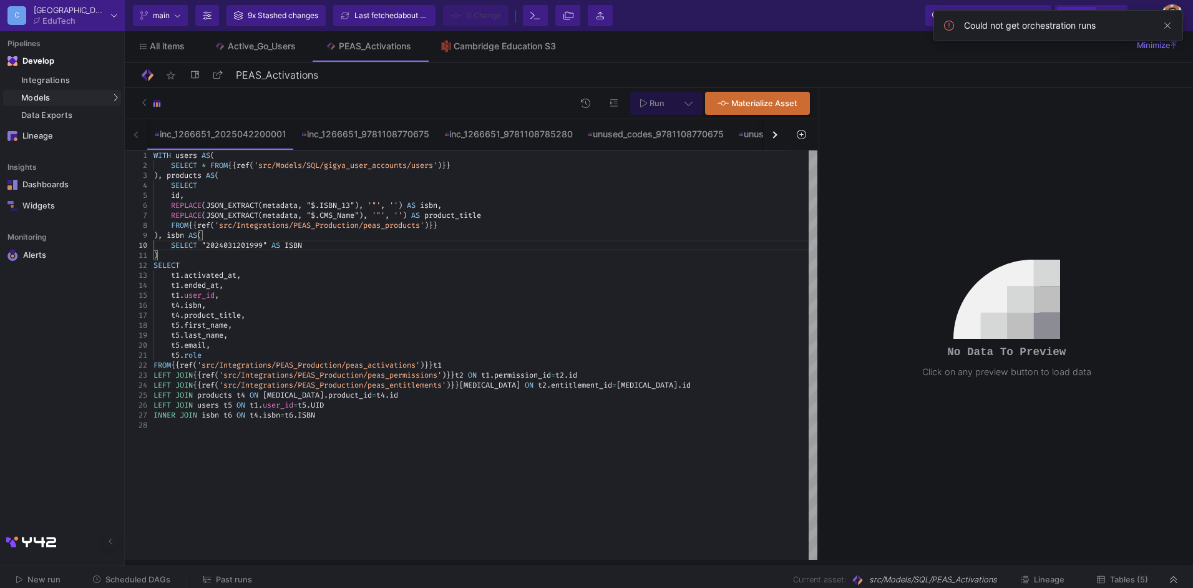
click at [691, 97] on button at bounding box center [688, 103] width 28 height 23
click at [458, 182] on div "Slower on big datasets" at bounding box center [492, 187] width 77 height 11
click at [449, 182] on input "Full preview Slower on big datasets" at bounding box center [442, 180] width 12 height 12
radio input "true"
click at [673, 104] on button "Run" at bounding box center [652, 103] width 44 height 23
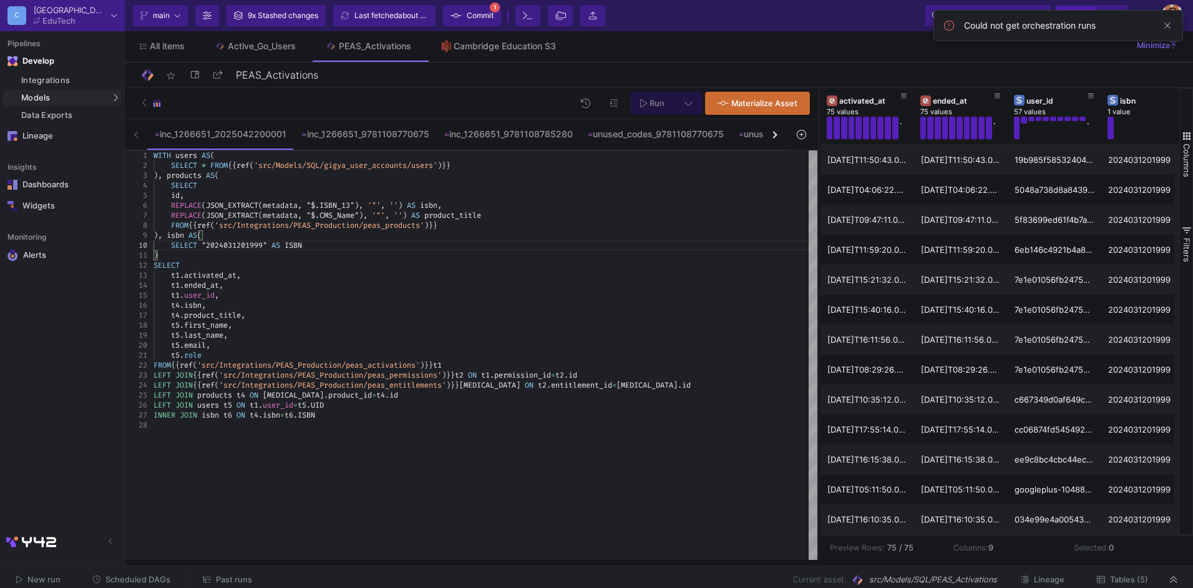
click at [288, 282] on div "t1 . ended_at ," at bounding box center [485, 285] width 664 height 10
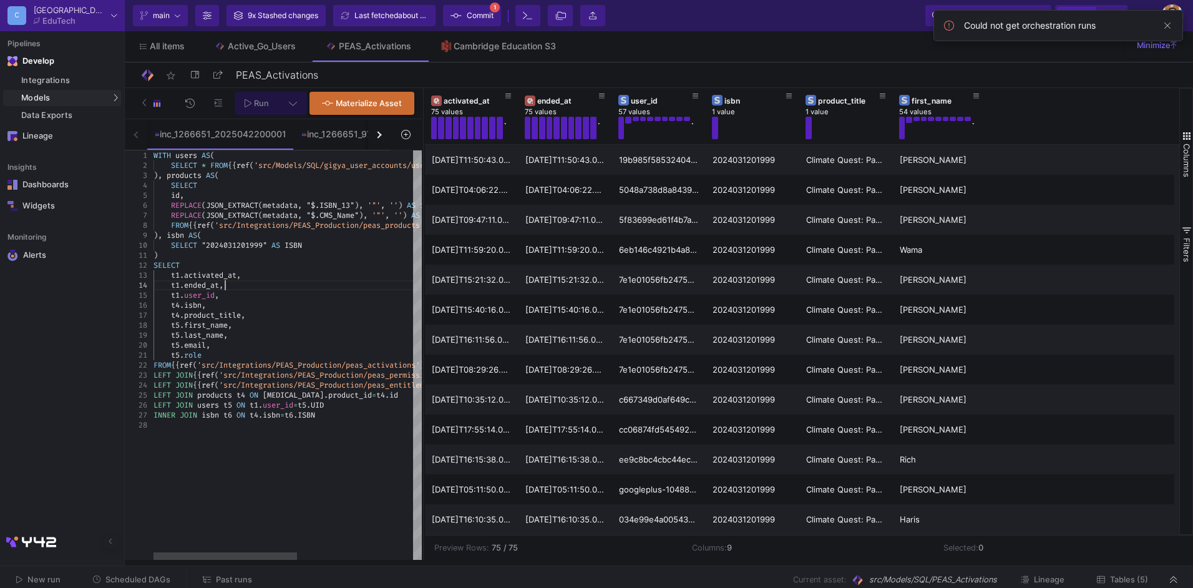
drag, startPoint x: 817, startPoint y: 262, endPoint x: 426, endPoint y: 285, distance: 391.8
click at [422, 285] on div at bounding box center [423, 324] width 3 height 472
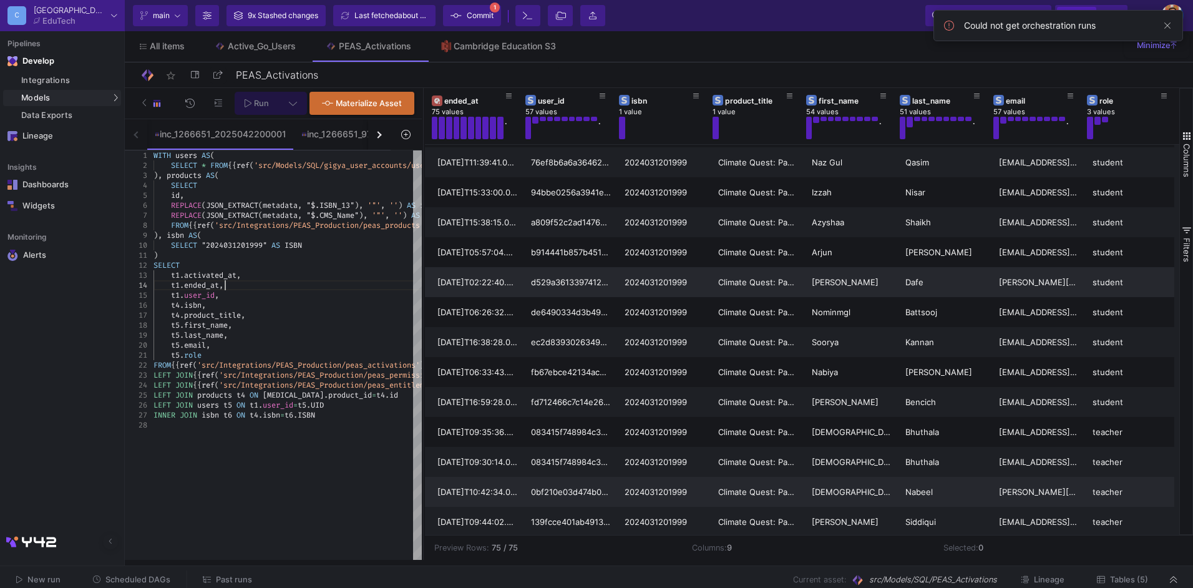
scroll to position [668, 0]
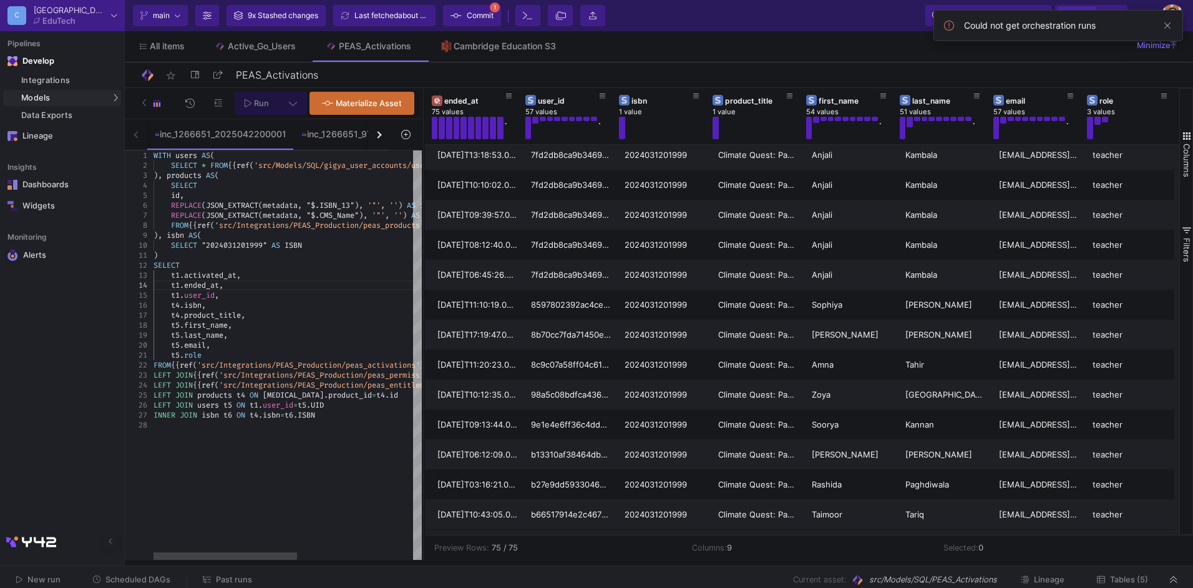
type textarea "WITH users AS( SELECT * FROM {{ ref('src/Models/SQL/gigya_user_accounts/users')…"
click at [338, 240] on div "), isbn AS (" at bounding box center [395, 235] width 485 height 10
click at [245, 583] on span "Past runs" at bounding box center [234, 579] width 36 height 9
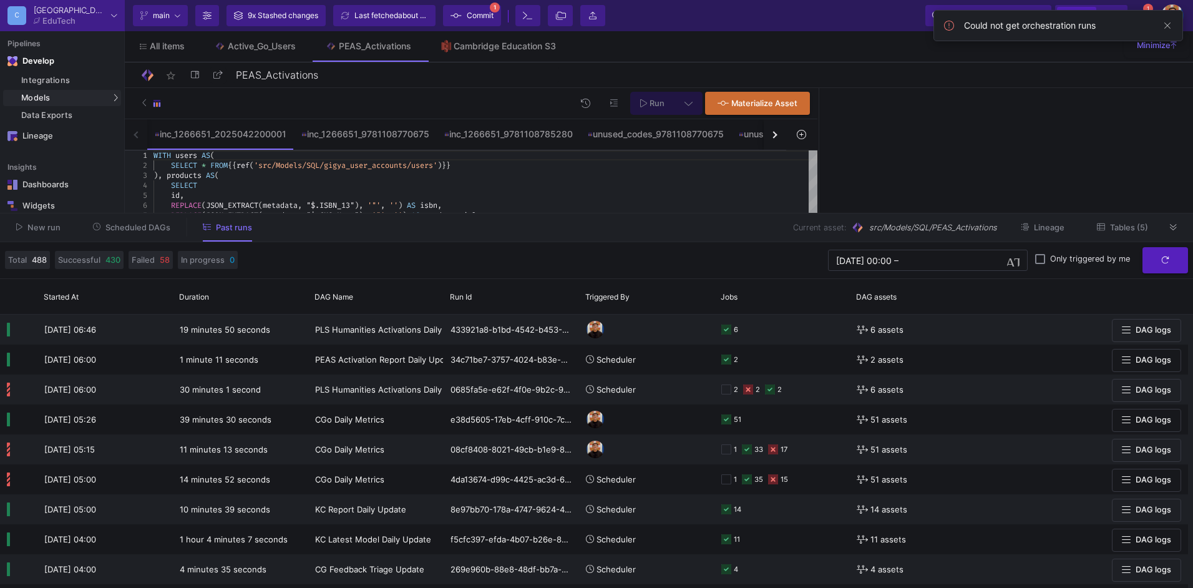
click at [157, 226] on span "Scheduled DAGs" at bounding box center [137, 227] width 65 height 9
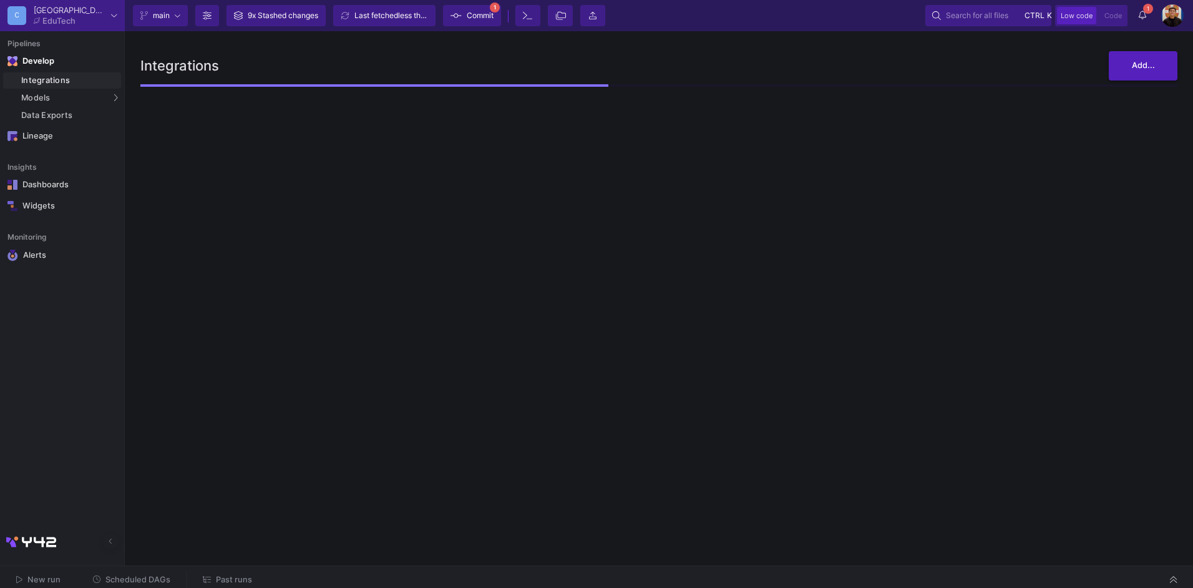
drag, startPoint x: 108, startPoint y: 23, endPoint x: 495, endPoint y: 45, distance: 387.5
click at [495, 45] on div "Integrations Add... Views Default Starred Used in the last 7 days Save Current …" at bounding box center [659, 295] width 1068 height 528
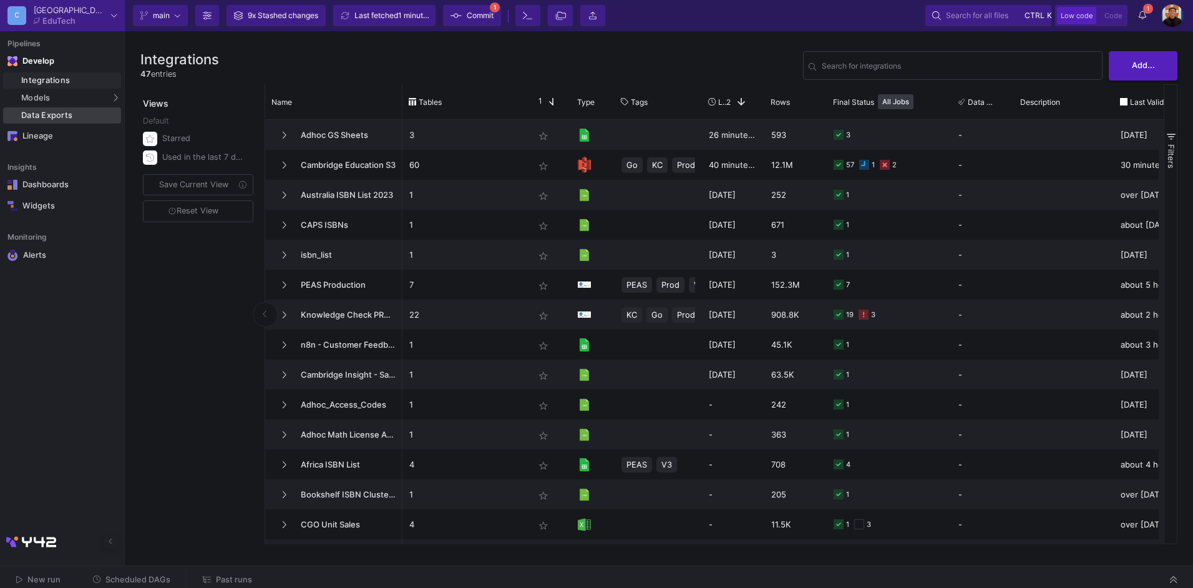
click at [80, 120] on link "Data Exports" at bounding box center [62, 115] width 118 height 16
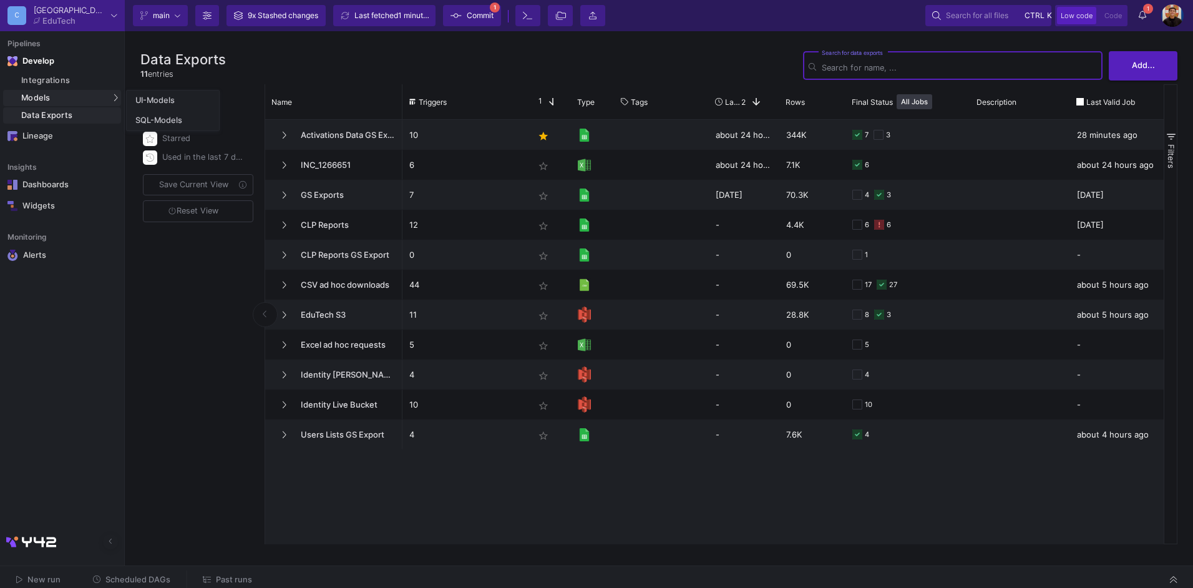
click at [55, 94] on div "Models" at bounding box center [62, 98] width 118 height 16
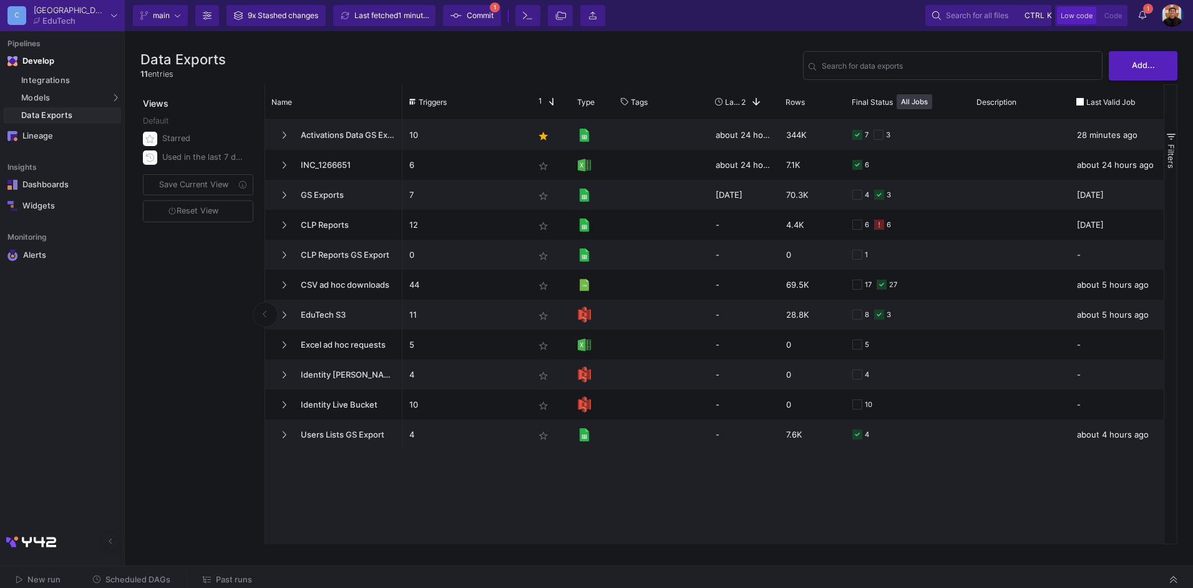
click at [101, 119] on div "Data Exports" at bounding box center [69, 115] width 97 height 10
click at [104, 119] on div "Data Exports" at bounding box center [69, 115] width 97 height 10
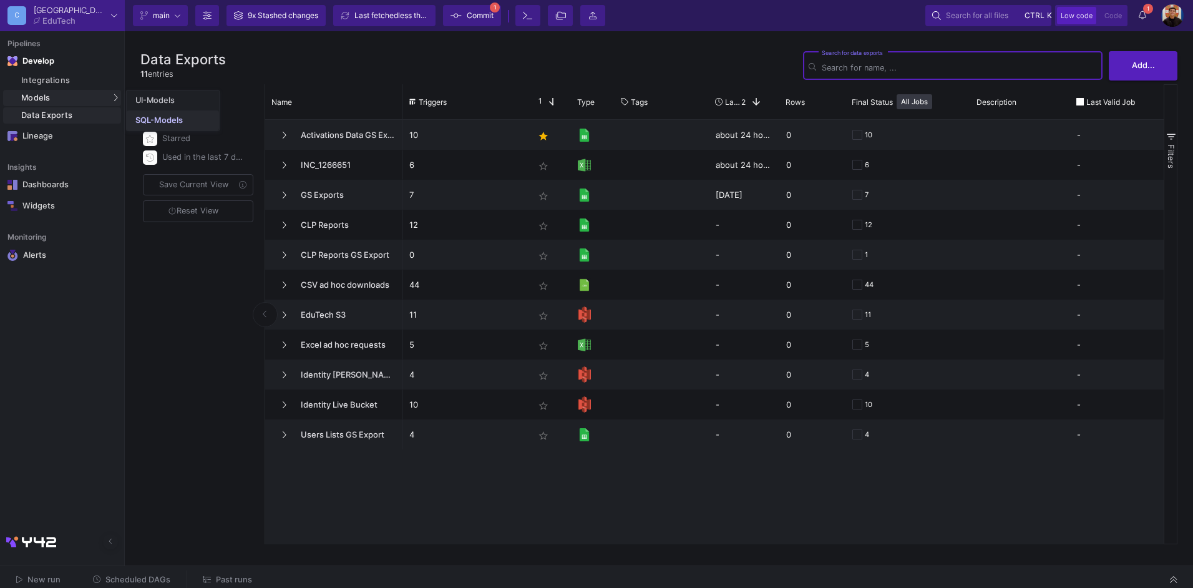
click at [164, 124] on div "SQL-Models" at bounding box center [158, 120] width 47 height 10
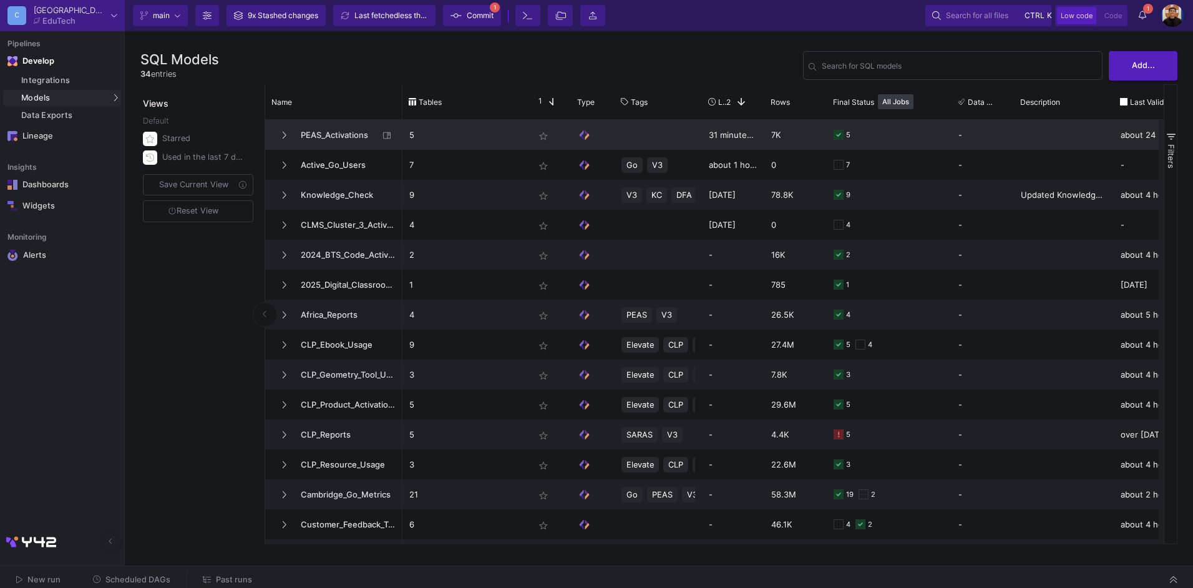
click at [347, 136] on span "PEAS_Activations" at bounding box center [335, 134] width 85 height 29
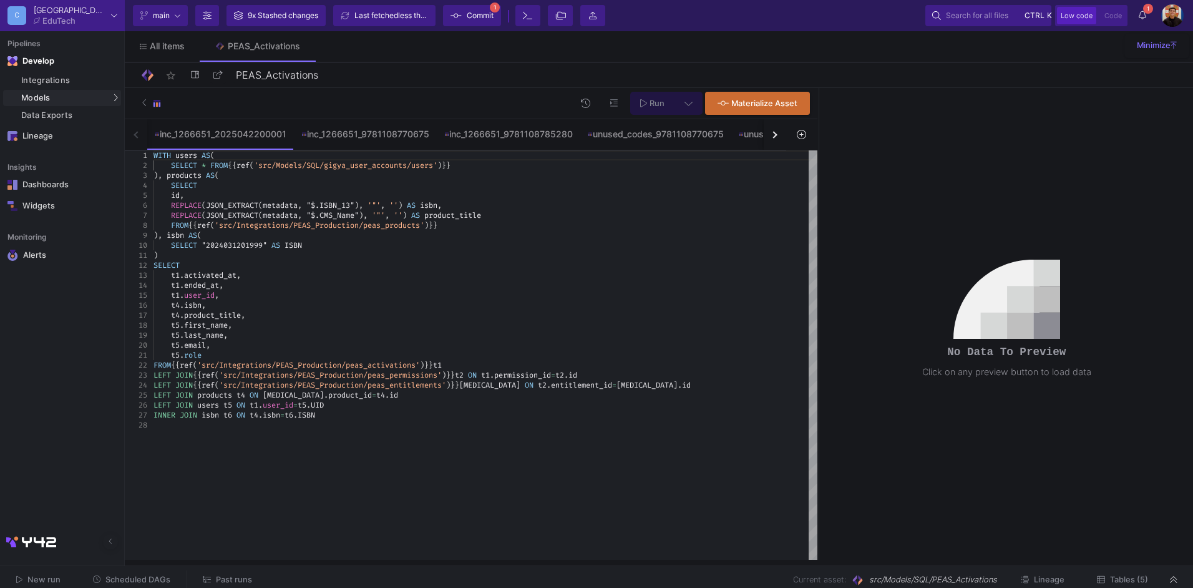
click at [424, 364] on span ")" at bounding box center [422, 365] width 4 height 10
drag, startPoint x: 267, startPoint y: 245, endPoint x: 210, endPoint y: 249, distance: 57.5
click at [435, 307] on div "t4 . isbn ," at bounding box center [485, 305] width 664 height 10
click at [538, 388] on span "t2" at bounding box center [542, 385] width 9 height 10
type textarea "WITH users AS( SELECT * FROM {{ ref('src/Models/SQL/gigya_user_accounts/users')…"
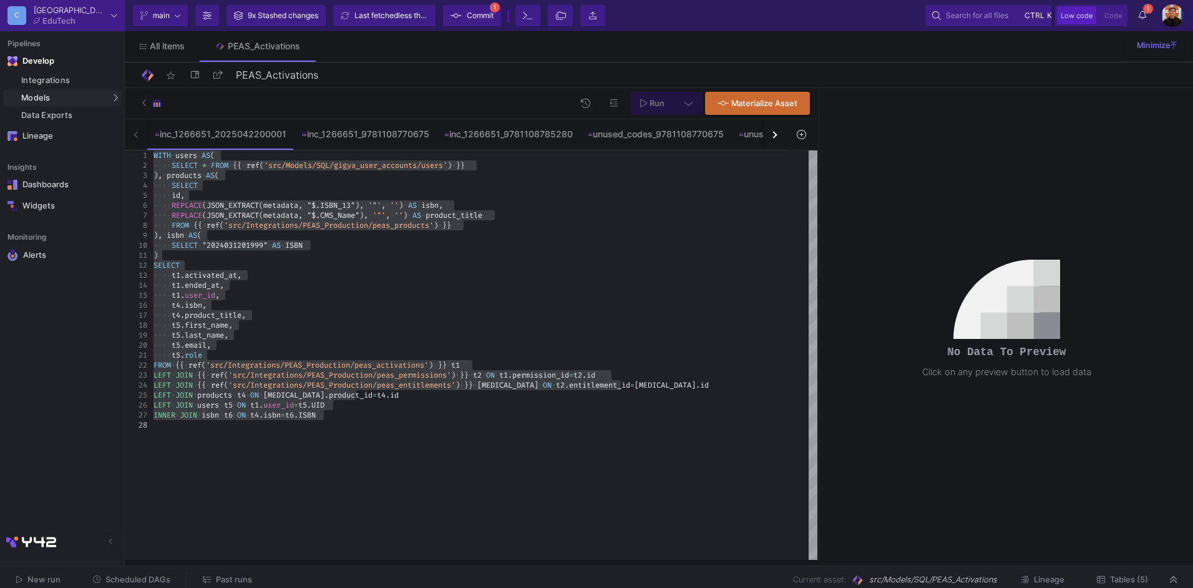
click at [776, 137] on button "button" at bounding box center [775, 134] width 22 height 31
click at [776, 137] on div "inc_1266651_2025042200001 inc_1266651_9781108770675 inc_1266651_9781108785280 u…" at bounding box center [455, 134] width 661 height 31
click at [669, 135] on div "unused_codes_9781108785280" at bounding box center [691, 134] width 137 height 10
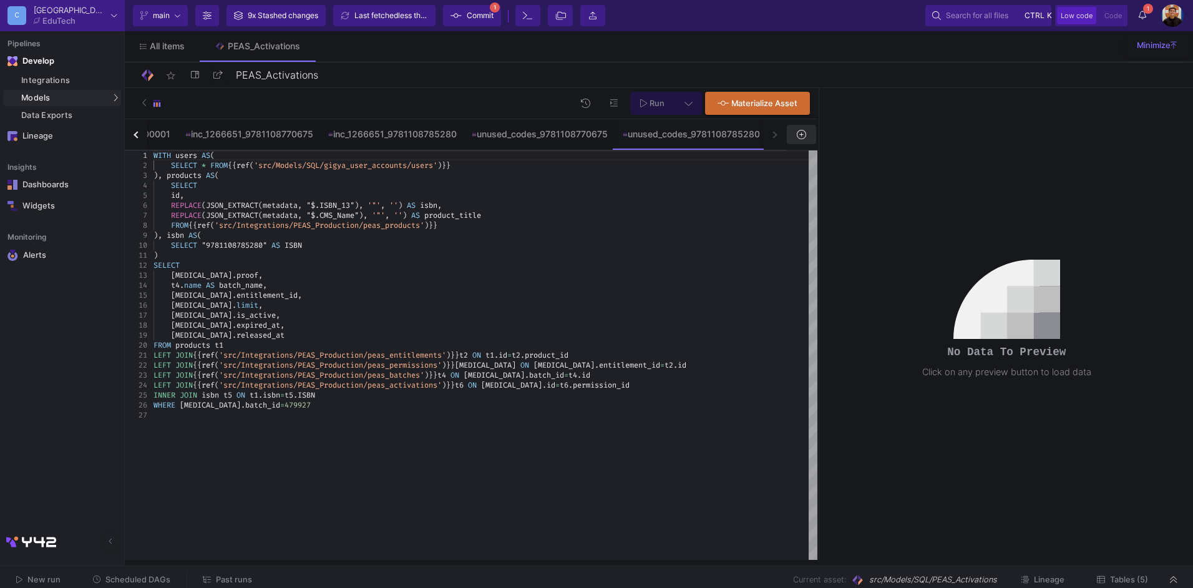
click at [796, 132] on button at bounding box center [801, 134] width 29 height 19
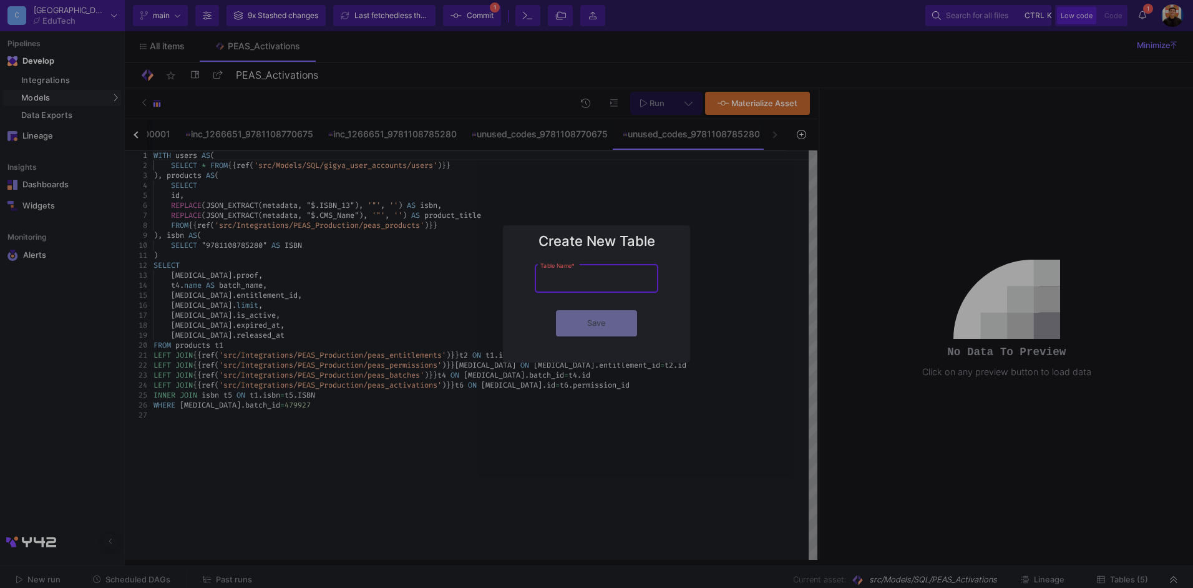
paste input "https://cambridgeorg.atlassian.net/browse/ETPOT-779"
click at [616, 293] on div "https://cambridgeorg.atlassian.net/browse/ETPOT-779 Table Name * Table name is …" at bounding box center [597, 283] width 124 height 39
click at [547, 293] on div "https://cambridgeorg.atlassian.net/browse/ETPOT-779 Table Name * Table name is …" at bounding box center [597, 283] width 124 height 39
click at [543, 291] on div "https://cambridgeorg.atlassian.net/browse/ETPOT-779 Table Name *" at bounding box center [596, 277] width 112 height 31
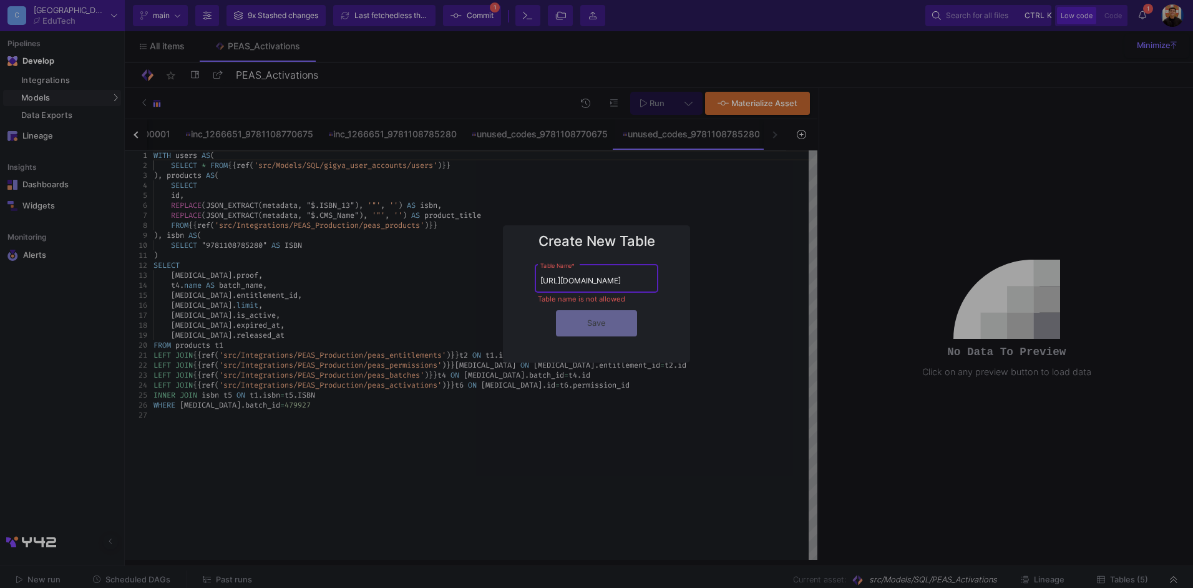
click at [640, 291] on div "https://cambridgeorg.atlassian.net/browse/ETPOT-779 Table Name *" at bounding box center [596, 277] width 112 height 31
type input "etpot_779_activation_users"
click at [556, 310] on button "Save" at bounding box center [596, 323] width 81 height 26
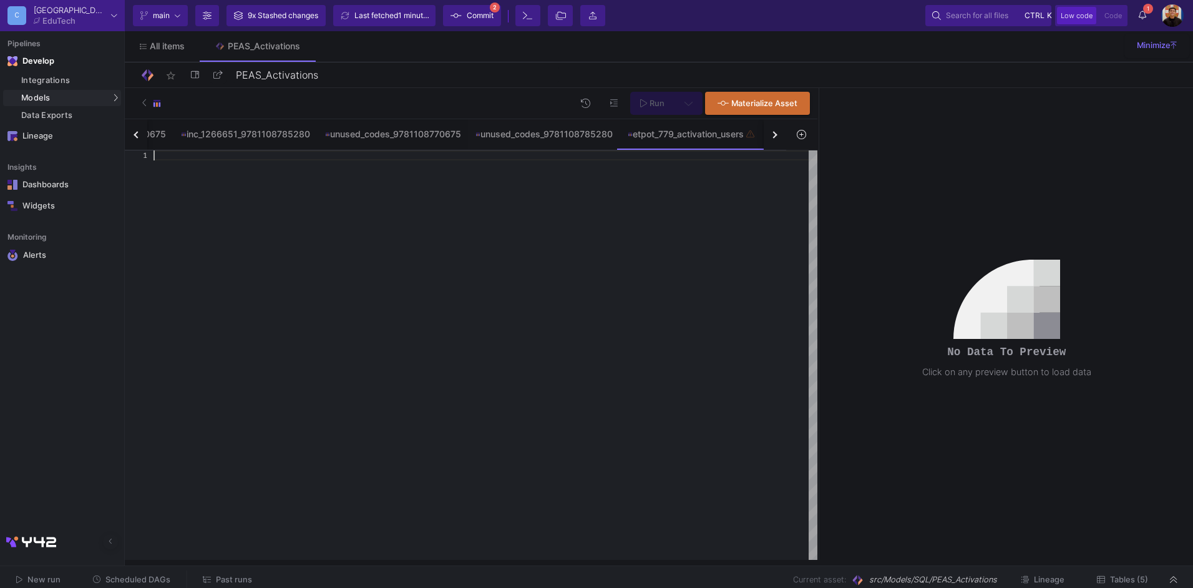
click at [669, 220] on div at bounding box center [485, 354] width 664 height 409
paste textarea "https://cambridgeorg.atlassian.net/browse/ETPOT-779"
type textarea "https://cambridgeorg.atlassian.net/browse/ETPOT-779"
click at [137, 138] on div "button" at bounding box center [137, 134] width 7 height 7
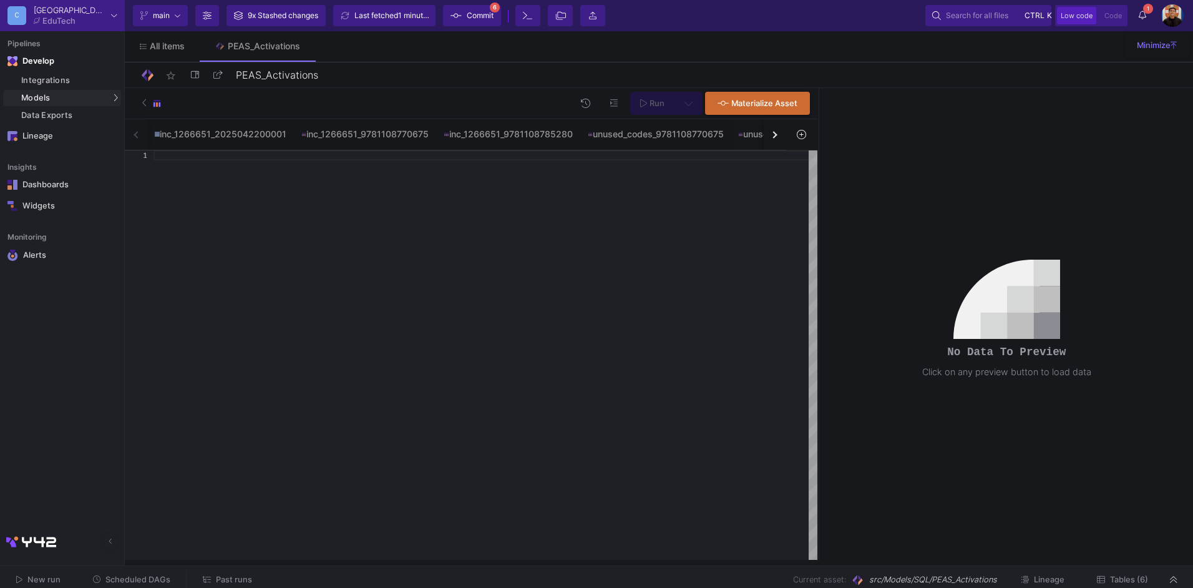
click at [137, 138] on div "inc_1266651_2025042200001 inc_1266651_9781108770675 inc_1266651_9781108785280 u…" at bounding box center [455, 134] width 661 height 31
drag, startPoint x: 137, startPoint y: 138, endPoint x: 376, endPoint y: 184, distance: 243.4
click at [444, 196] on div at bounding box center [485, 354] width 664 height 409
click at [226, 125] on div "inc_1266651_2025042200001" at bounding box center [220, 134] width 147 height 30
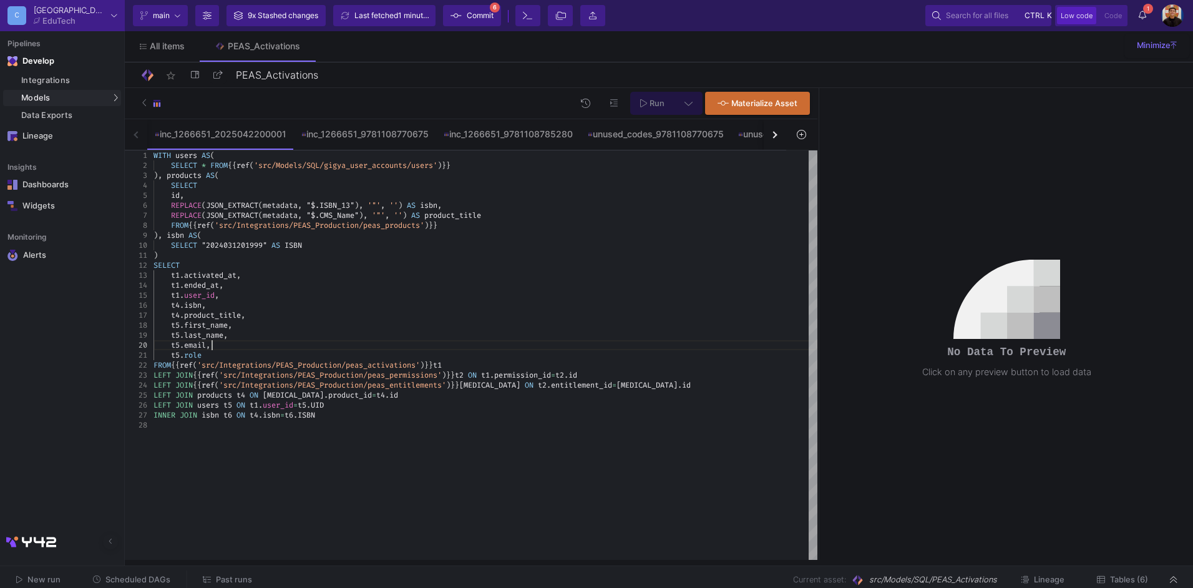
type textarea "WITH users AS( SELECT * FROM {{ ref('src/Models/SQL/gigya_user_accounts/users')…"
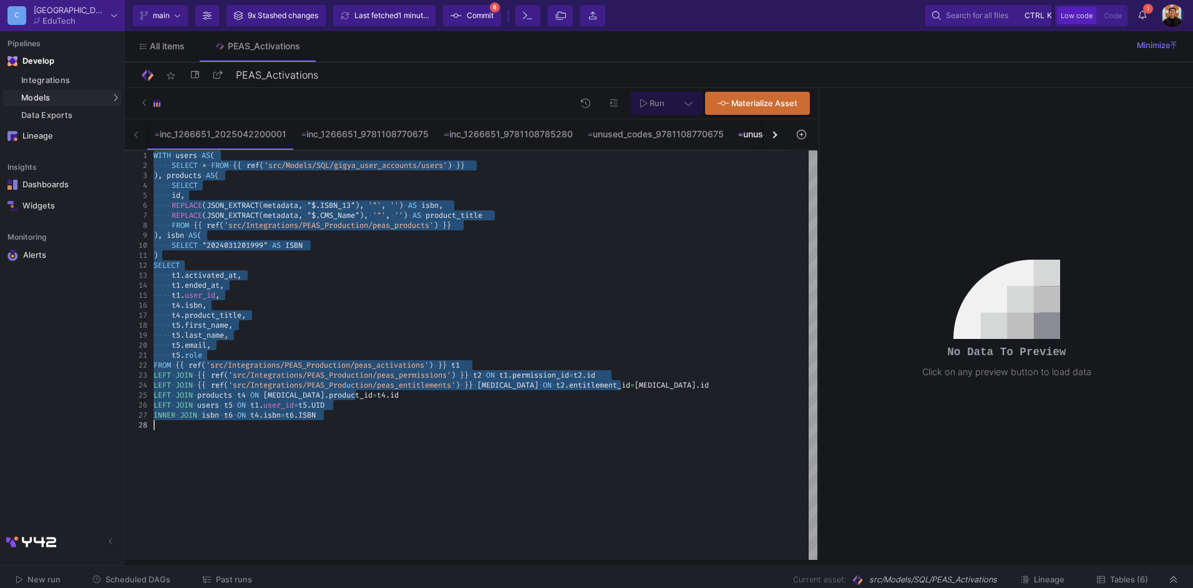
click at [752, 132] on div "unused_codes_9781108785280" at bounding box center [806, 134] width 137 height 10
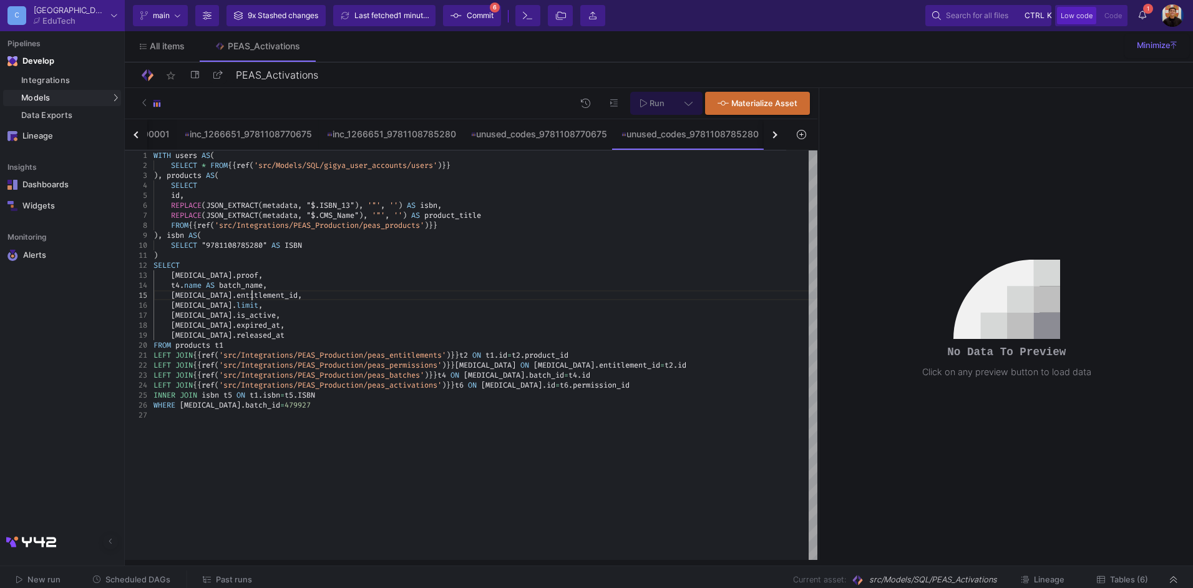
click at [589, 296] on div "t3 . entitlement_id ," at bounding box center [485, 295] width 664 height 10
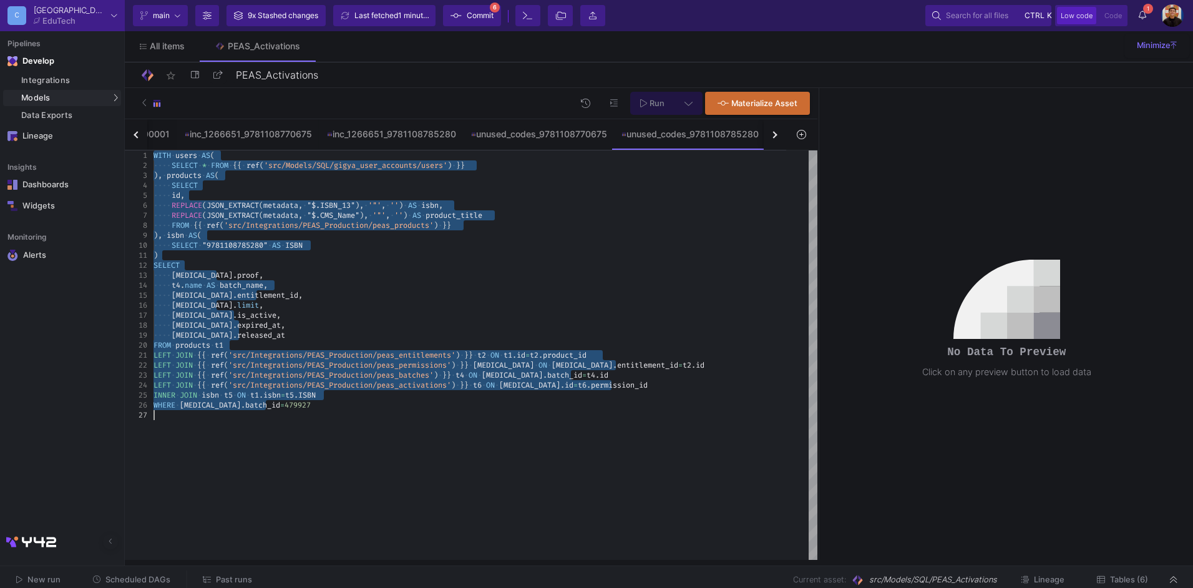
paste textarea "t5.role FROM {{ ref('src/Integrations/PEAS_Production/peas_activations') }} t1 …"
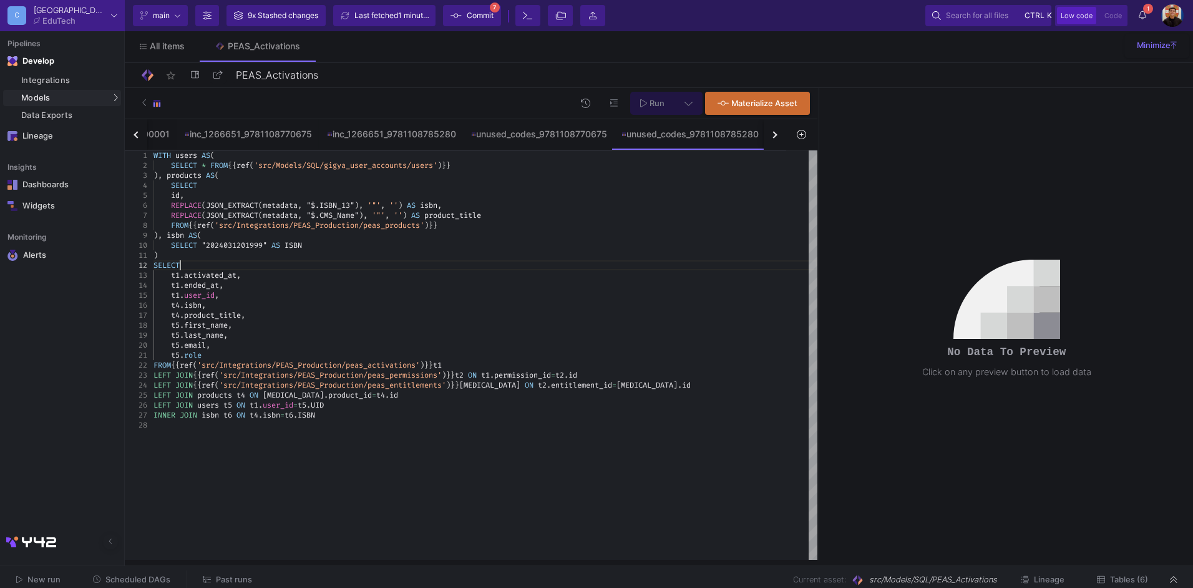
click at [243, 269] on div "SELECT" at bounding box center [485, 265] width 664 height 10
click at [255, 278] on div "t1 . activated_at ," at bounding box center [485, 275] width 664 height 10
click at [267, 245] on span ""2024031201999"" at bounding box center [235, 245] width 66 height 10
drag, startPoint x: 266, startPoint y: 245, endPoint x: 207, endPoint y: 243, distance: 59.3
drag, startPoint x: 240, startPoint y: 336, endPoint x: 127, endPoint y: 304, distance: 117.3
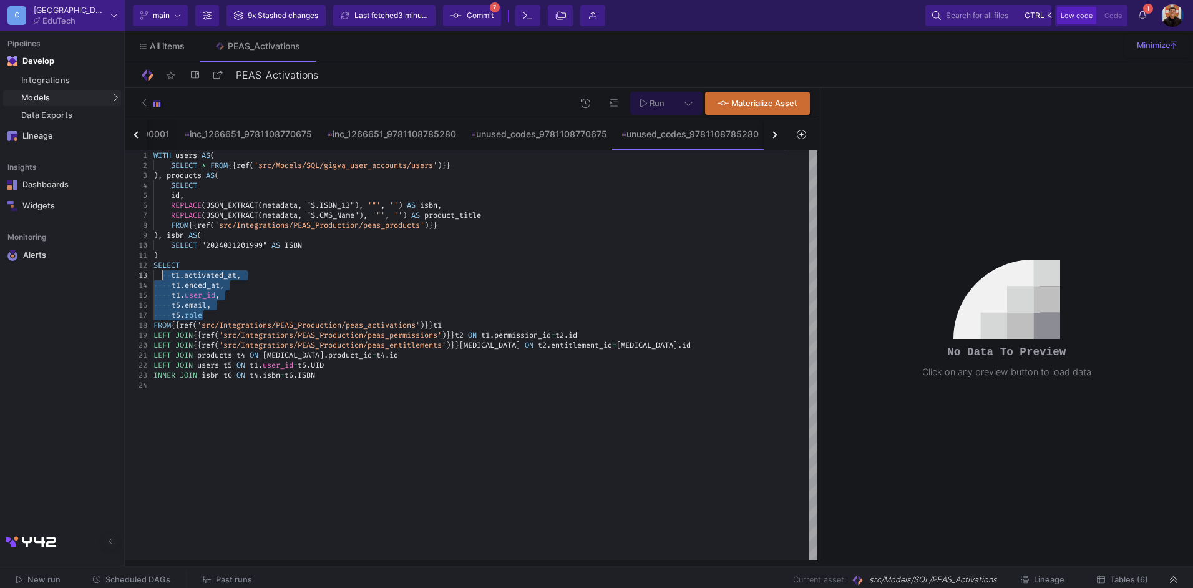
drag, startPoint x: 206, startPoint y: 312, endPoint x: 167, endPoint y: 279, distance: 51.4
click at [412, 389] on div at bounding box center [485, 385] width 664 height 10
click at [691, 102] on icon at bounding box center [688, 103] width 8 height 9
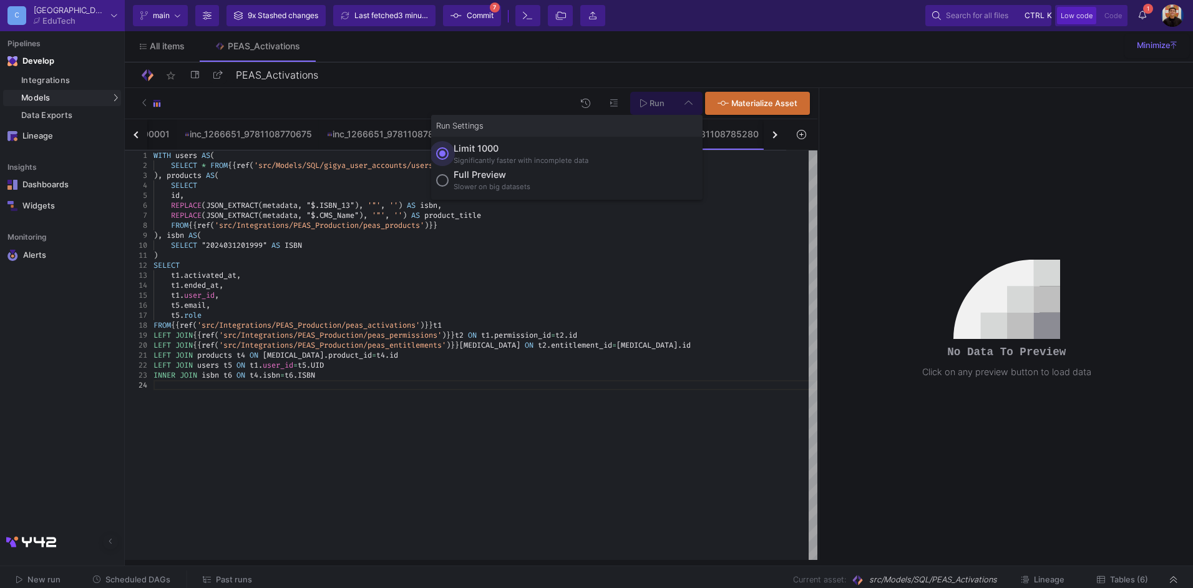
click at [479, 153] on div "Limit 1000" at bounding box center [521, 149] width 135 height 14
click at [449, 153] on input "Limit 1000 Significantly faster with incomplete data" at bounding box center [442, 153] width 12 height 12
click at [233, 298] on div "t1 . user_id ," at bounding box center [485, 295] width 664 height 10
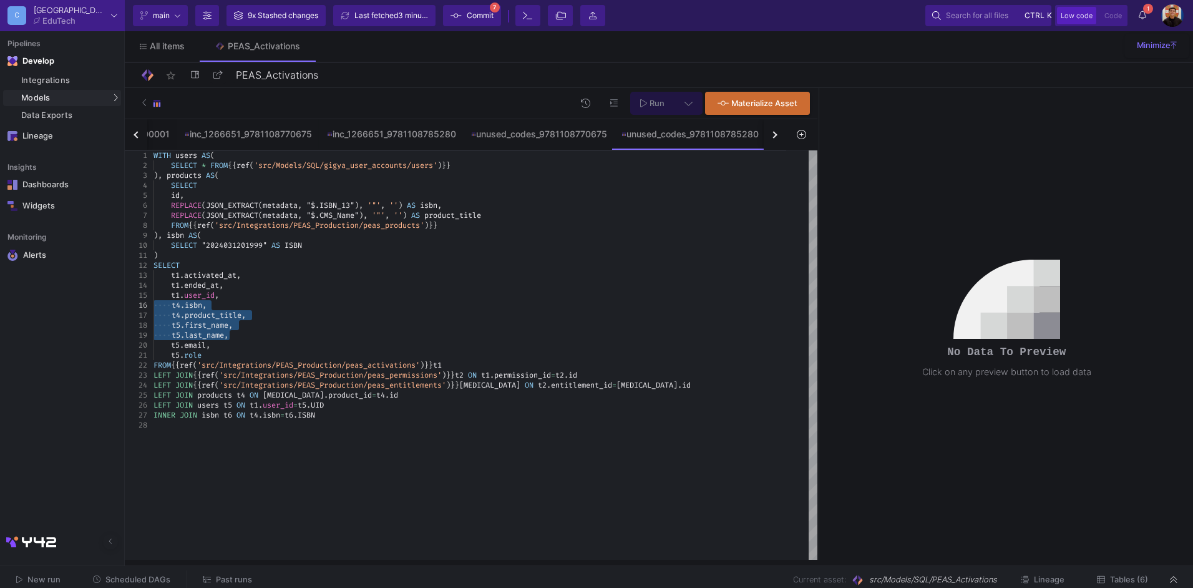
click at [213, 314] on span "product_title" at bounding box center [213, 315] width 57 height 10
drag, startPoint x: 262, startPoint y: 343, endPoint x: 193, endPoint y: 285, distance: 90.4
type textarea "t5.role FROM {{ ref('src/Integrations/PEAS_Production/peas_activations') }} t1 …"
click at [374, 406] on div "LEFT JOIN users t5 ON t1 . user_id = t5 . UID" at bounding box center [485, 405] width 664 height 10
click at [688, 100] on icon at bounding box center [688, 103] width 8 height 9
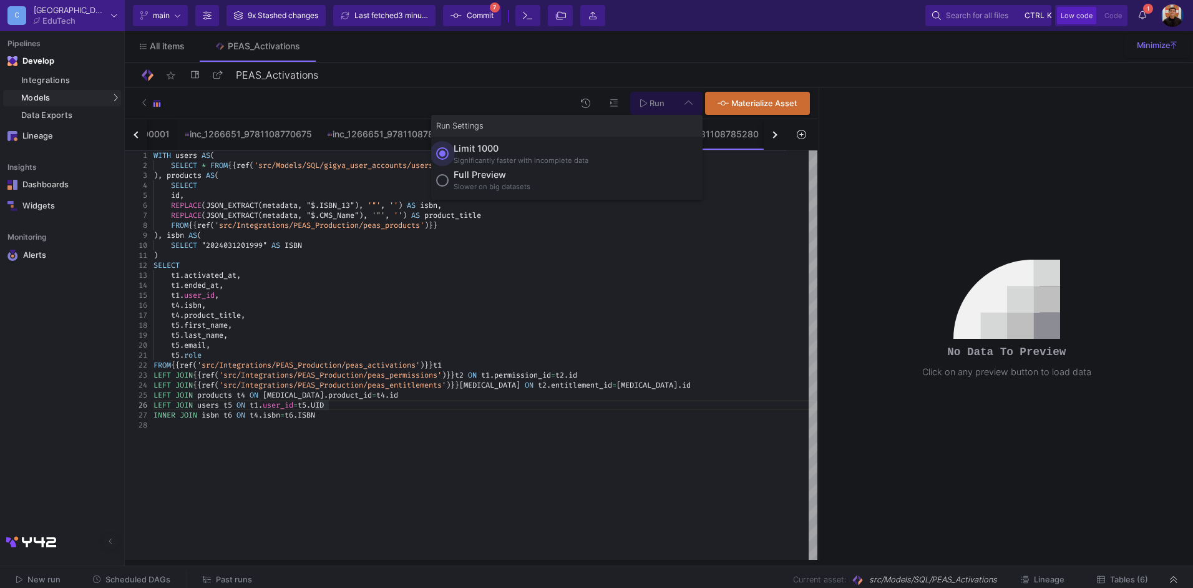
click at [494, 160] on div "Significantly faster with incomplete data" at bounding box center [521, 160] width 135 height 11
click at [449, 160] on input "Limit 1000 Significantly faster with incomplete data" at bounding box center [442, 153] width 12 height 12
click at [647, 104] on icon at bounding box center [643, 103] width 7 height 9
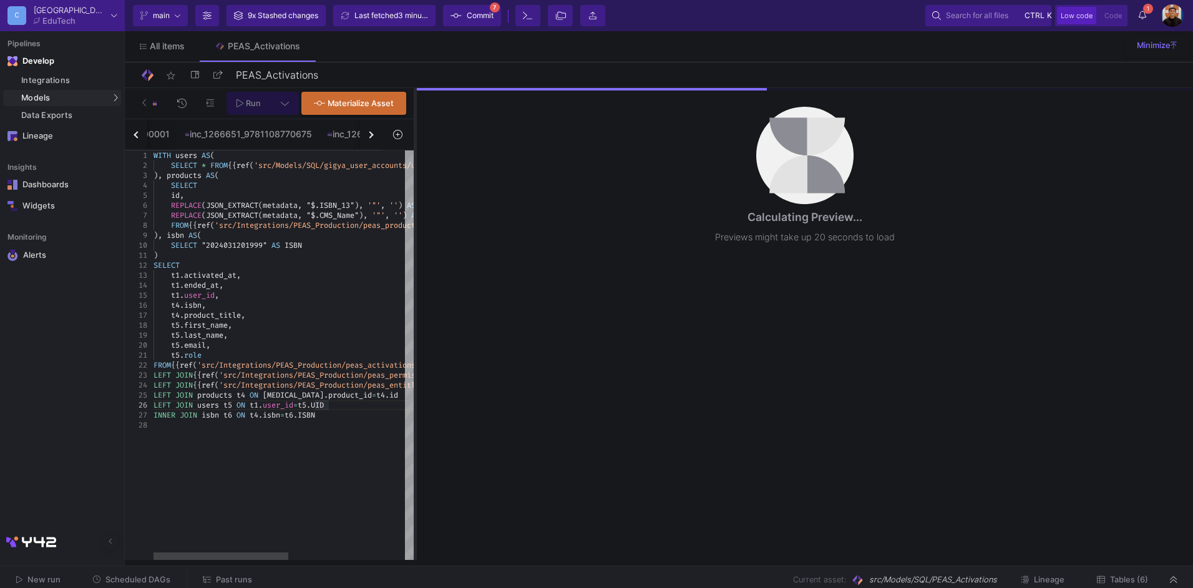
drag, startPoint x: 817, startPoint y: 158, endPoint x: 404, endPoint y: 173, distance: 413.9
click at [414, 173] on div at bounding box center [415, 324] width 3 height 472
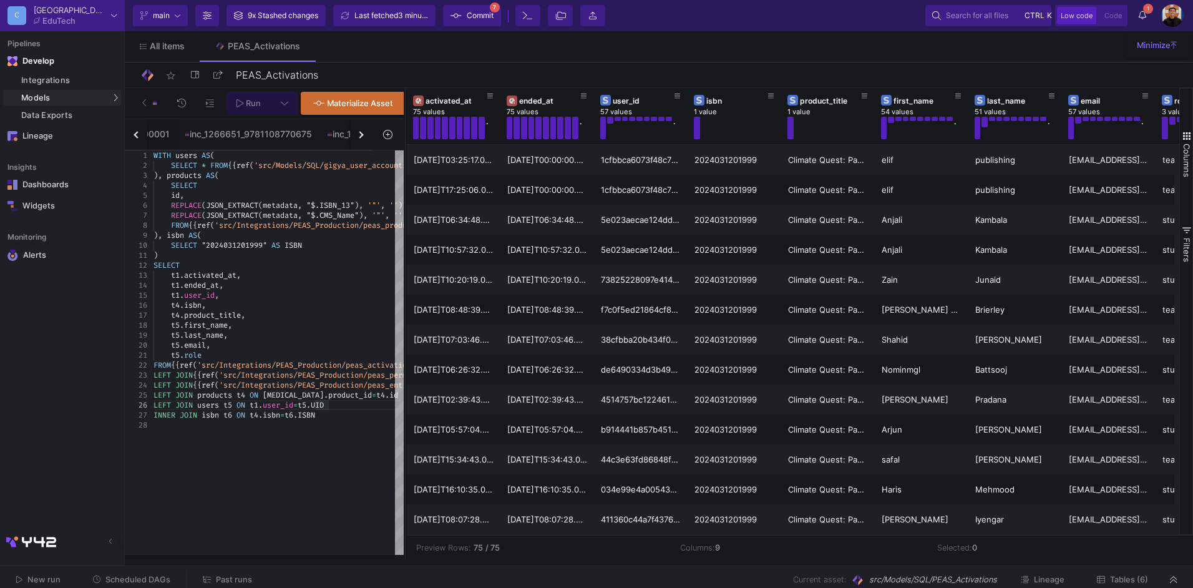
drag, startPoint x: 520, startPoint y: 560, endPoint x: 510, endPoint y: 552, distance: 12.9
click at [510, 552] on as-split-area "C Cambridge EduTech Current branch main Branch Options 9x Stashed changes Last …" at bounding box center [596, 282] width 1193 height 565
click at [510, 551] on div "Preview Rows: 75 / 75" at bounding box center [538, 548] width 245 height 12
drag, startPoint x: 510, startPoint y: 545, endPoint x: 417, endPoint y: 543, distance: 93.0
click at [417, 543] on div "Preview Rows: 75 / 75" at bounding box center [538, 548] width 245 height 12
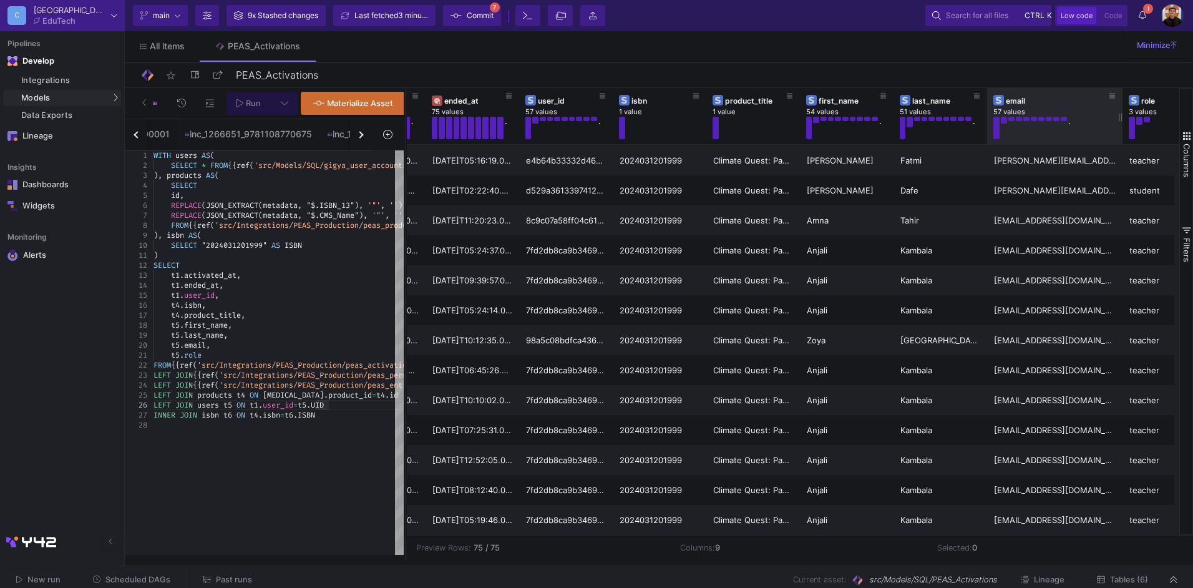
drag, startPoint x: 1078, startPoint y: 115, endPoint x: 1120, endPoint y: 117, distance: 41.9
click at [1120, 117] on div at bounding box center [1122, 116] width 5 height 56
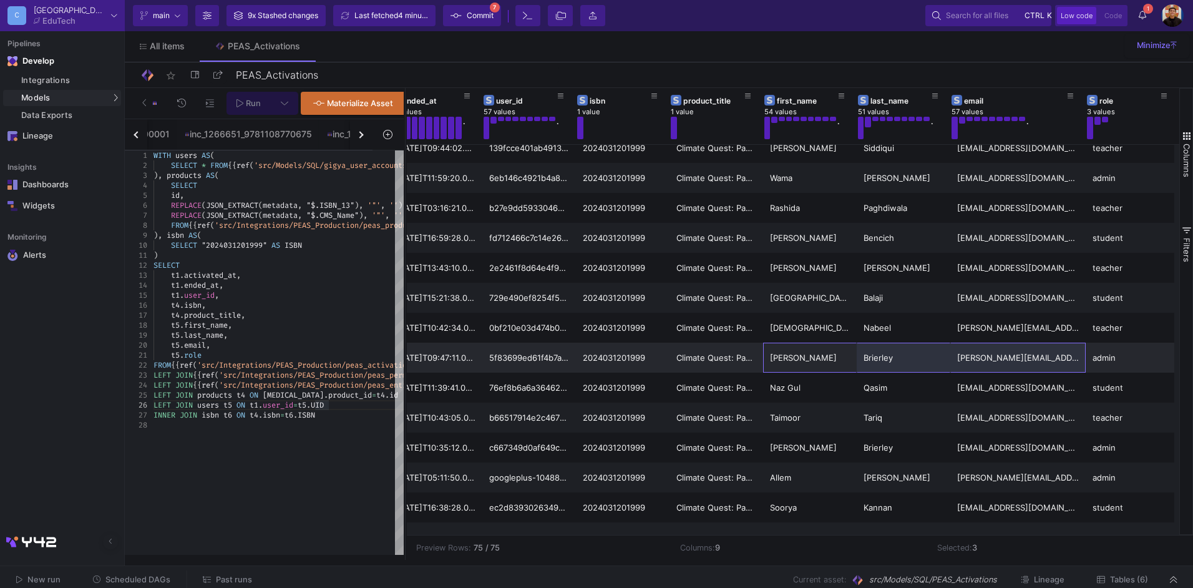
drag, startPoint x: 760, startPoint y: 356, endPoint x: 1079, endPoint y: 358, distance: 318.8
click at [1079, 358] on div "2025-04-10T09:47:11.000Z 2032-04-08T09:47:11.000Z 5f83699ed61f4b7a9a2baa8e09f7c…" at bounding box center [737, 358] width 884 height 30
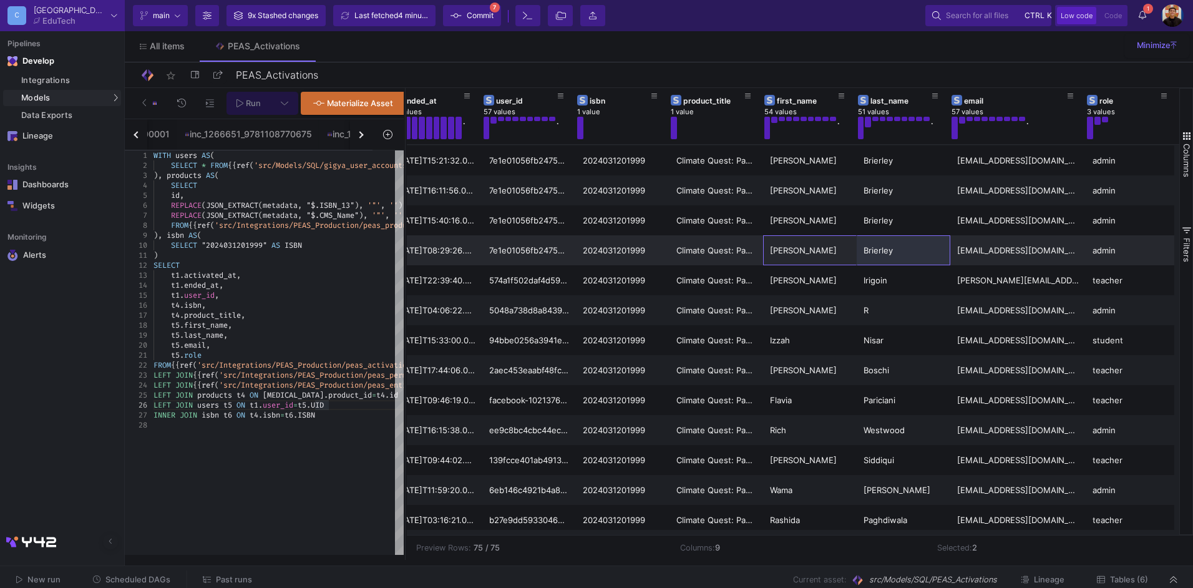
drag, startPoint x: 762, startPoint y: 250, endPoint x: 902, endPoint y: 251, distance: 139.8
click at [887, 251] on div "2025-04-09T08:29:26.000Z 2032-04-07T08:29:26.000Z 7e1e01056fb24756b47f86a7edb79…" at bounding box center [737, 250] width 884 height 30
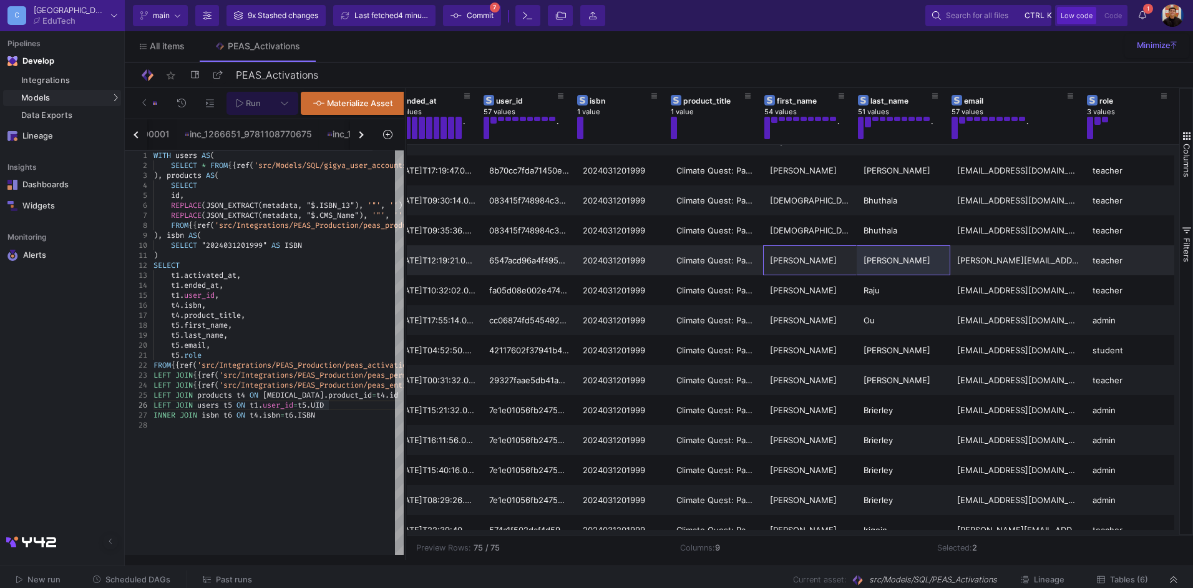
drag, startPoint x: 771, startPoint y: 253, endPoint x: 1024, endPoint y: 288, distance: 255.6
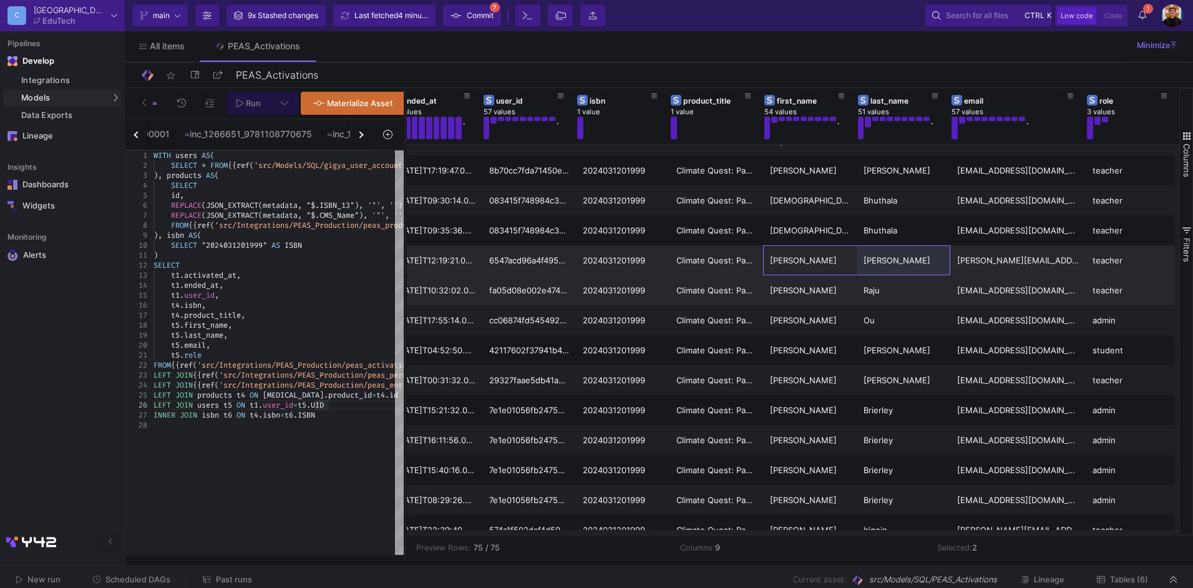
click at [887, 266] on div "2025-02-19T12:19:21.000Z 2032-02-18T12:19:21.000Z 6547acd96a4f495ea59fdbf019a40…" at bounding box center [737, 260] width 884 height 30
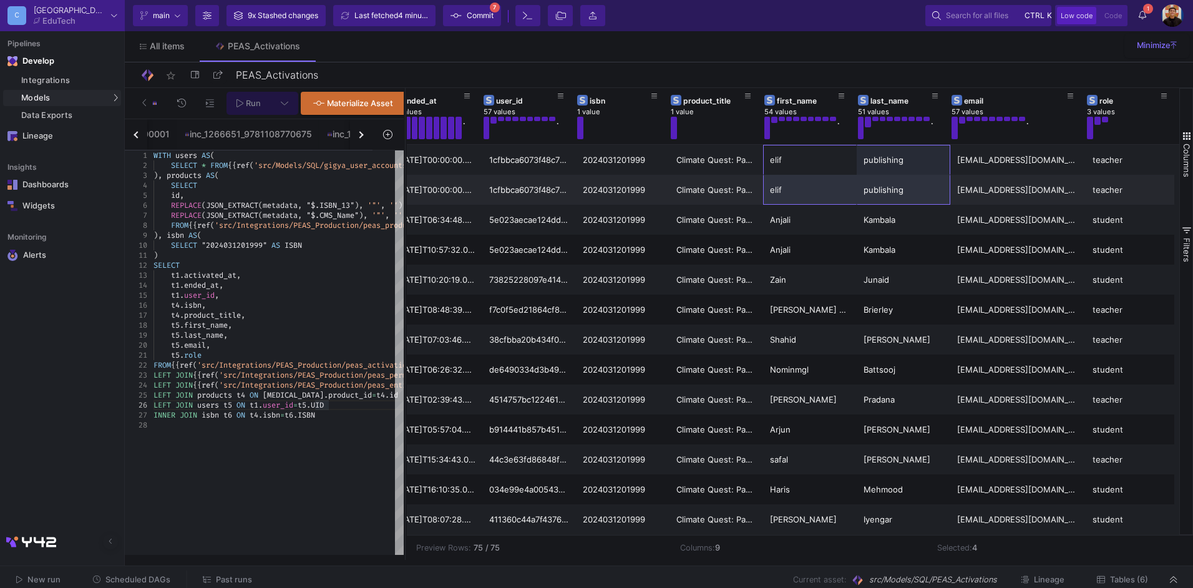
drag, startPoint x: 769, startPoint y: 159, endPoint x: 904, endPoint y: 187, distance: 138.1
click at [806, 183] on div "elif" at bounding box center [810, 189] width 80 height 29
click at [895, 190] on div "publishing" at bounding box center [904, 189] width 80 height 29
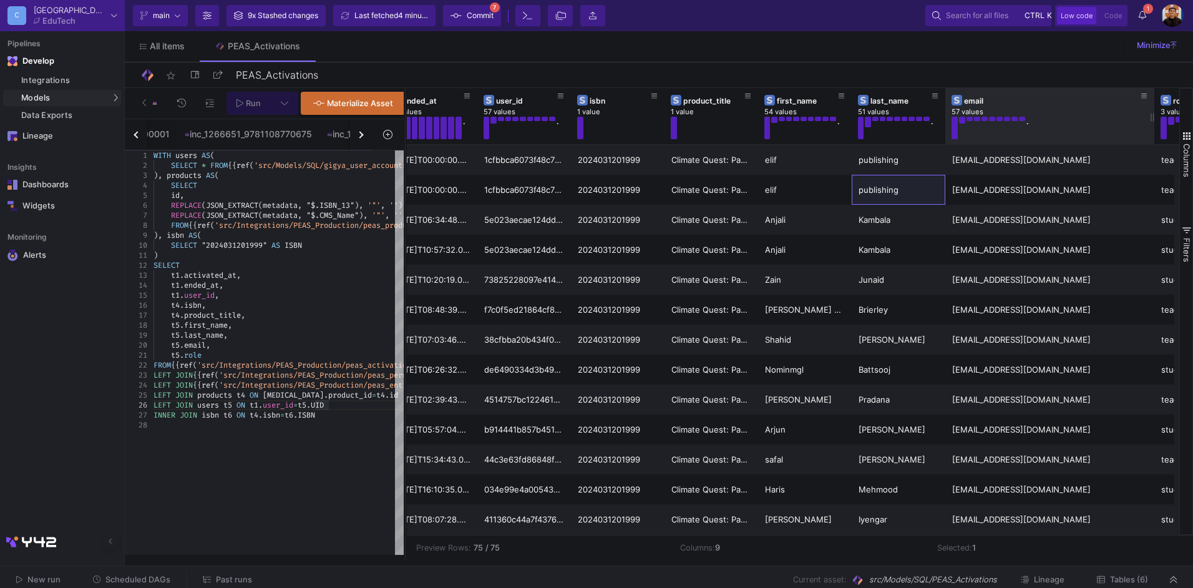
drag, startPoint x: 1078, startPoint y: 115, endPoint x: 1151, endPoint y: 125, distance: 74.3
click at [1152, 125] on div at bounding box center [1154, 116] width 5 height 56
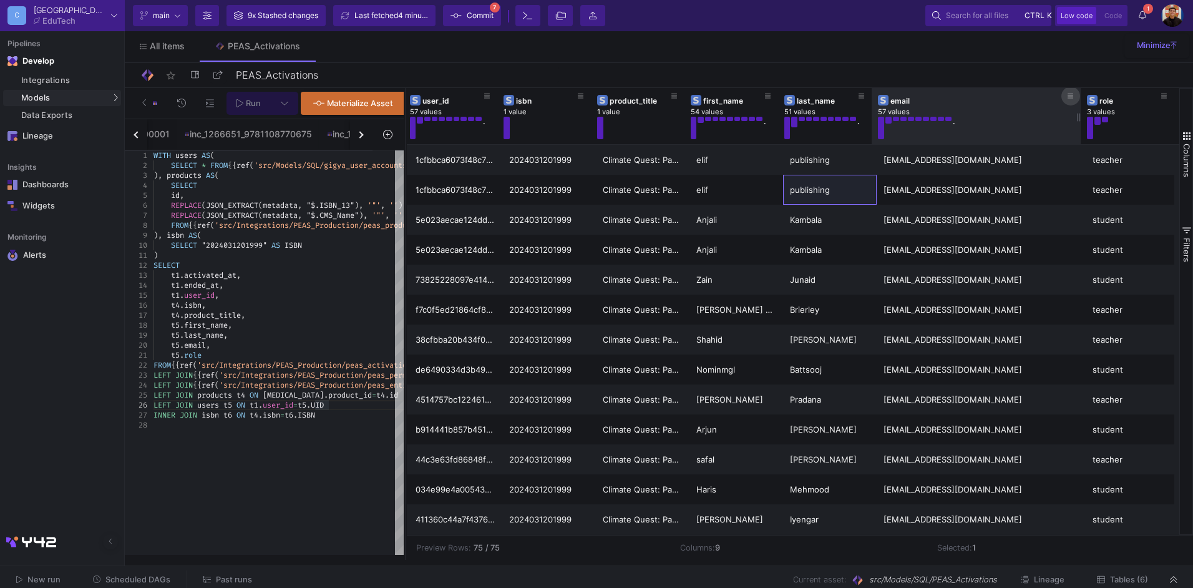
click at [1069, 97] on icon at bounding box center [1071, 96] width 6 height 7
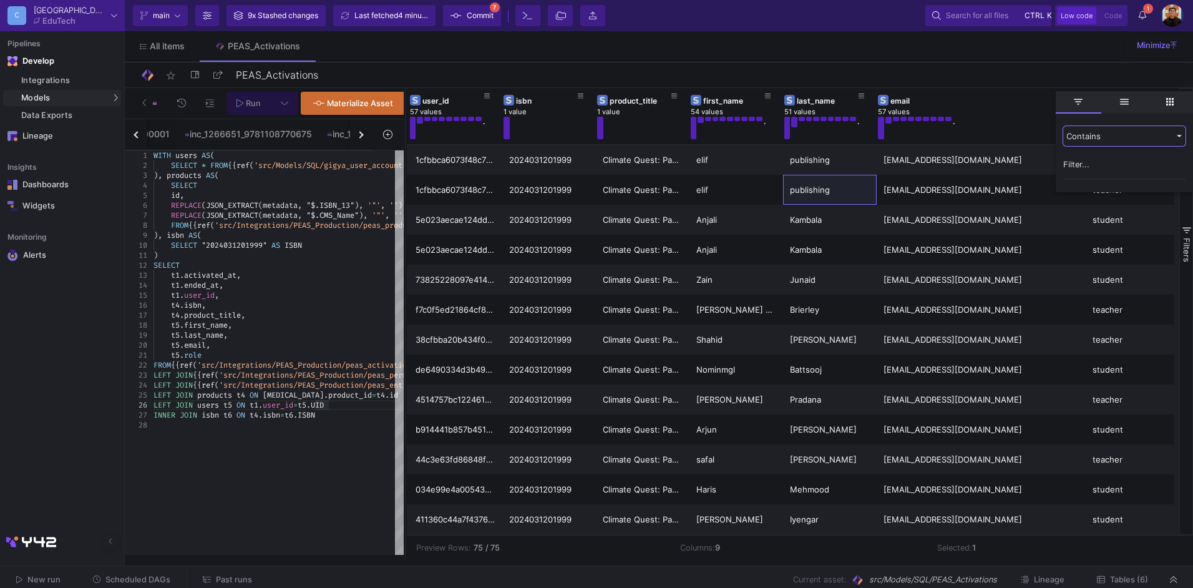
click at [1140, 134] on div "Contains" at bounding box center [1118, 136] width 105 height 10
click at [1117, 175] on div "Not contains" at bounding box center [1124, 176] width 122 height 20
click at [1099, 164] on input "Filter Value" at bounding box center [1124, 167] width 122 height 25
type input "cambridge"
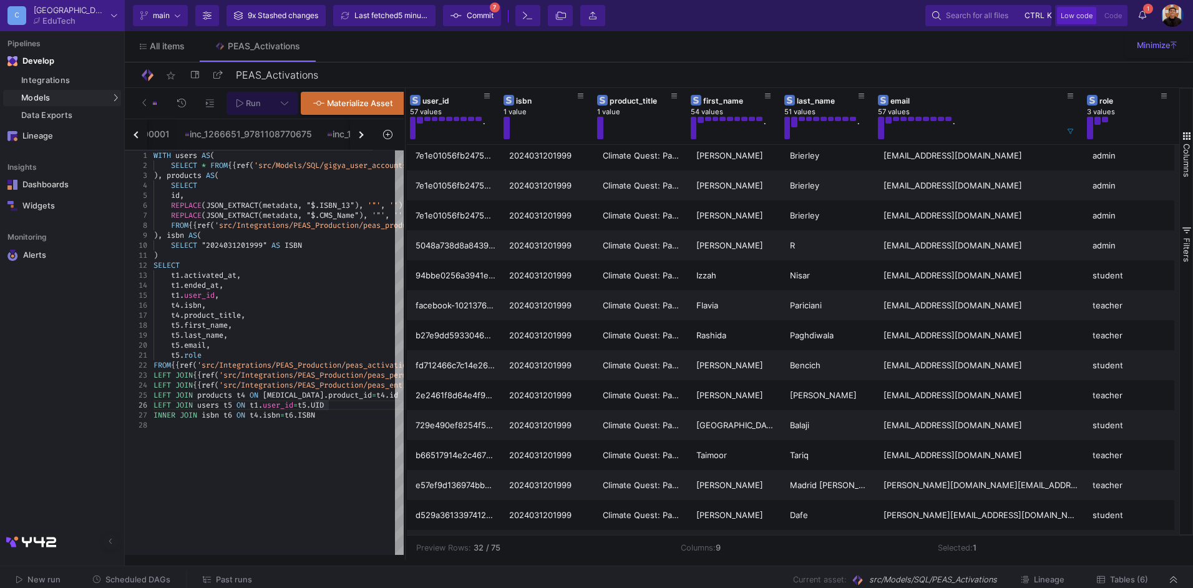
drag, startPoint x: 474, startPoint y: 548, endPoint x: 482, endPoint y: 548, distance: 8.1
click at [482, 548] on b "32" at bounding box center [479, 548] width 10 height 12
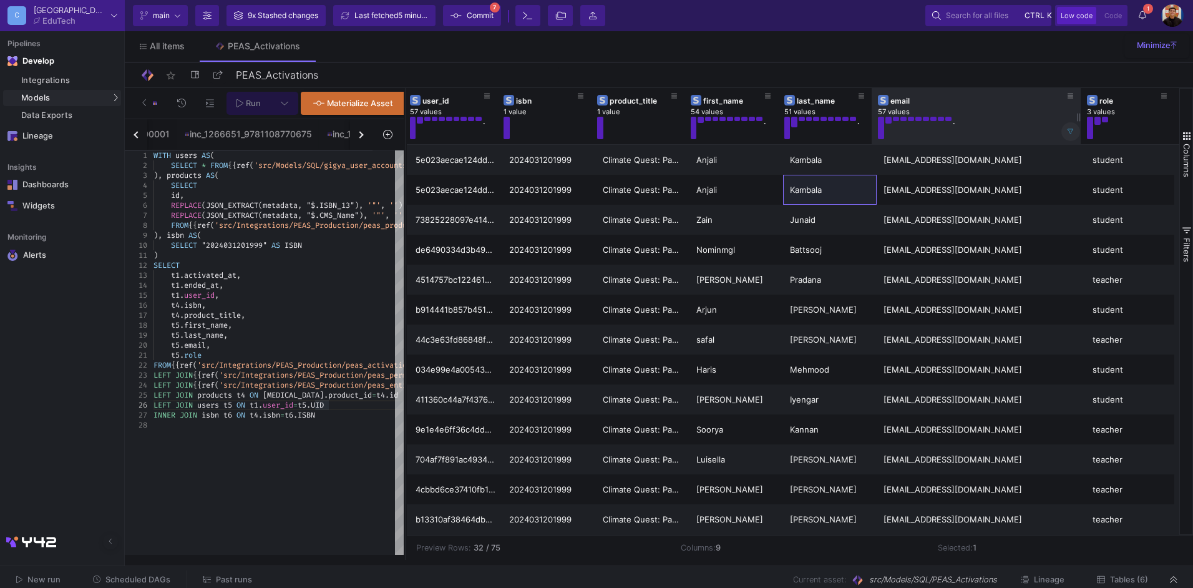
click at [1070, 131] on icon at bounding box center [1071, 132] width 6 height 6
click at [493, 14] on span "Commit" at bounding box center [480, 15] width 27 height 19
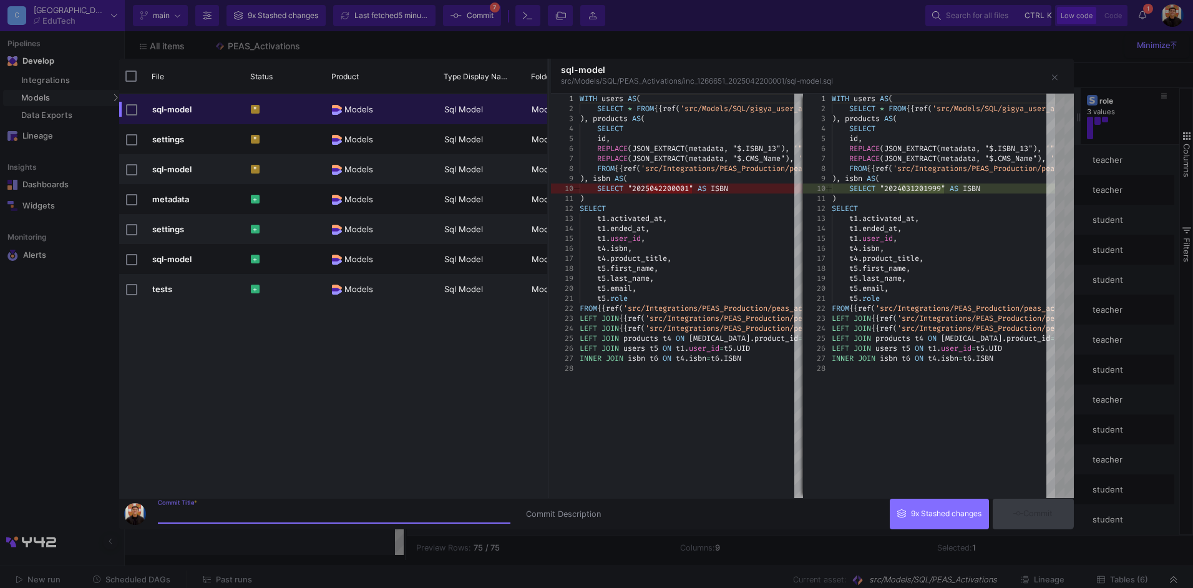
click at [289, 515] on input "Commit Title *" at bounding box center [334, 514] width 353 height 10
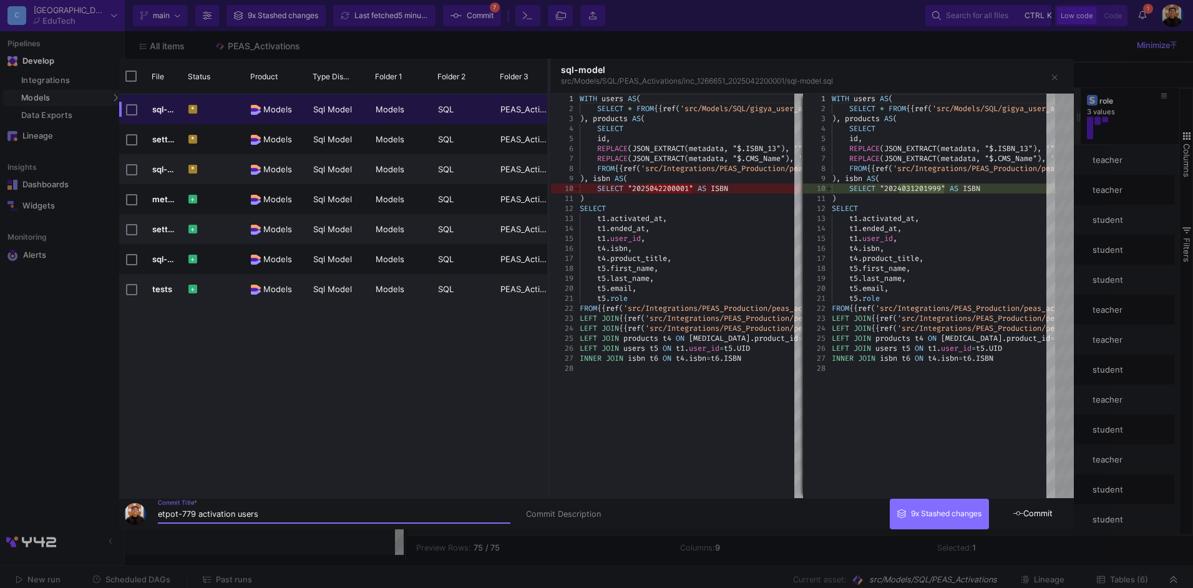
type input "etpot-779 activation users"
click at [1058, 515] on button "Commit" at bounding box center [1033, 514] width 81 height 31
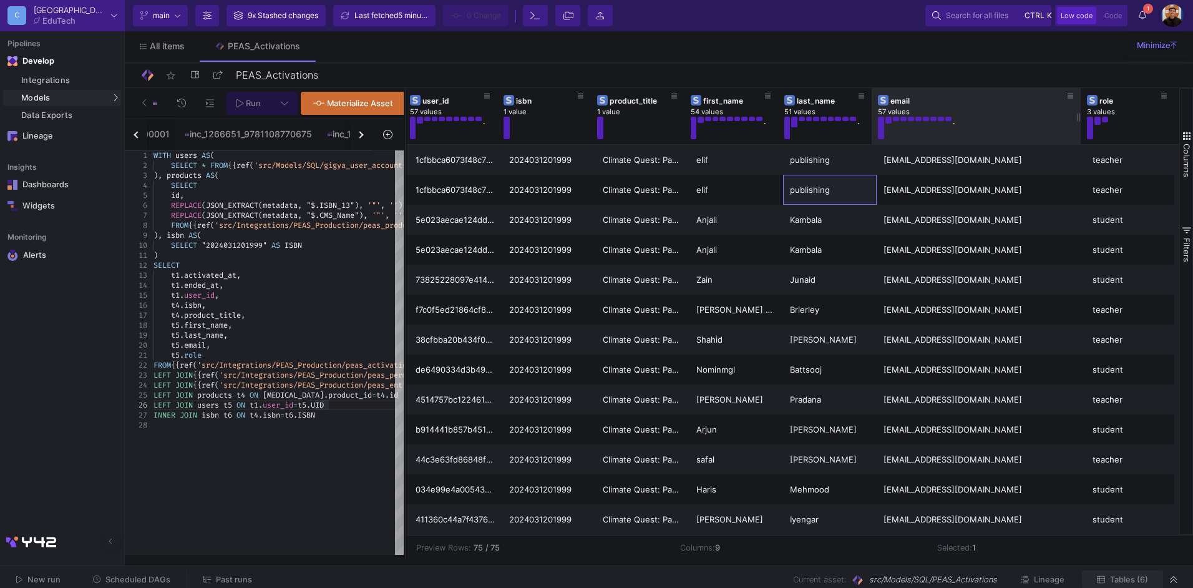
click at [1132, 579] on span "Tables (6)" at bounding box center [1129, 579] width 38 height 9
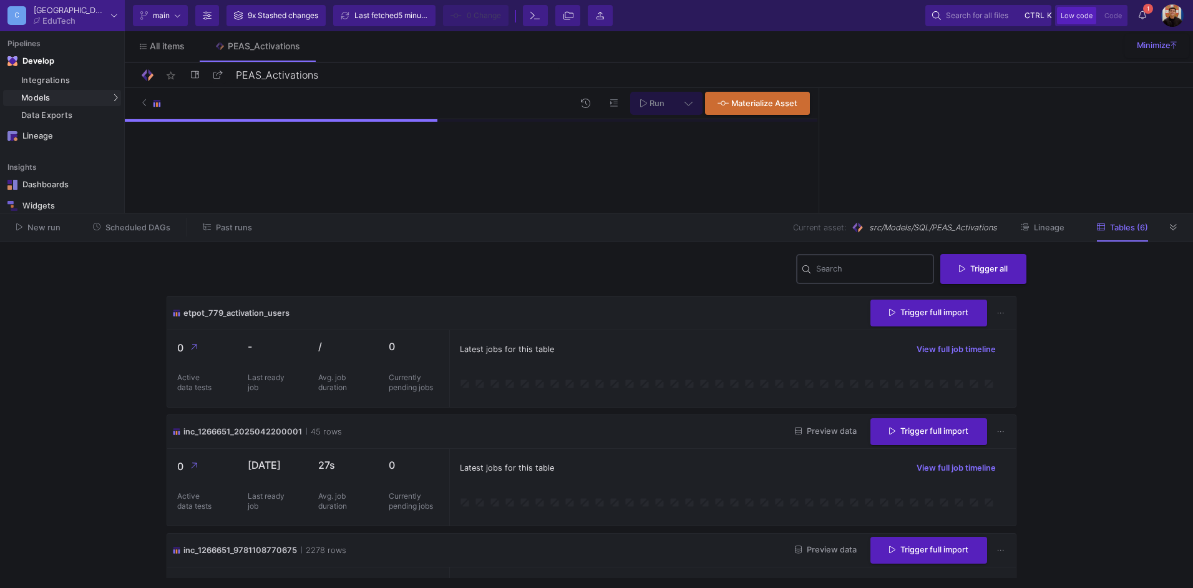
click at [874, 266] on input "Search" at bounding box center [872, 271] width 112 height 10
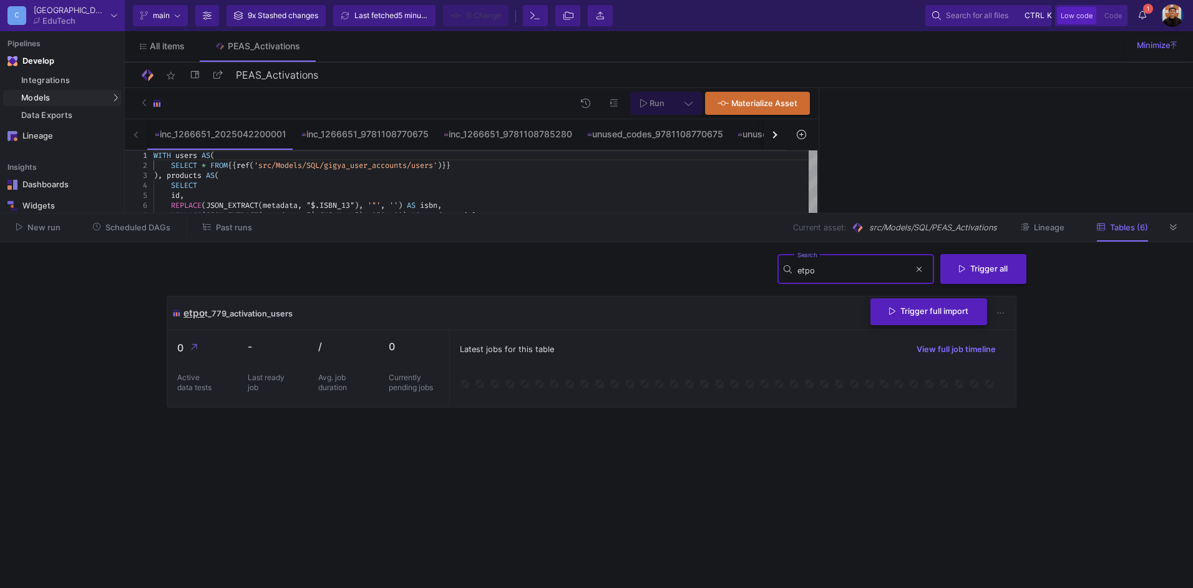
type input "etpo"
click at [925, 315] on span "Trigger full import" at bounding box center [928, 310] width 79 height 9
click at [637, 346] on div "Latest jobs for this table View full job timeline" at bounding box center [733, 349] width 546 height 19
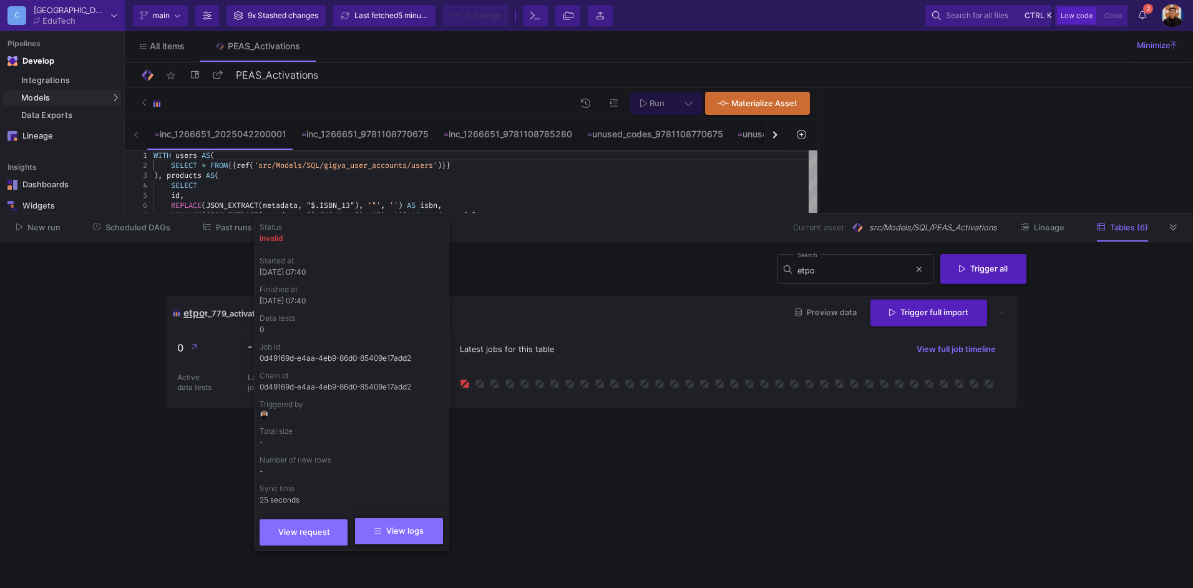
click at [401, 535] on span "View logs" at bounding box center [398, 530] width 49 height 9
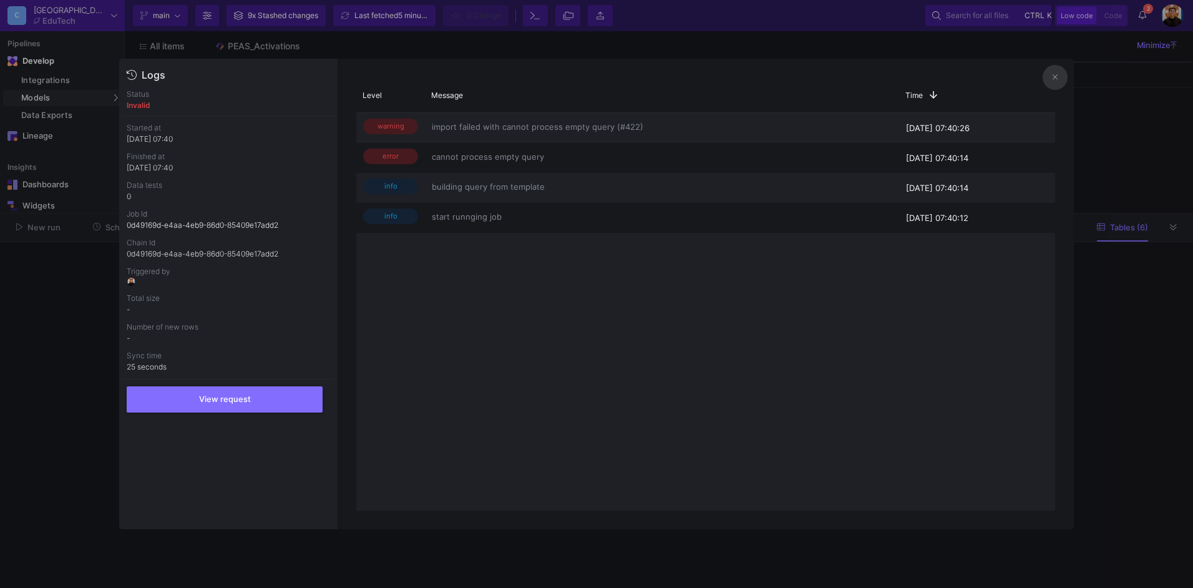
click at [72, 329] on div at bounding box center [596, 294] width 1193 height 588
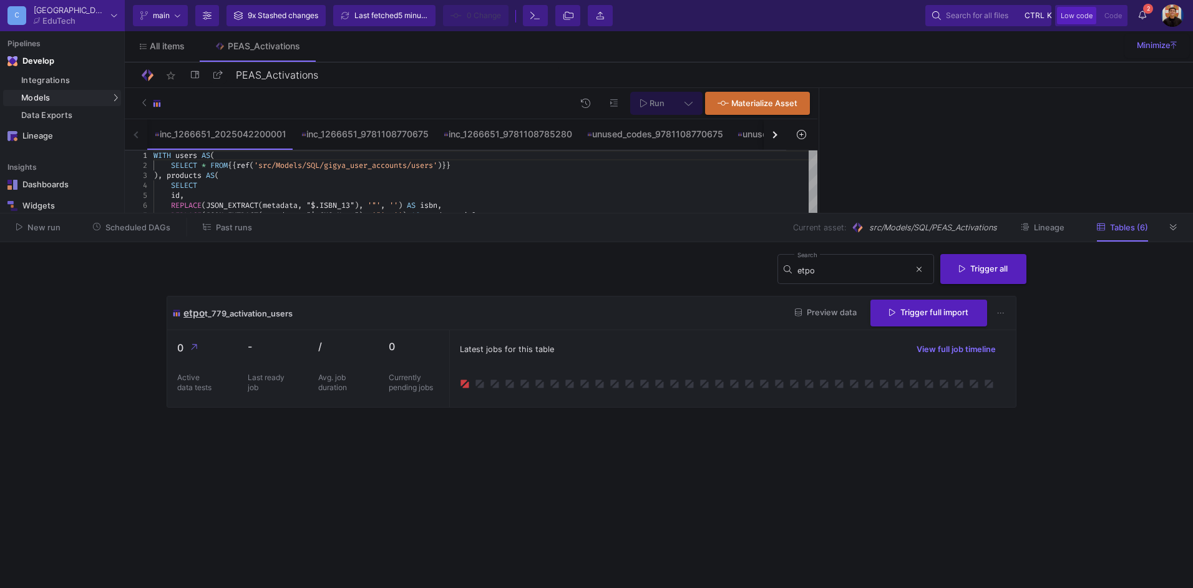
click at [533, 344] on span "Latest jobs for this table" at bounding box center [507, 349] width 94 height 12
click at [1168, 227] on button at bounding box center [1173, 227] width 19 height 19
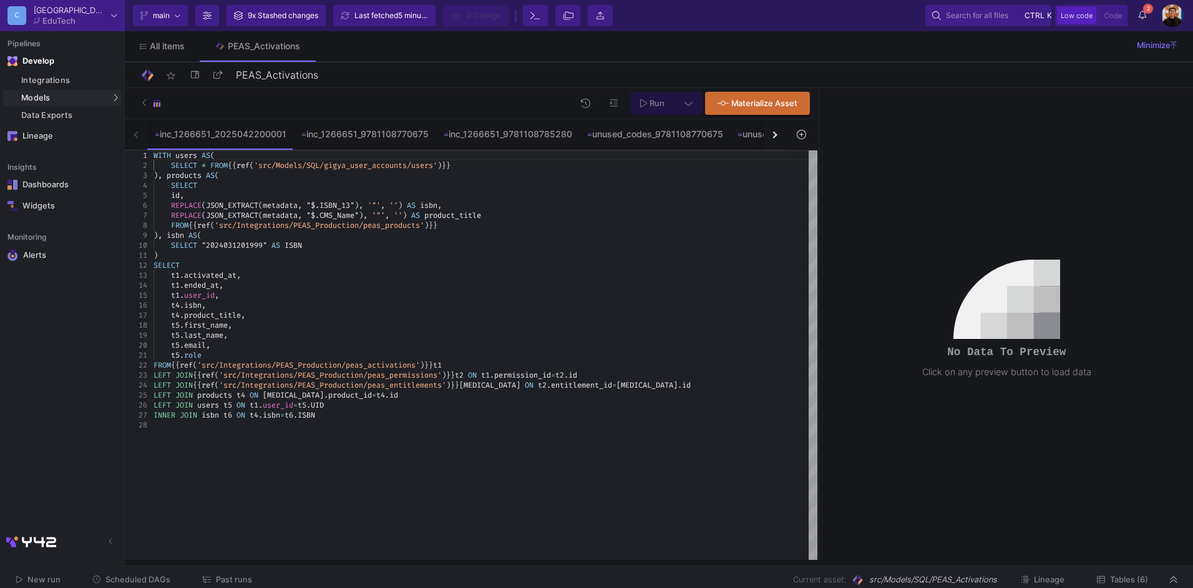
click at [773, 131] on div "button" at bounding box center [773, 134] width 7 height 7
click at [773, 131] on div "inc_1266651_2025042200001 inc_1266651_9781108770675 inc_1266651_9781108785280 u…" at bounding box center [455, 134] width 661 height 31
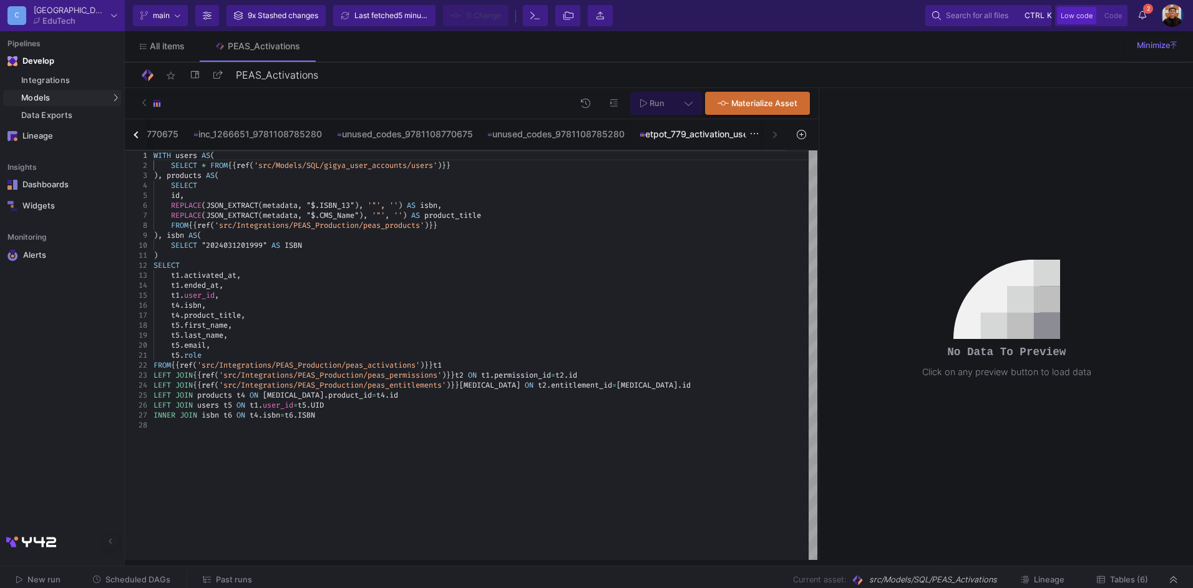
click at [664, 133] on div "etpot_779_activation_users" at bounding box center [698, 134] width 117 height 10
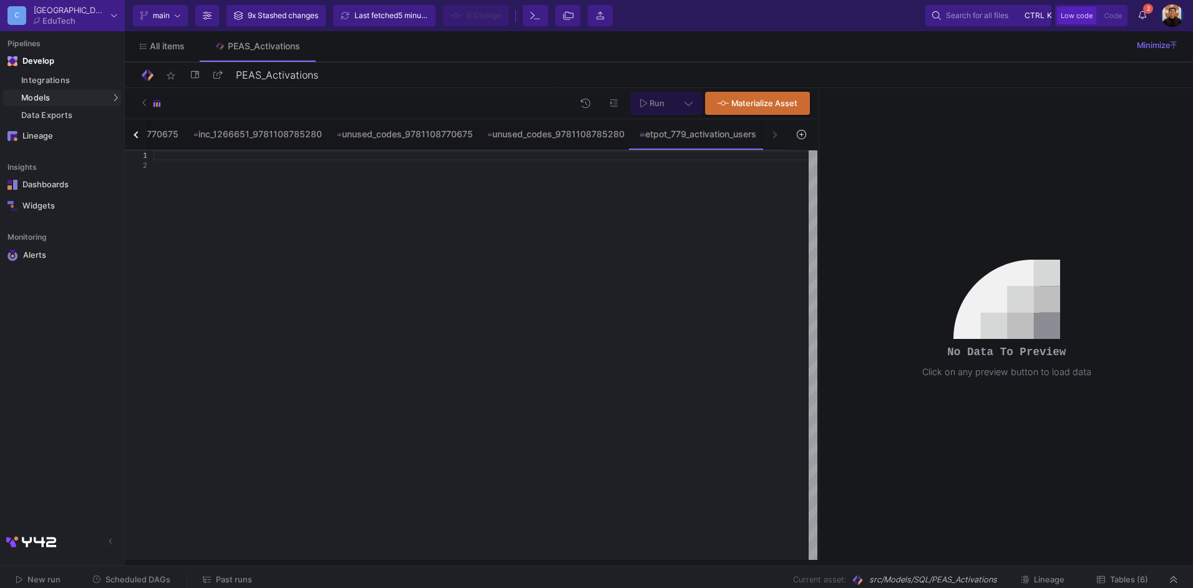
click at [585, 204] on div at bounding box center [485, 354] width 664 height 409
click at [547, 135] on div "unused_codes_9781108785280" at bounding box center [555, 134] width 137 height 10
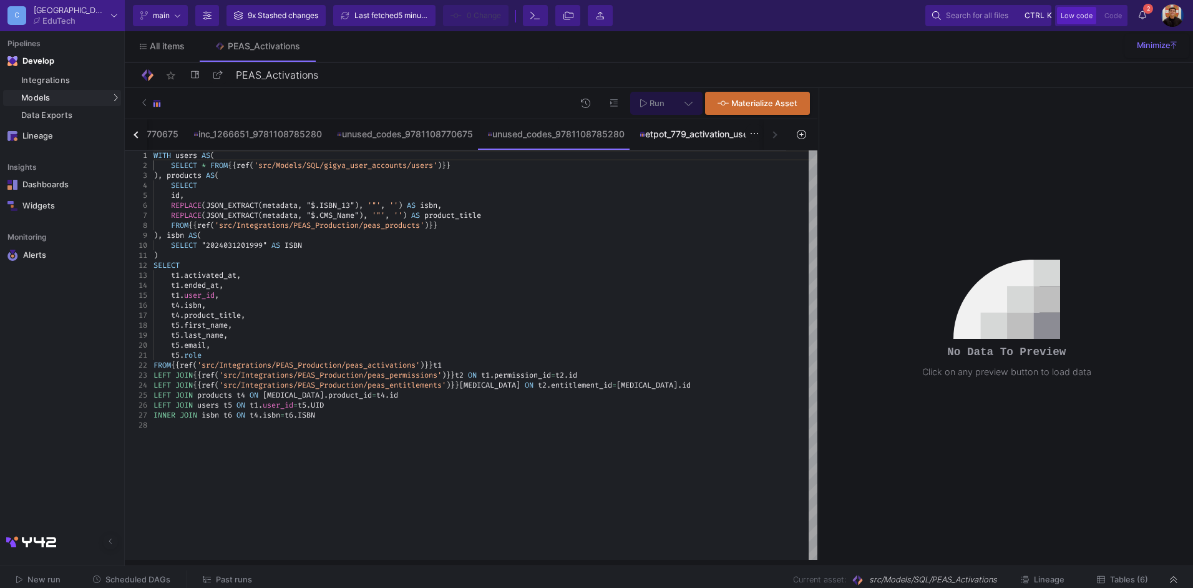
click at [704, 145] on div "etpot_779_activation_users" at bounding box center [698, 134] width 132 height 30
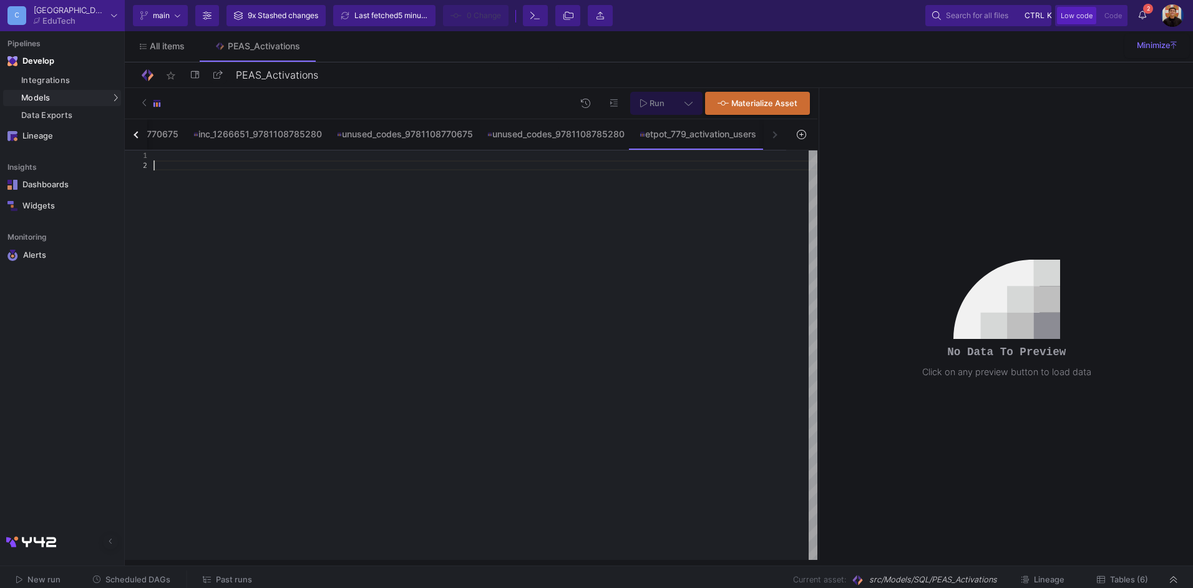
click at [466, 210] on div at bounding box center [485, 354] width 664 height 409
click at [540, 136] on div "unused_codes_9781108785280" at bounding box center [555, 134] width 137 height 10
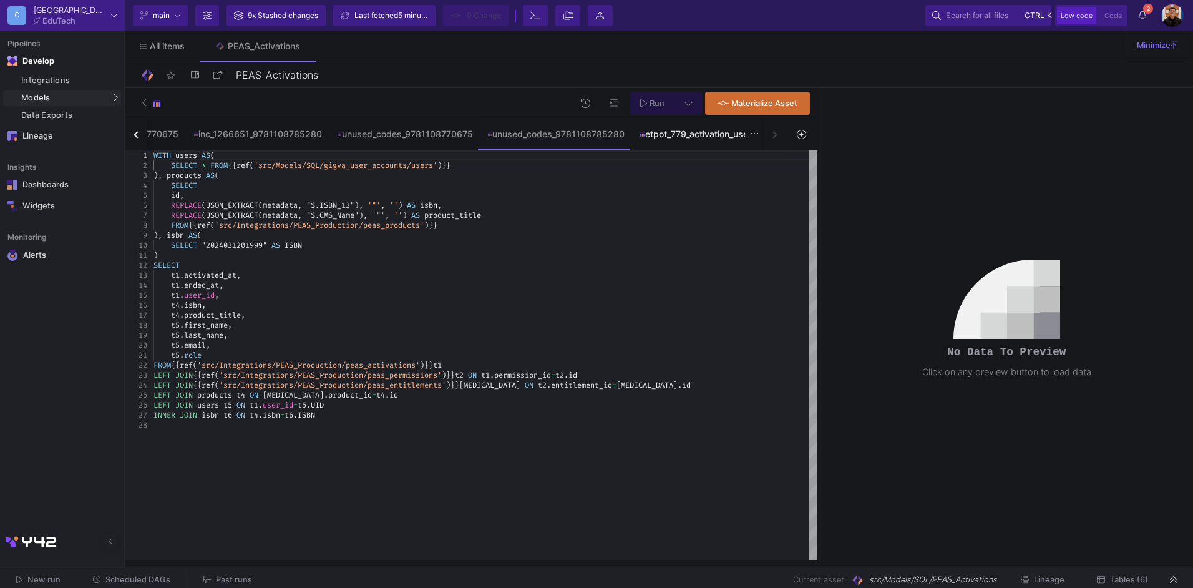
click at [689, 136] on div "etpot_779_activation_users" at bounding box center [698, 134] width 117 height 10
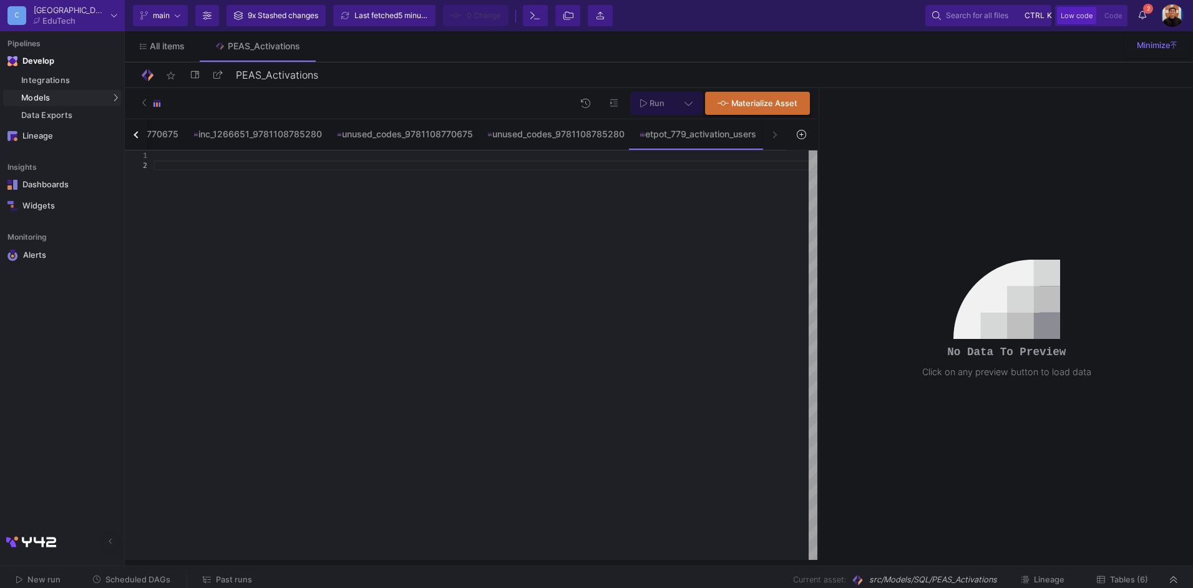
click at [136, 136] on div "button" at bounding box center [137, 134] width 7 height 7
click at [136, 136] on div "inc_1266651_2025042200001 inc_1266651_9781108770675 inc_1266651_9781108785280 u…" at bounding box center [455, 134] width 661 height 31
drag, startPoint x: 136, startPoint y: 136, endPoint x: 205, endPoint y: 128, distance: 69.7
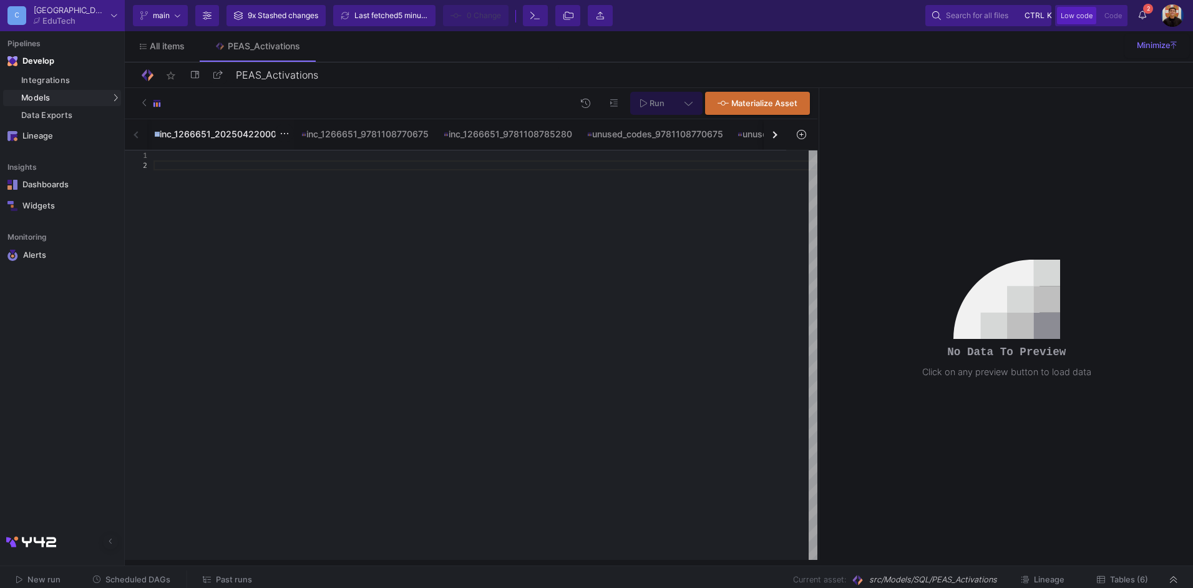
click at [205, 128] on div "inc_1266651_2025042200001" at bounding box center [220, 134] width 147 height 30
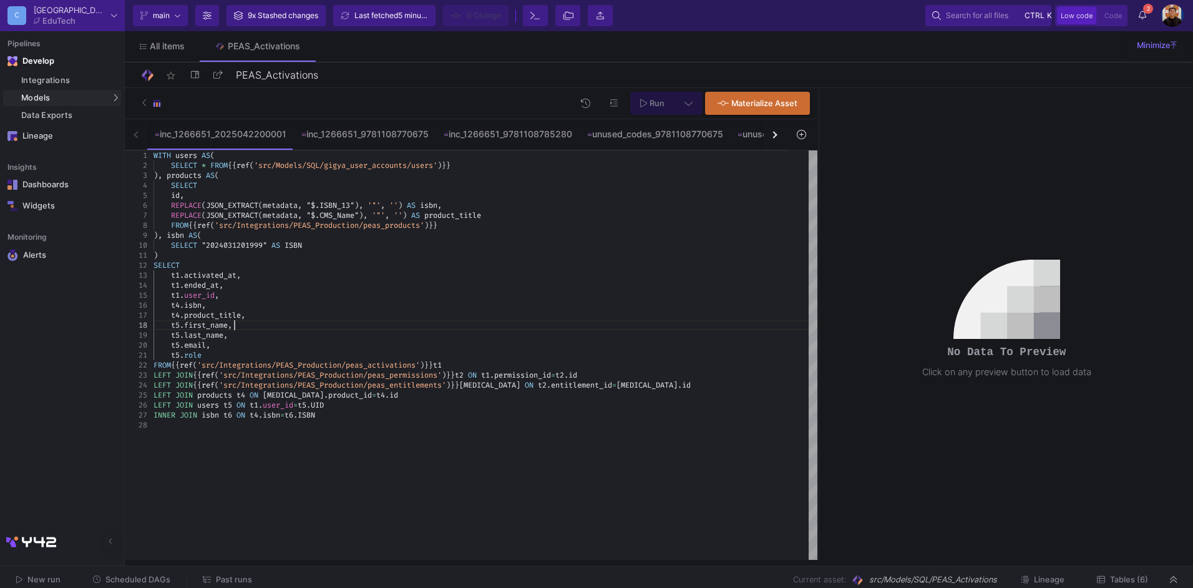
click at [676, 322] on div "t5 . first_name ," at bounding box center [485, 325] width 664 height 10
type textarea "WITH users AS( SELECT * FROM {{ ref('src/Models/SQL/gigya_user_accounts/users')…"
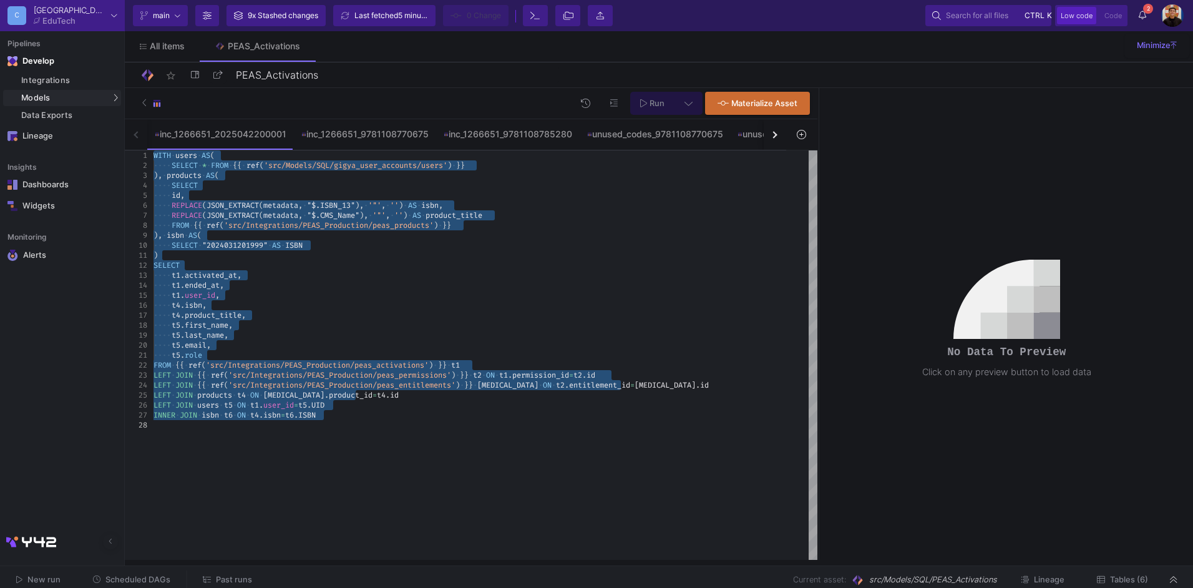
click at [774, 139] on button "button" at bounding box center [775, 134] width 22 height 31
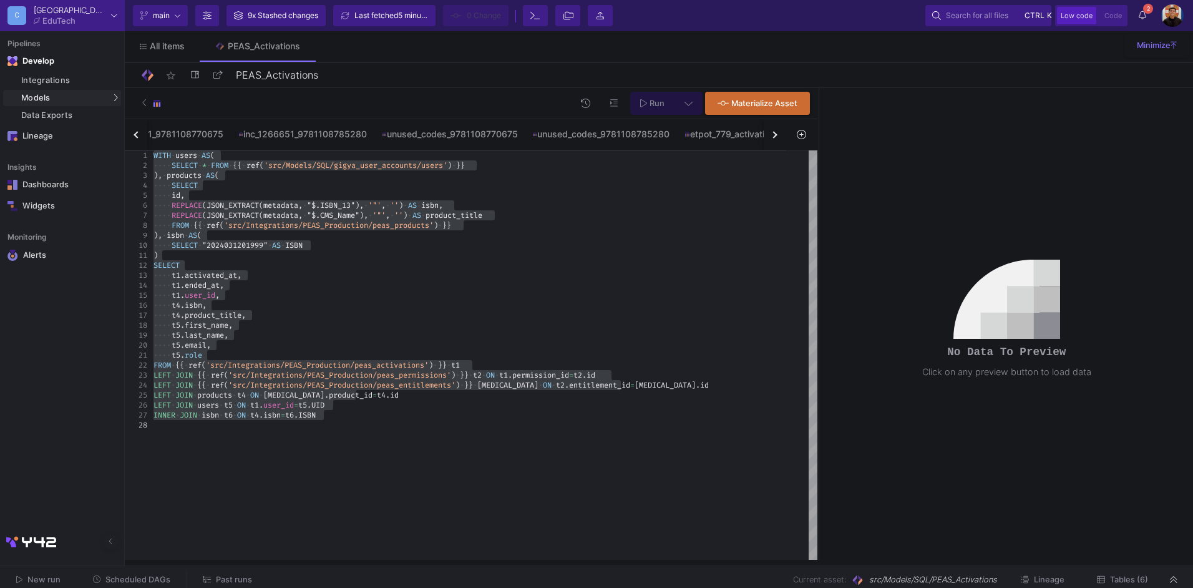
click at [774, 139] on button "button" at bounding box center [775, 134] width 22 height 31
click at [774, 139] on div "inc_1266651_2025042200001 inc_1266651_9781108770675 inc_1266651_9781108785280 u…" at bounding box center [455, 134] width 661 height 31
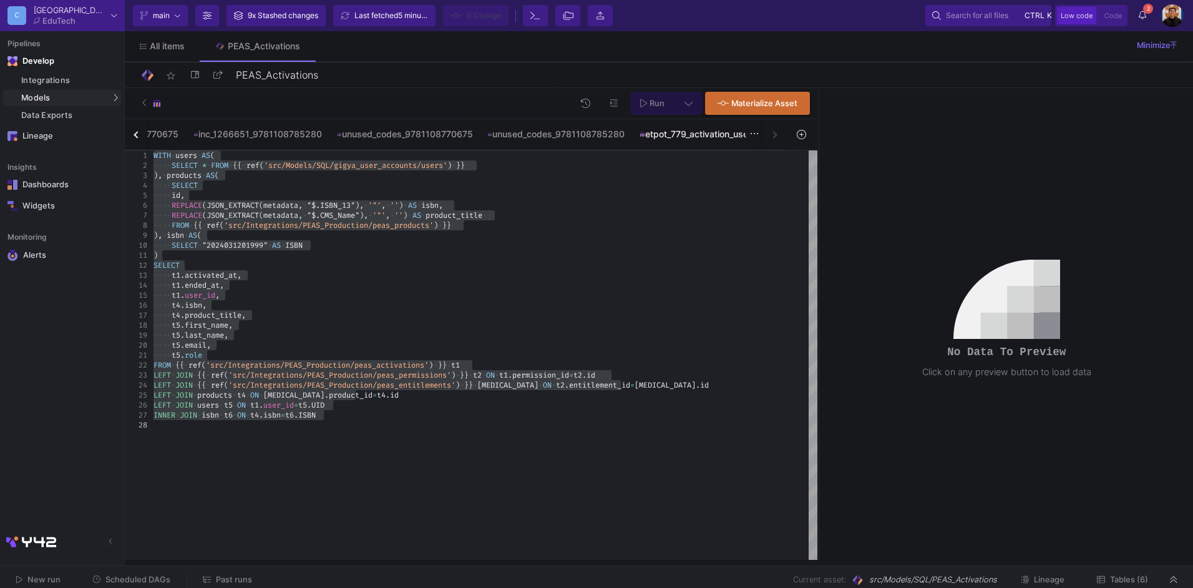
click at [680, 128] on div "etpot_779_activation_users" at bounding box center [698, 134] width 132 height 30
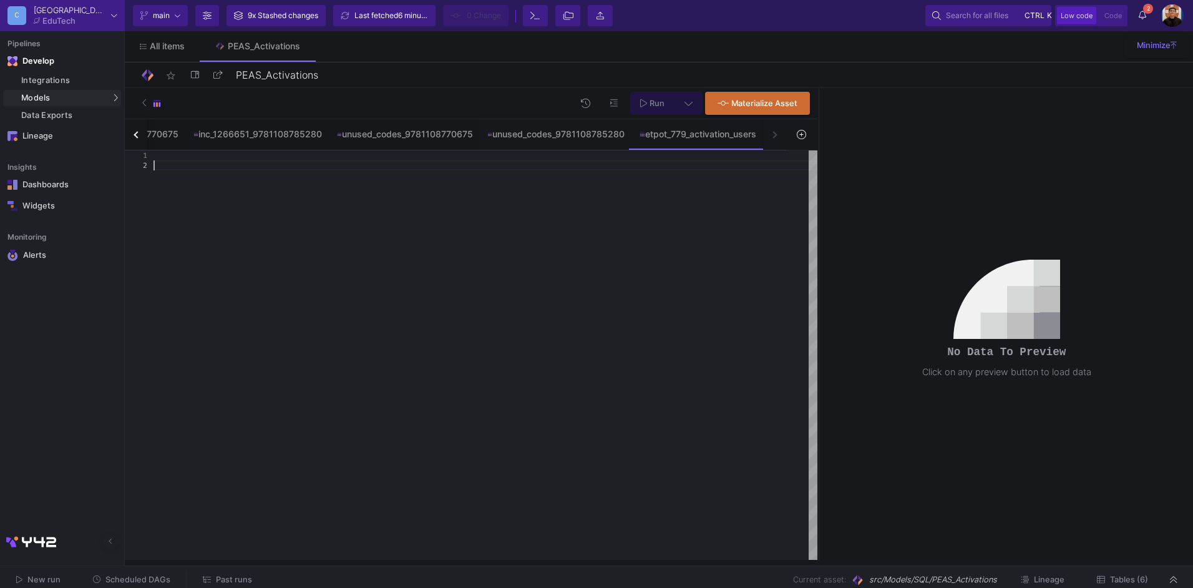
click at [454, 333] on div at bounding box center [485, 354] width 664 height 409
paste textarea "t5.role FROM {{ ref('src/Integrations/PEAS_Production/peas_activations') }} t1 …"
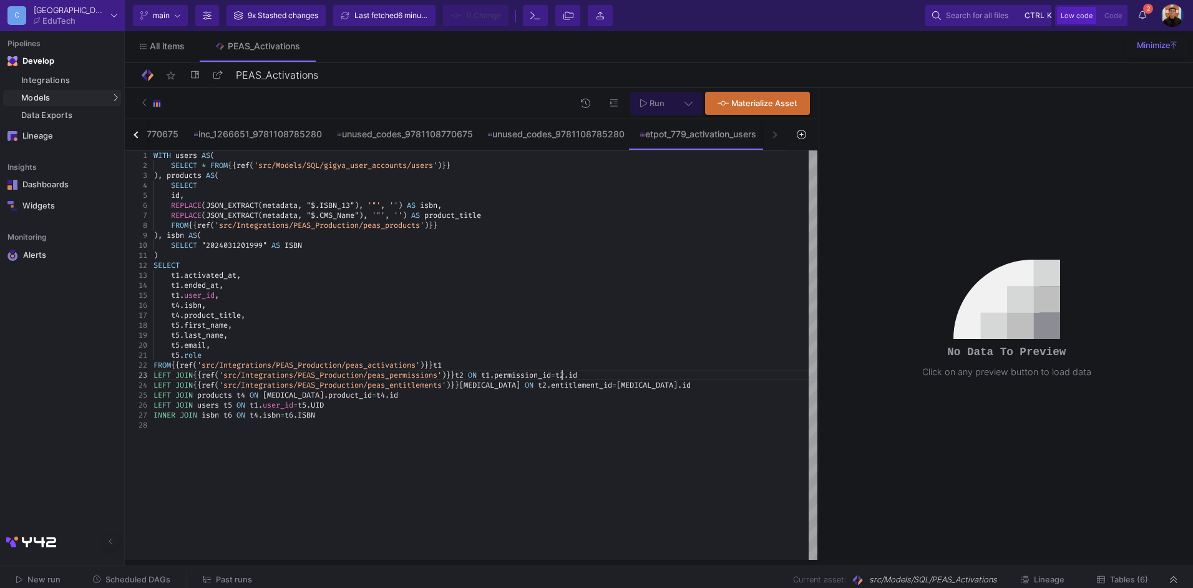
click at [551, 372] on span "permission_id" at bounding box center [522, 375] width 57 height 10
click at [396, 422] on div at bounding box center [485, 425] width 664 height 10
type textarea "t5.role FROM {{ ref('src/Integrations/PEAS_Production/peas_activations') }} t1 …"
click at [478, 19] on span "Commit" at bounding box center [480, 15] width 27 height 19
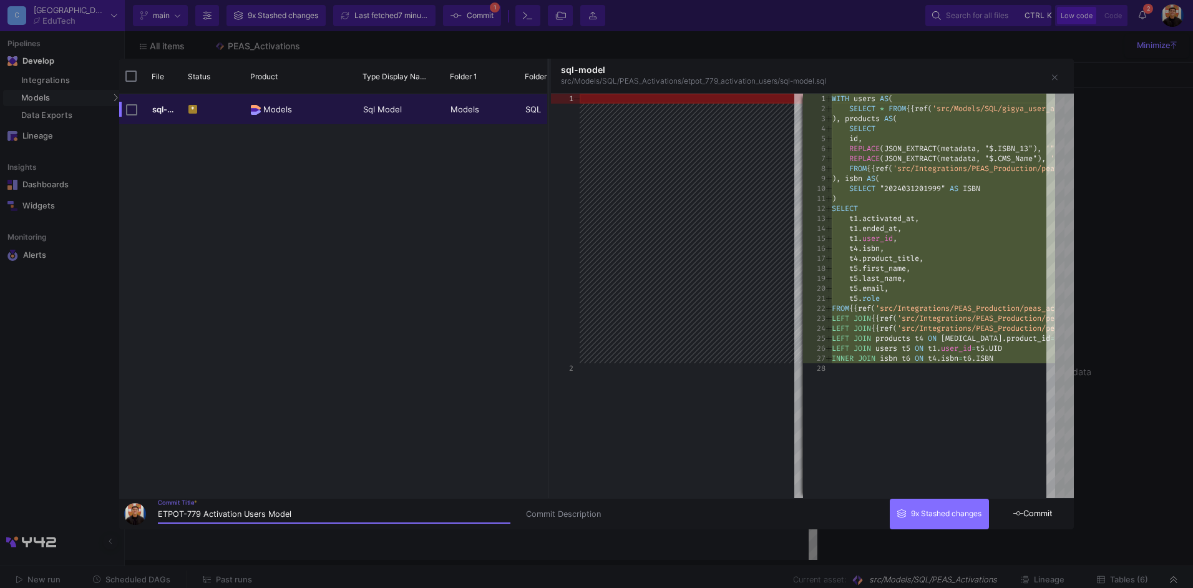
type input "ETPOT-779 Activation Users Model"
click at [1024, 512] on span "Commit" at bounding box center [1032, 513] width 39 height 9
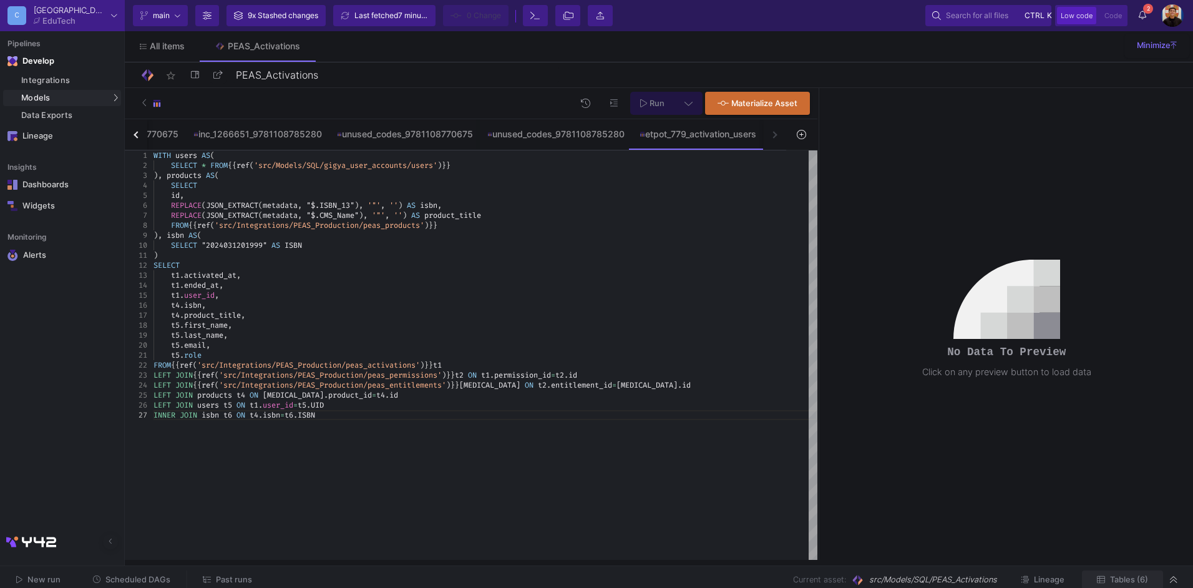
click at [1137, 573] on button "Tables (6)" at bounding box center [1122, 579] width 81 height 19
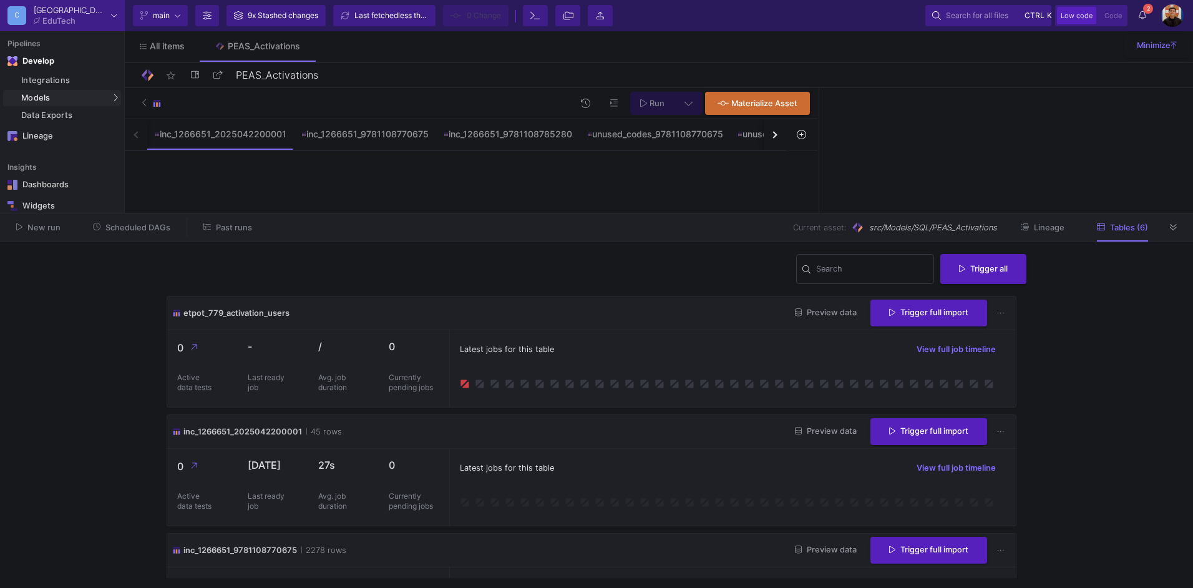
click at [927, 312] on span "Trigger full import" at bounding box center [928, 312] width 79 height 9
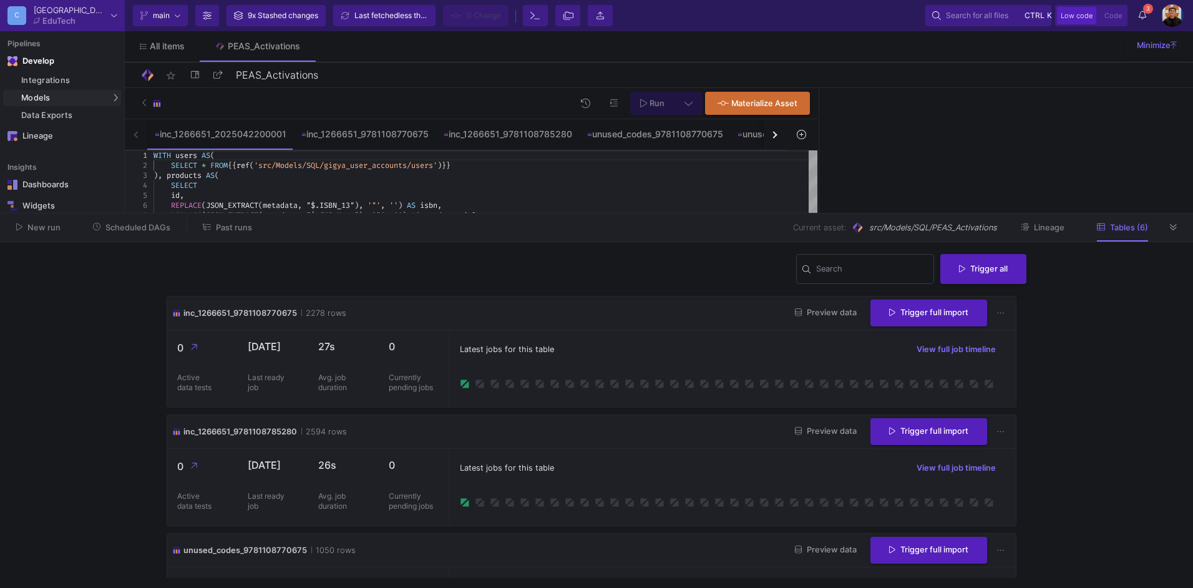
scroll to position [423, 0]
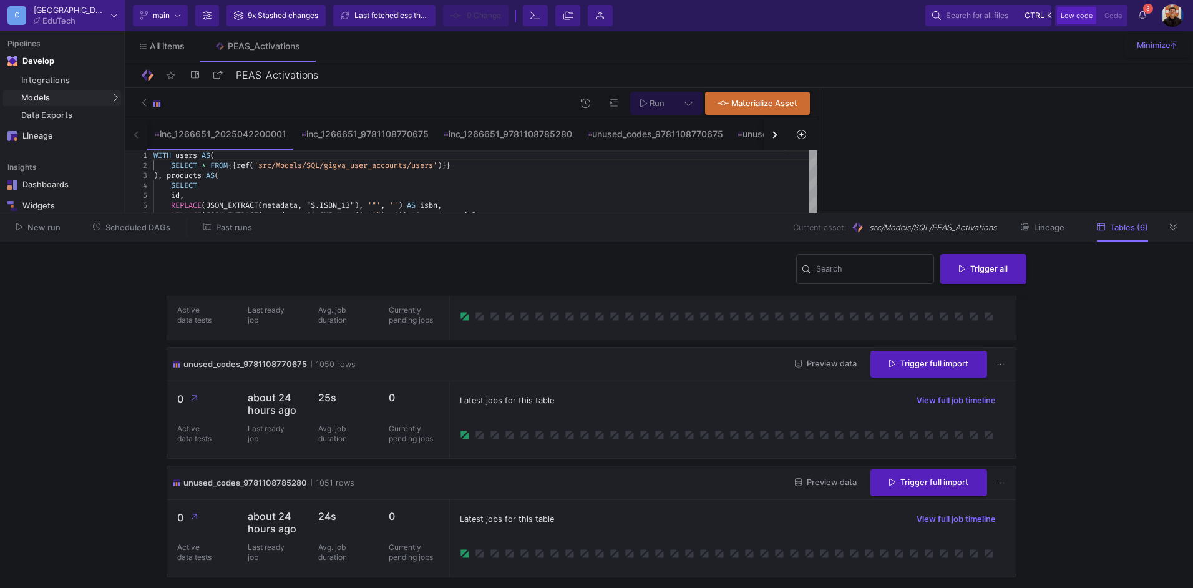
drag, startPoint x: 1178, startPoint y: 228, endPoint x: 1059, endPoint y: 208, distance: 120.2
click at [1177, 228] on button at bounding box center [1173, 227] width 19 height 19
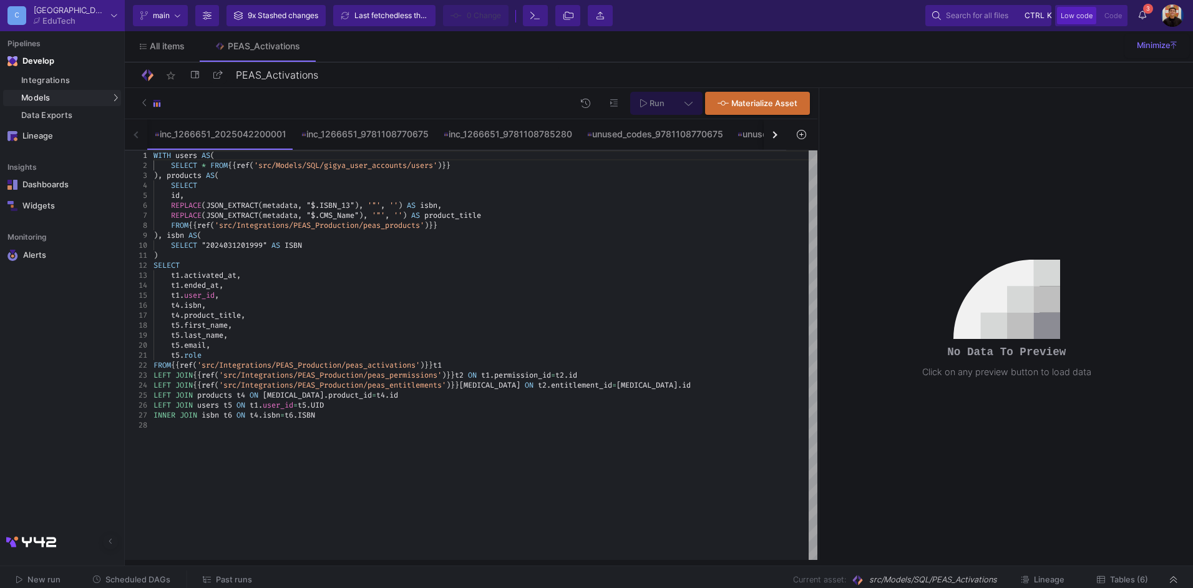
click at [774, 137] on div "button" at bounding box center [773, 134] width 7 height 7
click at [774, 137] on div "inc_1266651_2025042200001 inc_1266651_9781108770675 inc_1266651_9781108785280 u…" at bounding box center [455, 134] width 661 height 31
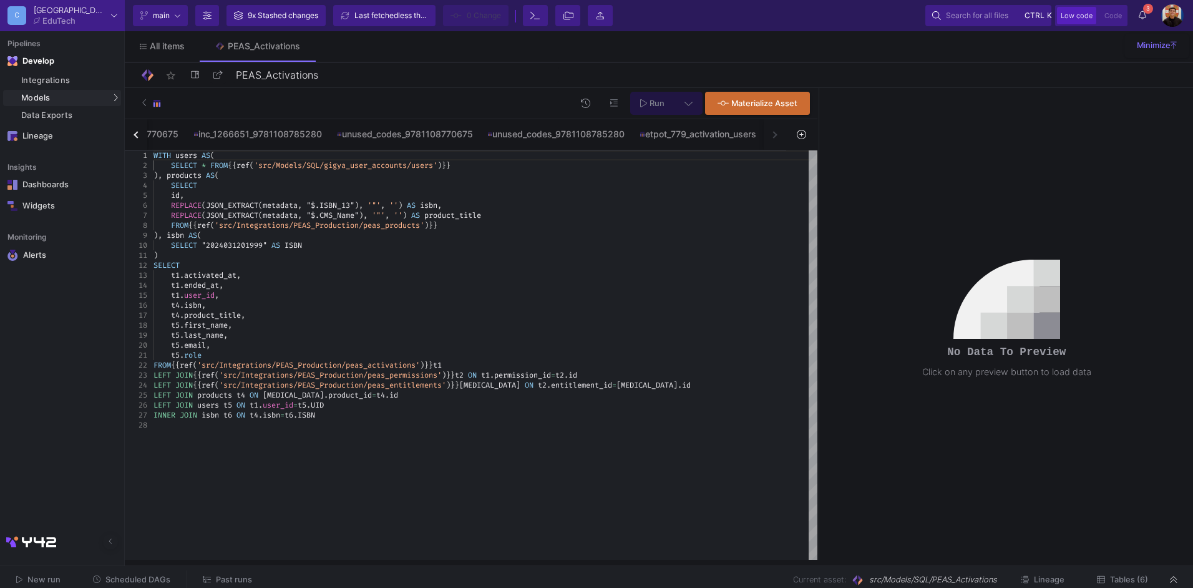
click at [774, 137] on div "inc_1266651_2025042200001 inc_1266651_9781108770675 inc_1266651_9781108785280 u…" at bounding box center [455, 134] width 661 height 31
click at [691, 137] on div "etpot_779_activation_users" at bounding box center [698, 134] width 117 height 10
click at [688, 99] on icon at bounding box center [688, 103] width 8 height 9
click at [480, 177] on div "Full preview" at bounding box center [492, 175] width 77 height 14
click at [449, 177] on input "Full preview Slower on big datasets" at bounding box center [442, 180] width 12 height 12
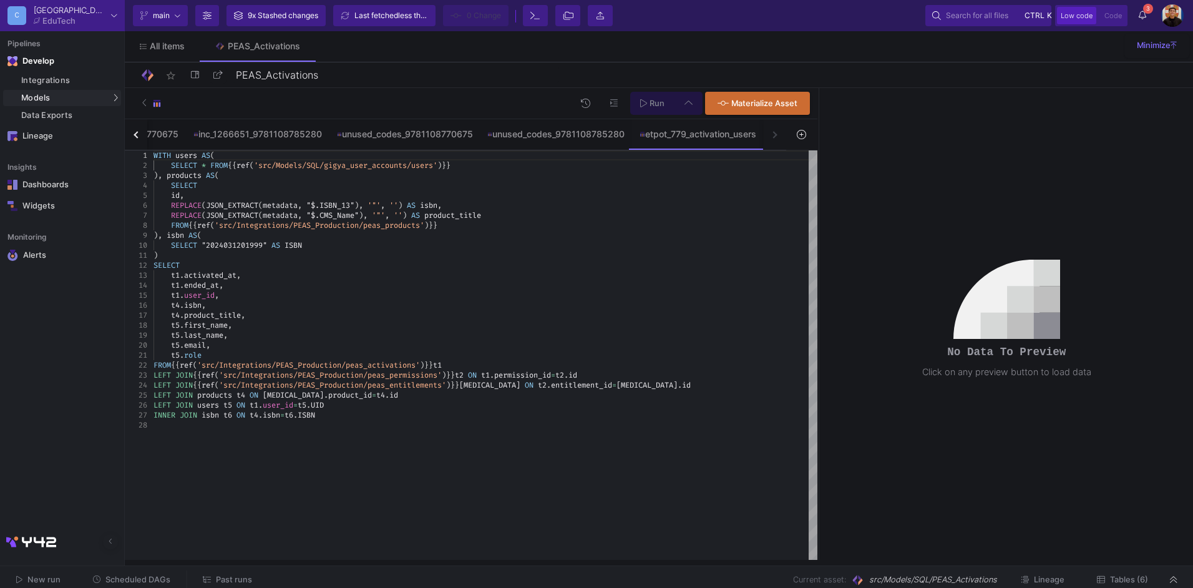
radio input "true"
click at [663, 101] on span "Run" at bounding box center [657, 103] width 15 height 9
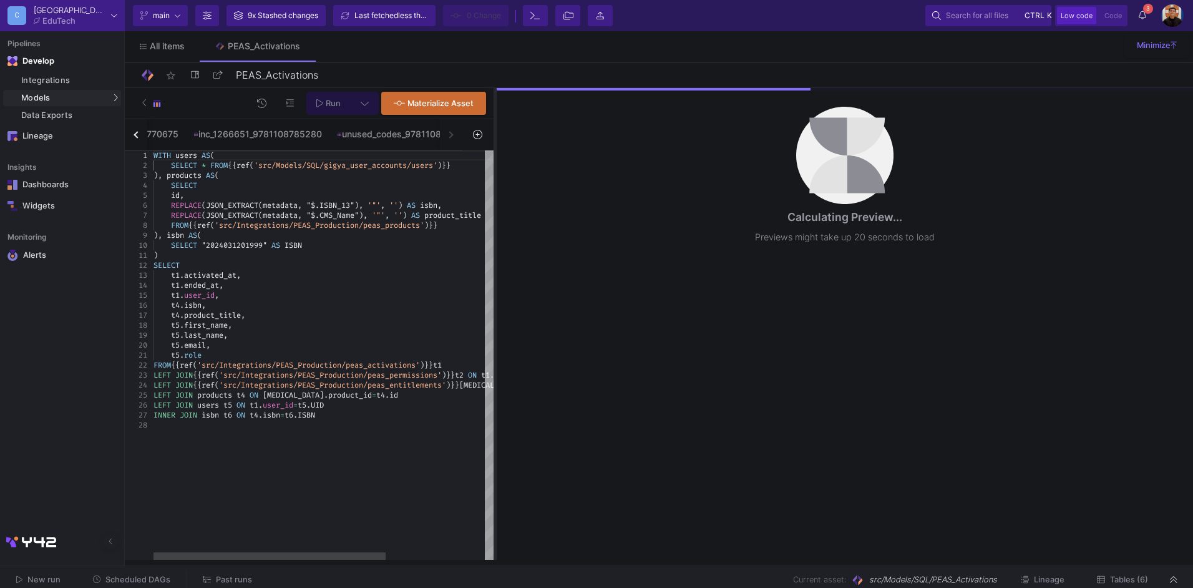
drag, startPoint x: 818, startPoint y: 171, endPoint x: 494, endPoint y: 190, distance: 324.4
click at [494, 190] on div at bounding box center [495, 324] width 3 height 472
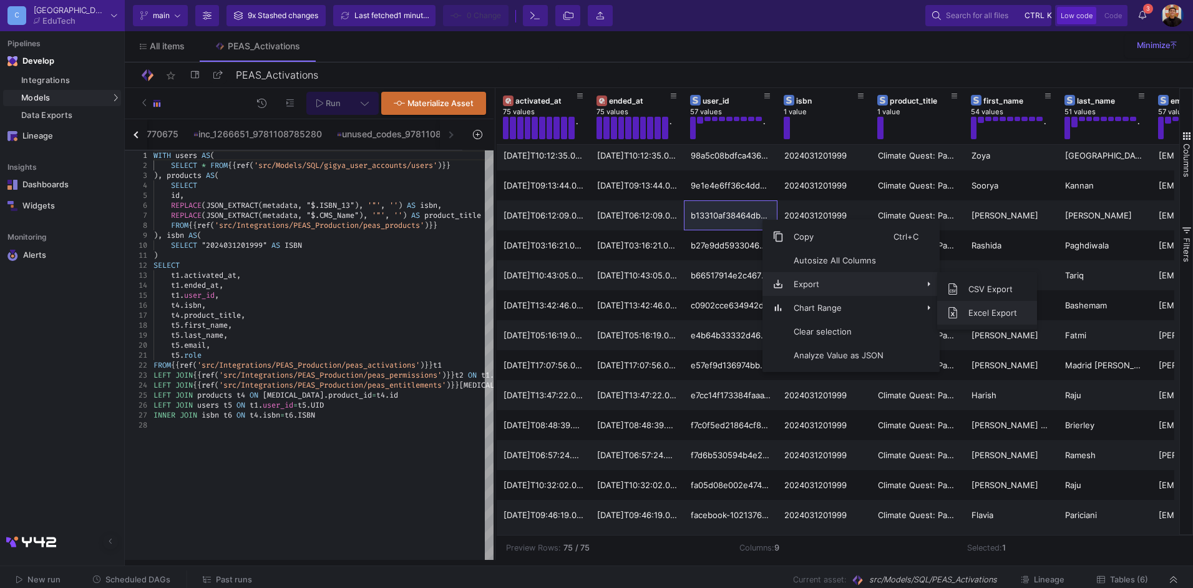
click at [998, 313] on span "Excel Export" at bounding box center [992, 313] width 69 height 24
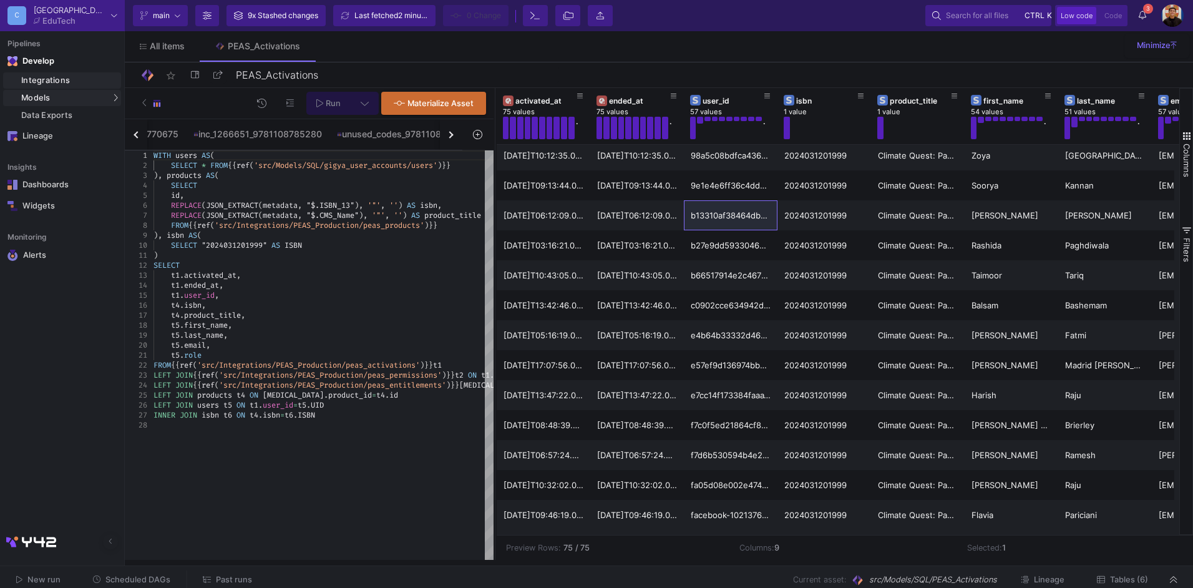
drag, startPoint x: 83, startPoint y: 81, endPoint x: 109, endPoint y: 81, distance: 25.6
click at [83, 81] on div "Integrations" at bounding box center [69, 80] width 97 height 10
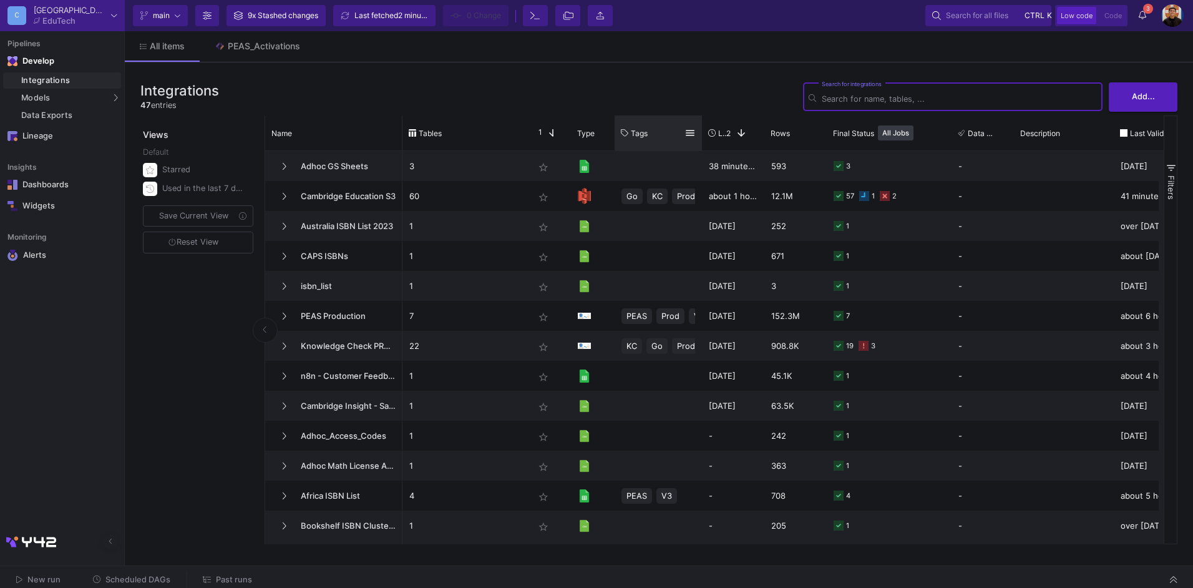
click at [659, 131] on div "Tags" at bounding box center [653, 133] width 64 height 29
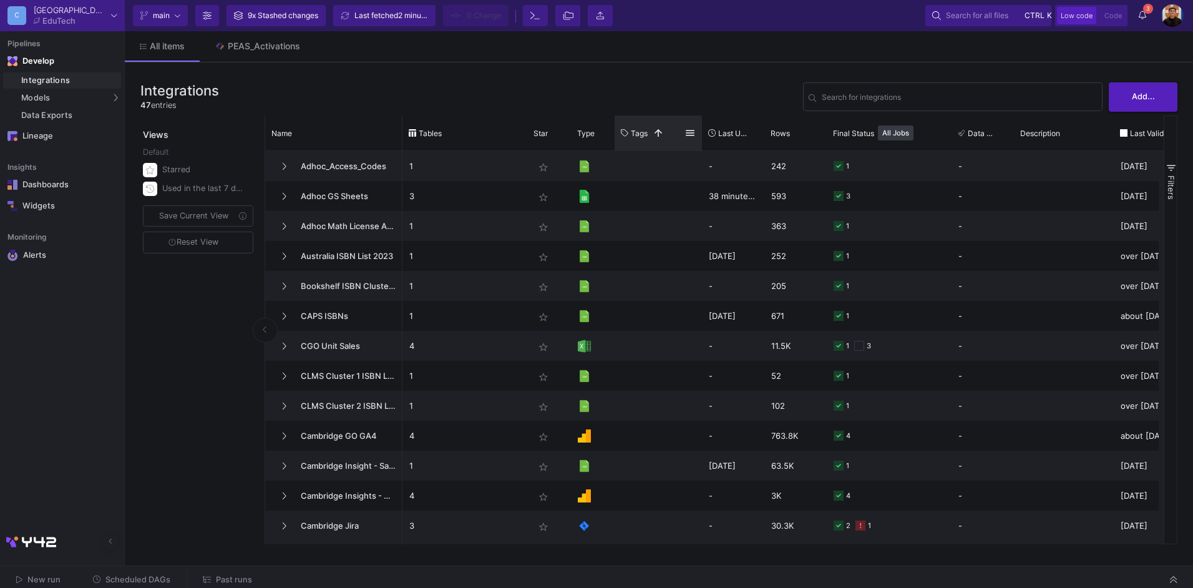
click at [659, 131] on span at bounding box center [658, 132] width 11 height 11
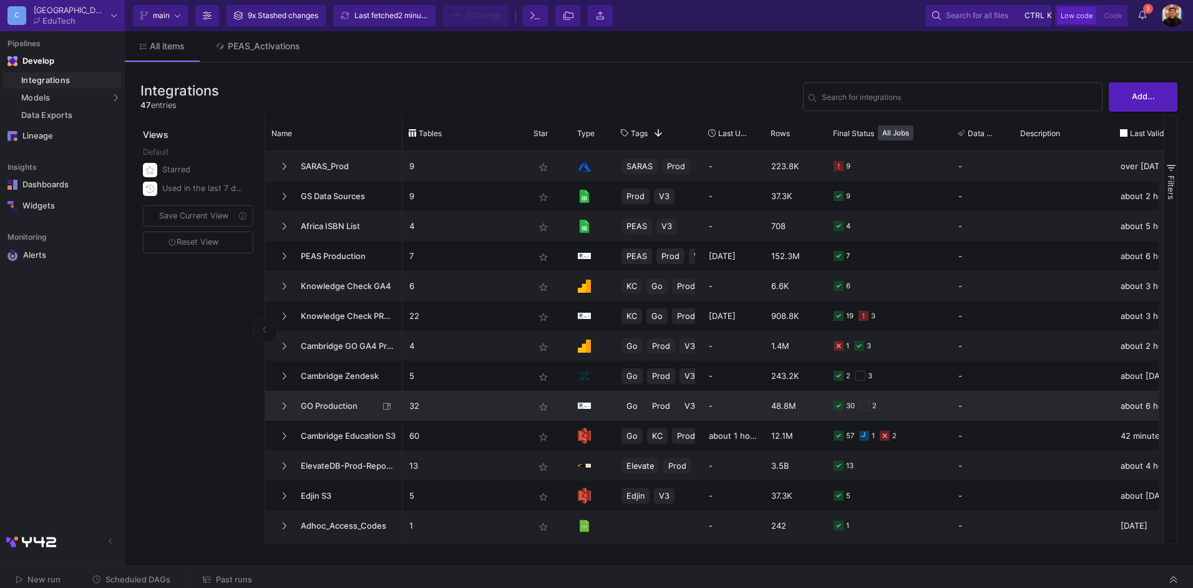
click at [350, 409] on span "GO Production" at bounding box center [335, 405] width 85 height 29
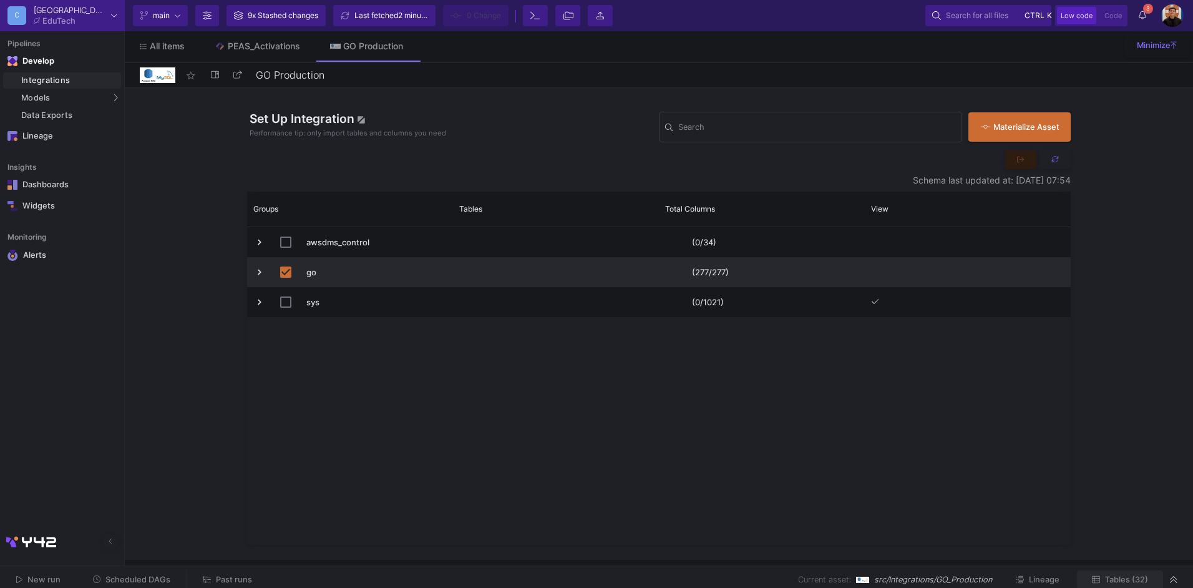
click at [1136, 578] on span "Tables (32)" at bounding box center [1126, 579] width 43 height 9
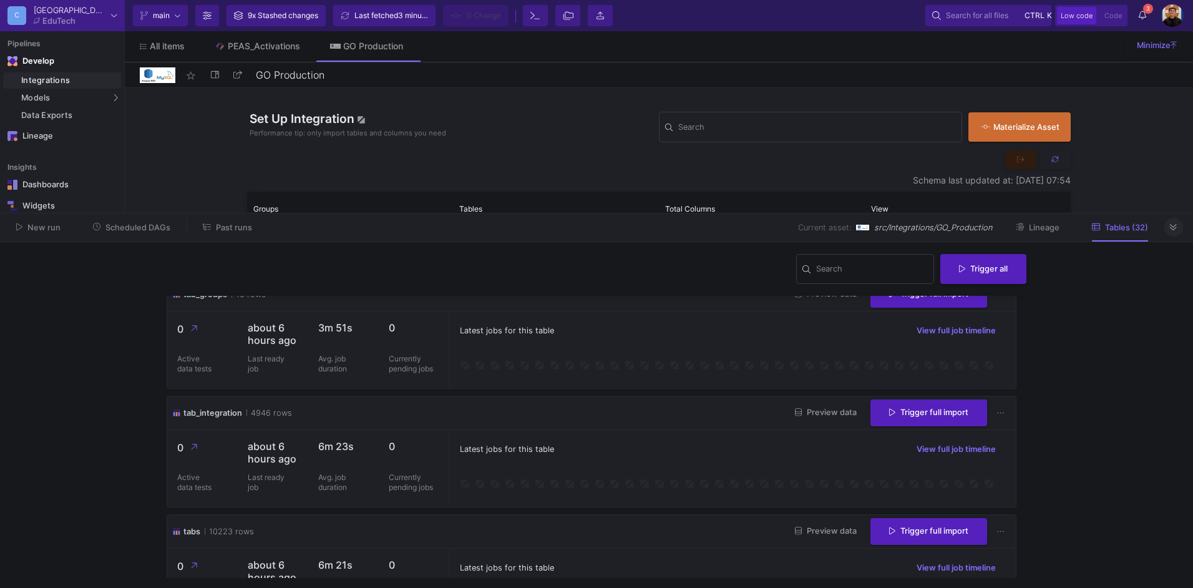
scroll to position [3505, 0]
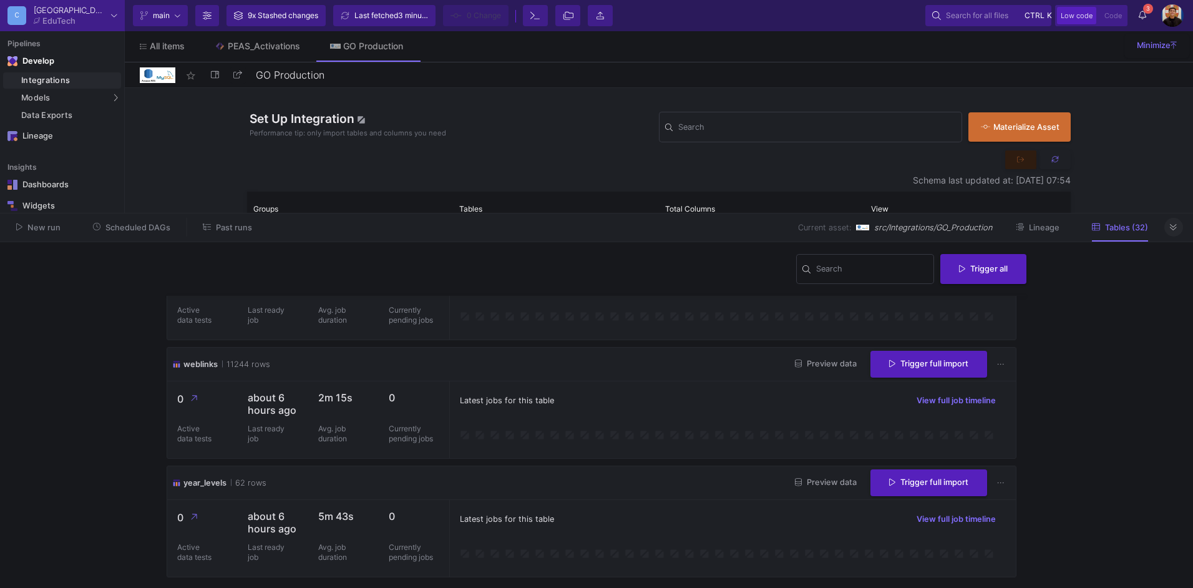
click at [1174, 231] on fa-icon at bounding box center [1173, 227] width 7 height 9
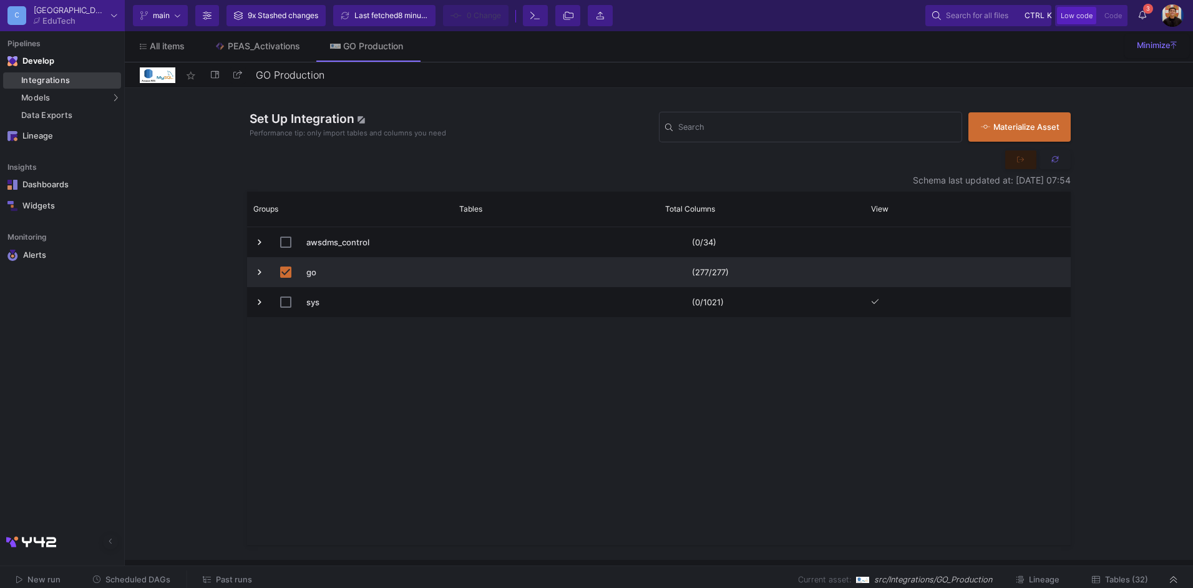
click at [67, 84] on div "Integrations" at bounding box center [69, 80] width 97 height 10
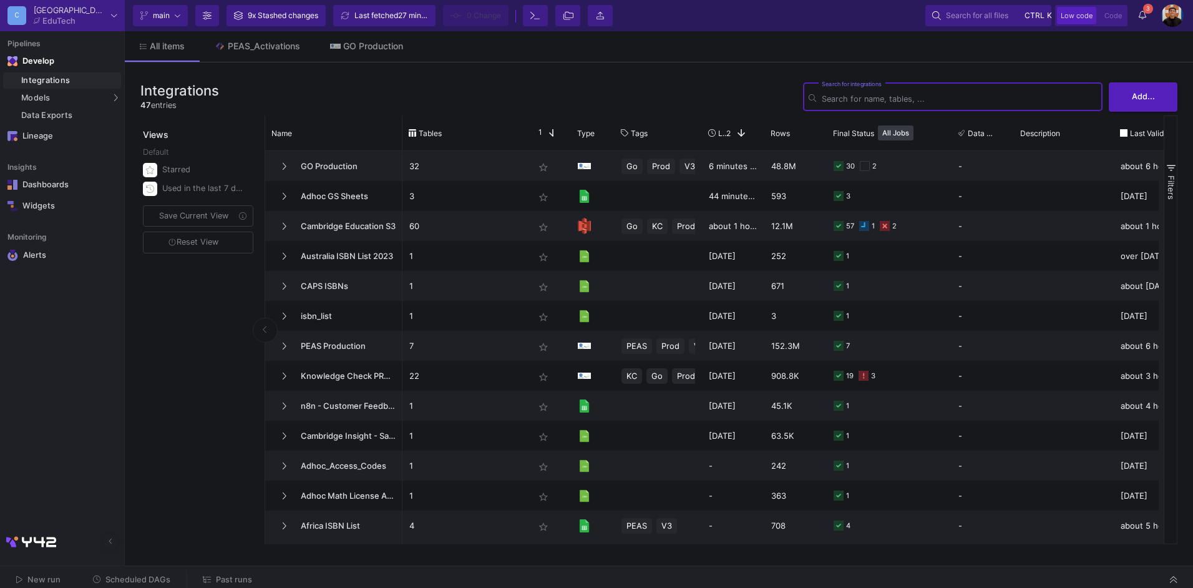
click at [242, 574] on button "Past runs" at bounding box center [227, 579] width 79 height 19
